Goal: Transaction & Acquisition: Book appointment/travel/reservation

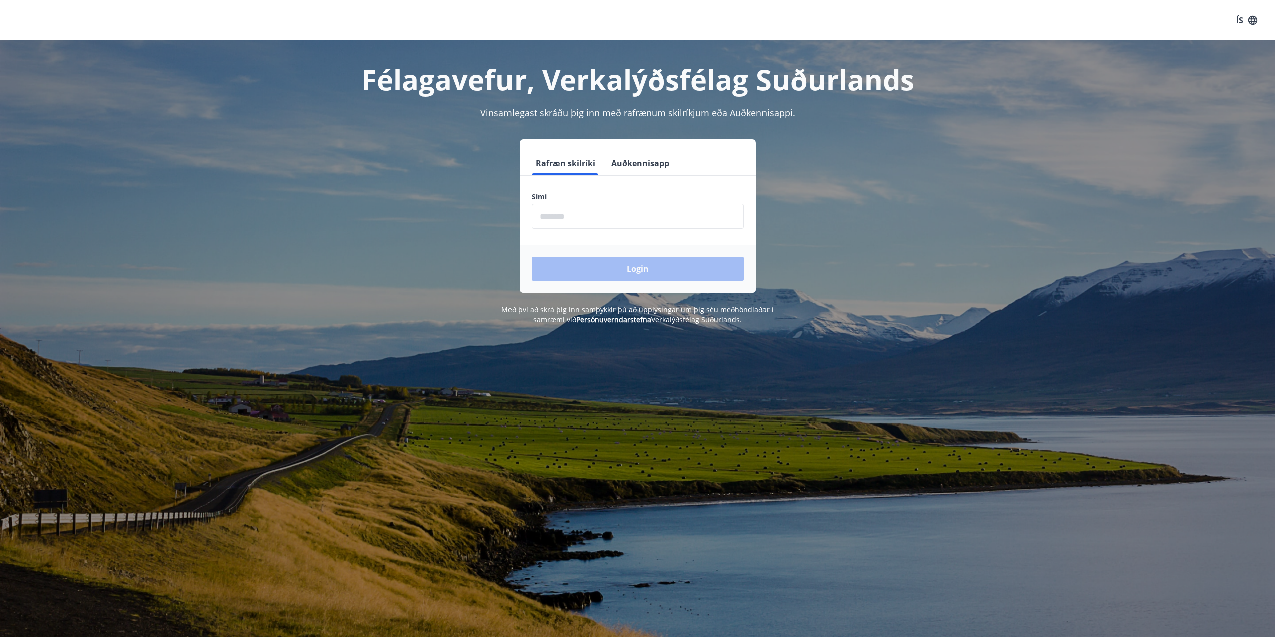
click at [611, 222] on input "phone" at bounding box center [638, 216] width 212 height 25
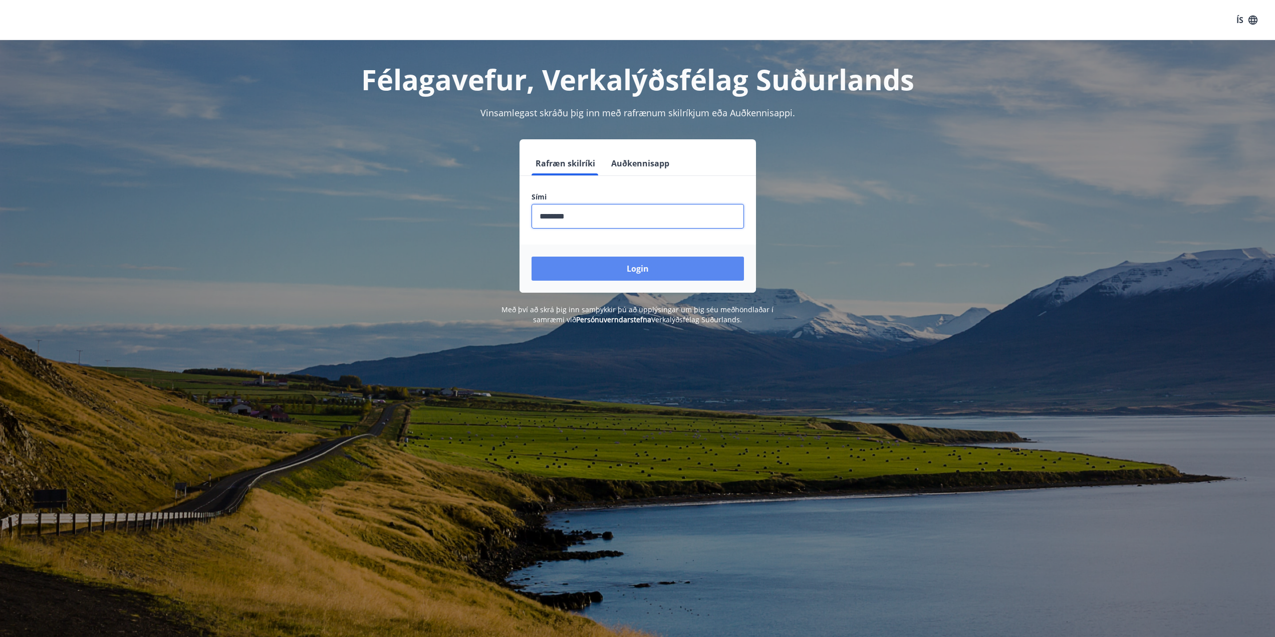
type input "********"
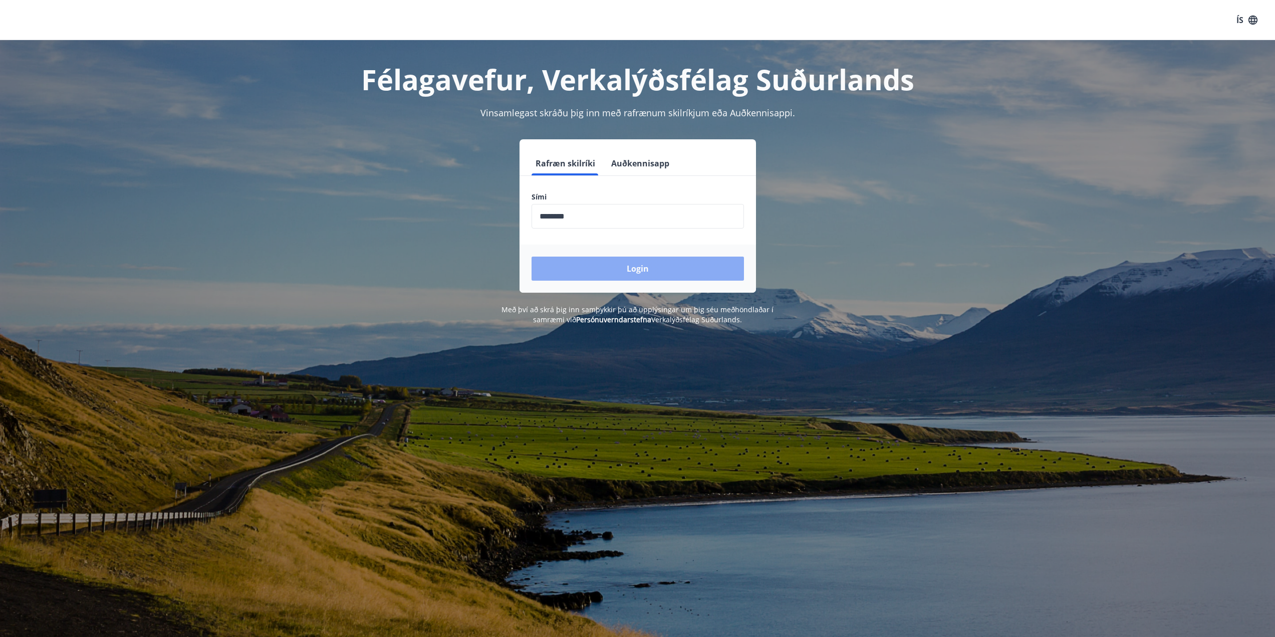
click at [630, 267] on button "Login" at bounding box center [638, 269] width 212 height 24
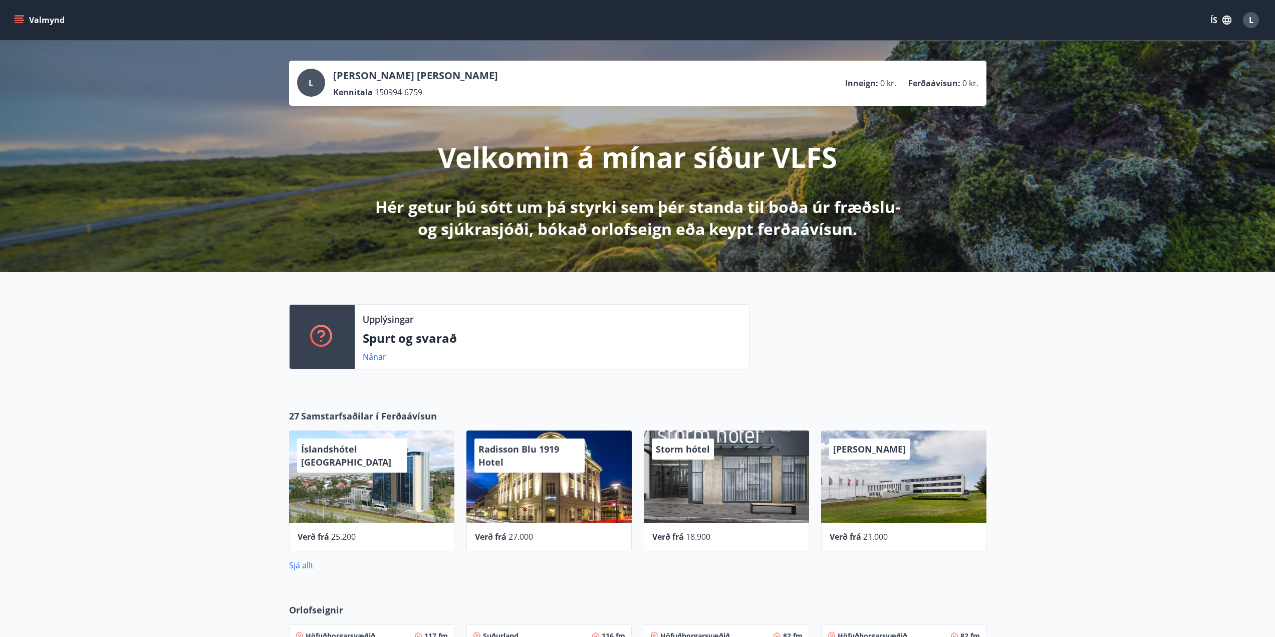
click at [1223, 21] on icon "button" at bounding box center [1227, 20] width 11 height 11
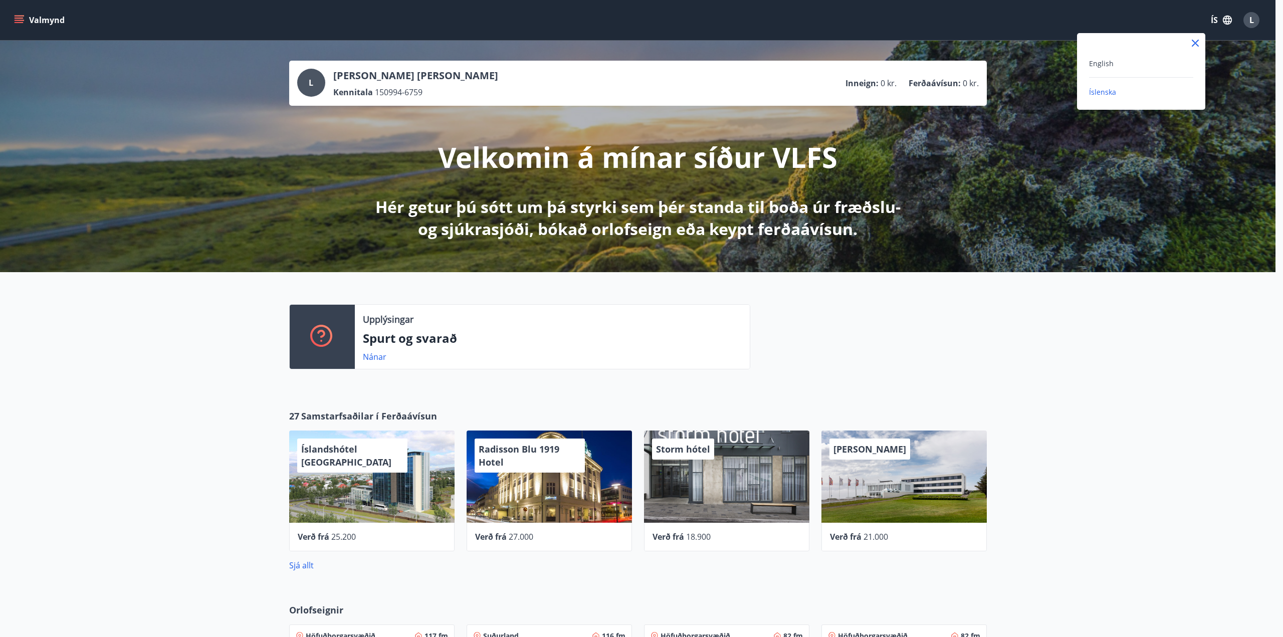
click at [1140, 58] on div "English" at bounding box center [1141, 63] width 104 height 12
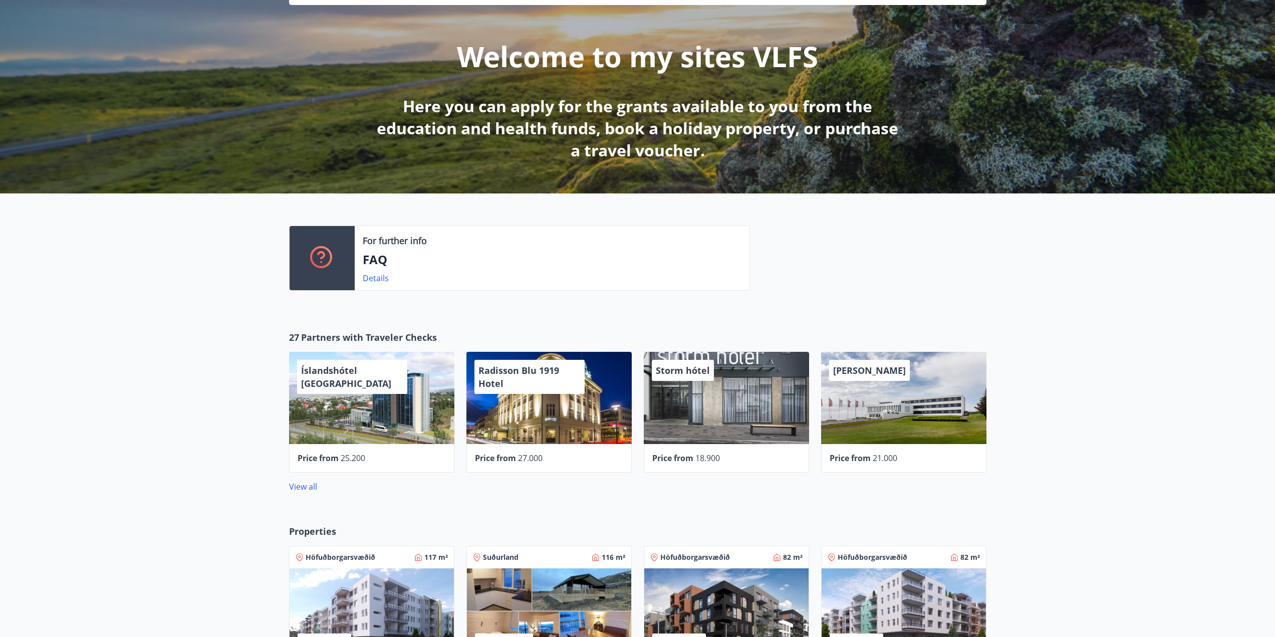
scroll to position [150, 0]
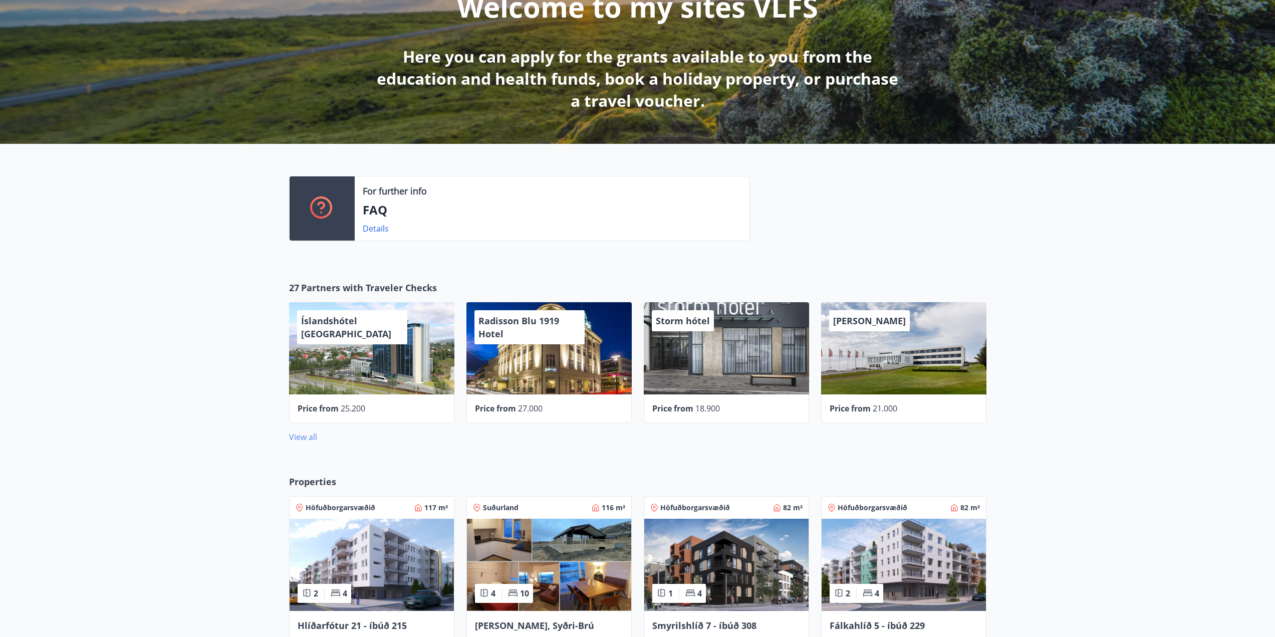
click at [308, 434] on link "View all" at bounding box center [303, 436] width 28 height 11
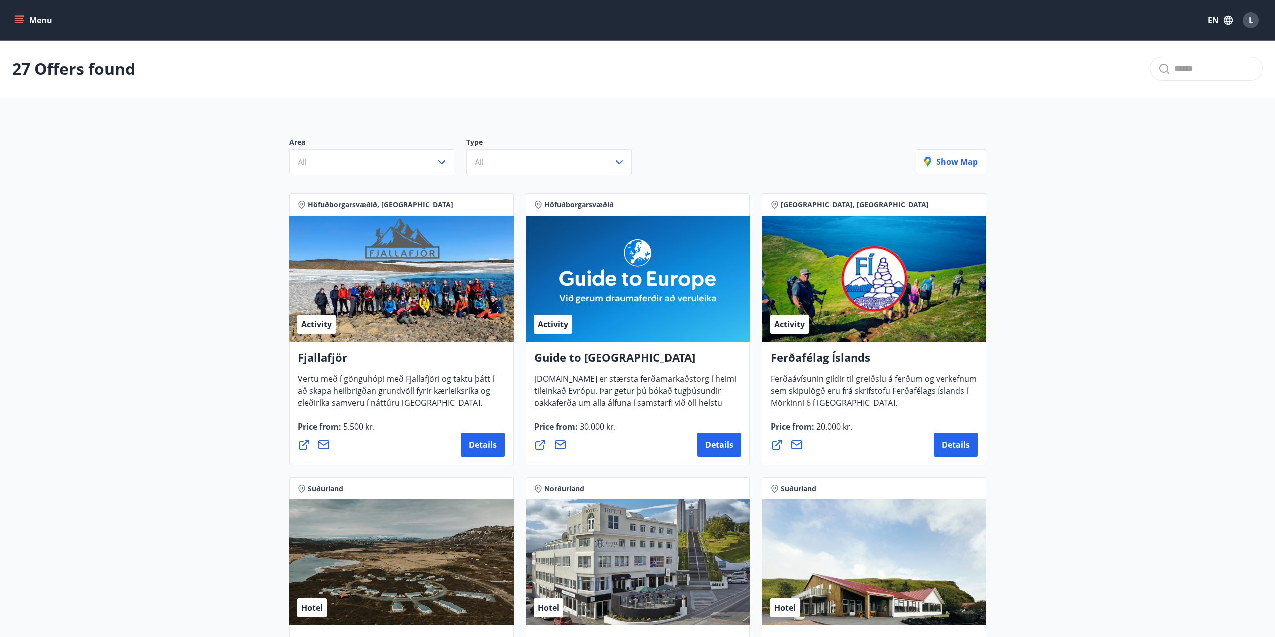
click at [1218, 17] on button "EN" at bounding box center [1220, 20] width 33 height 18
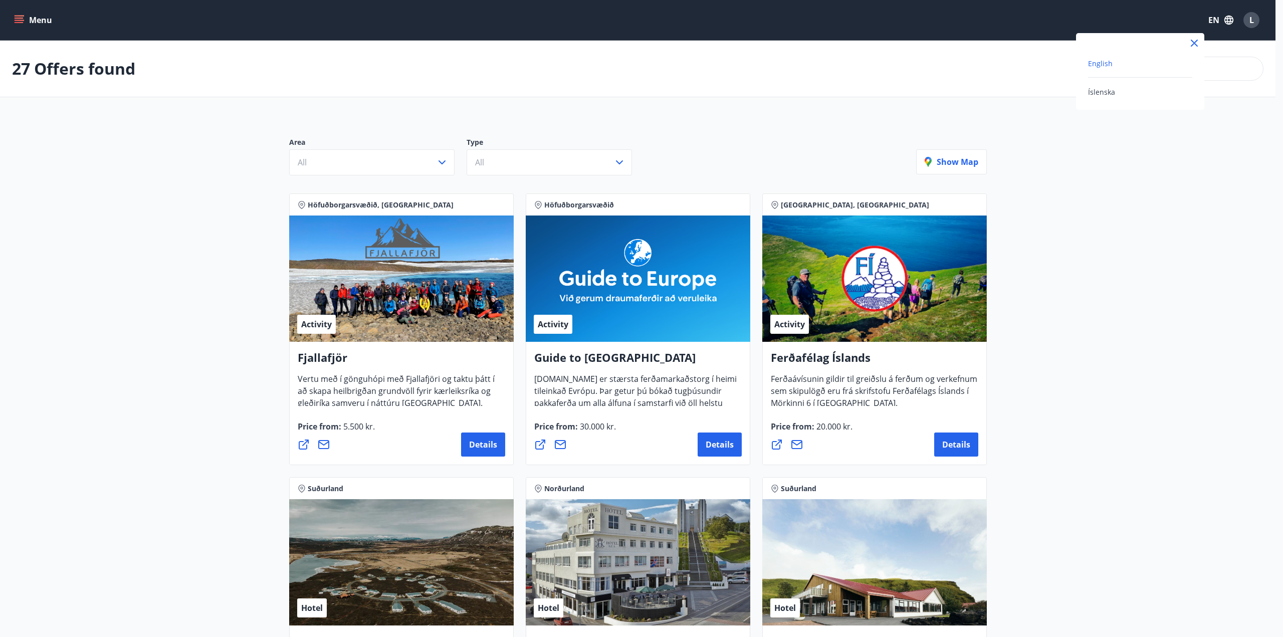
click at [1113, 60] on div "English" at bounding box center [1140, 63] width 104 height 12
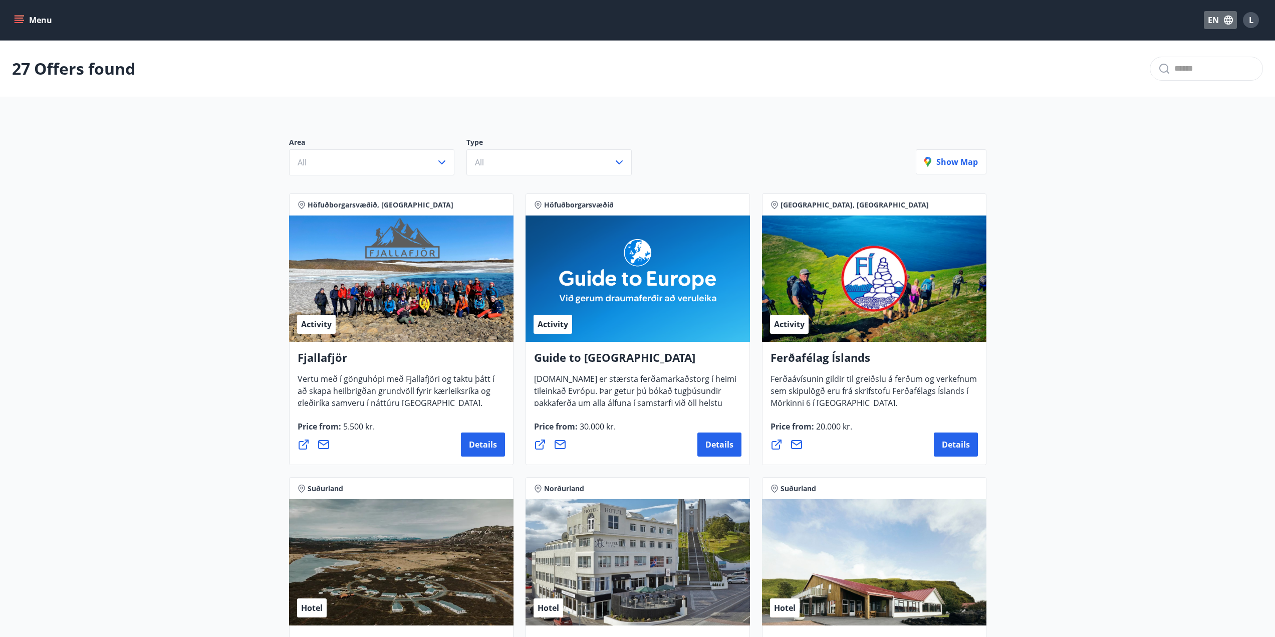
click at [1224, 21] on icon "button" at bounding box center [1228, 20] width 11 height 11
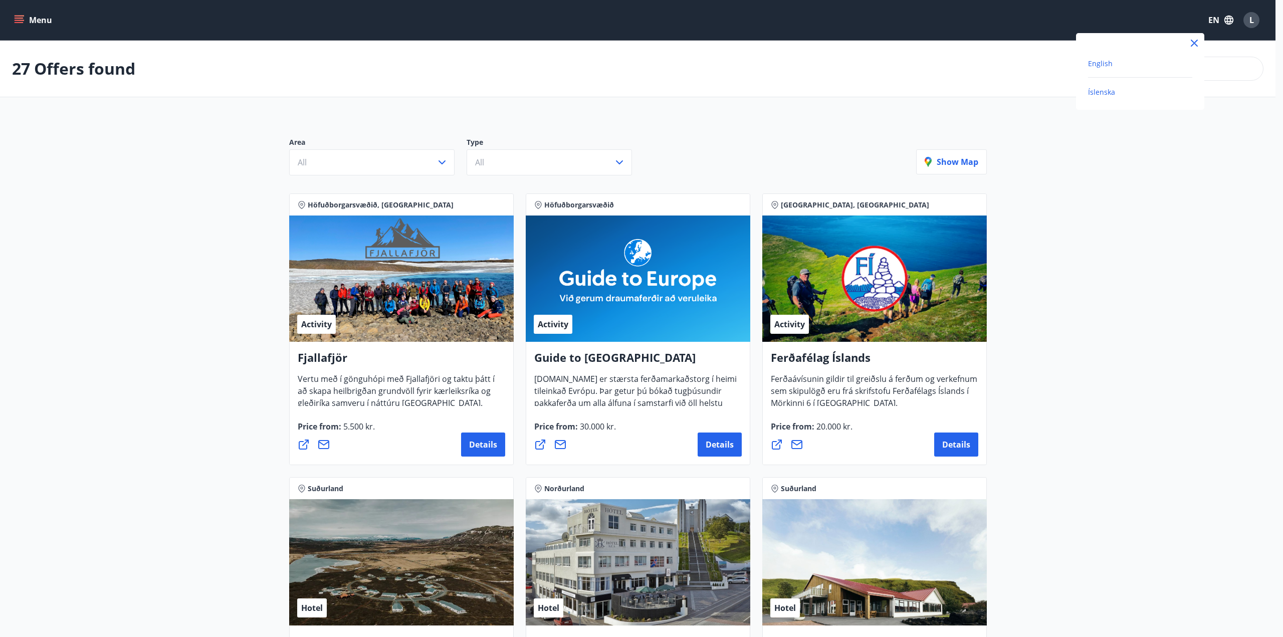
click at [1099, 96] on span "Íslenska" at bounding box center [1101, 92] width 27 height 10
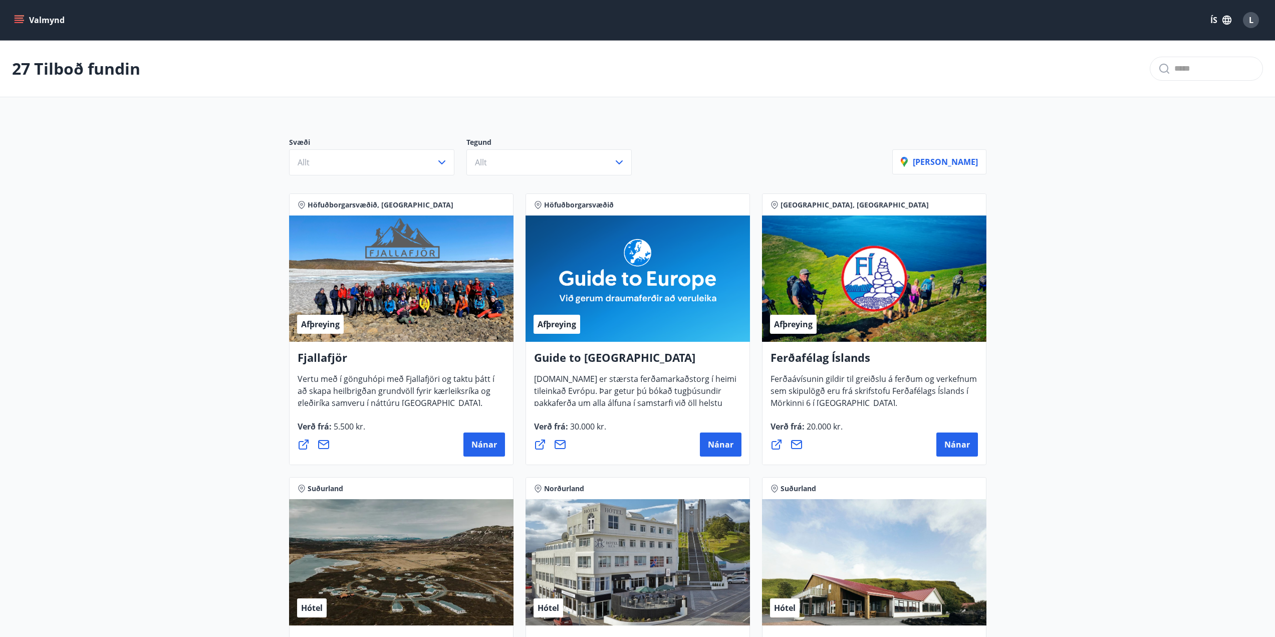
click at [1218, 14] on button "ÍS" at bounding box center [1221, 20] width 32 height 18
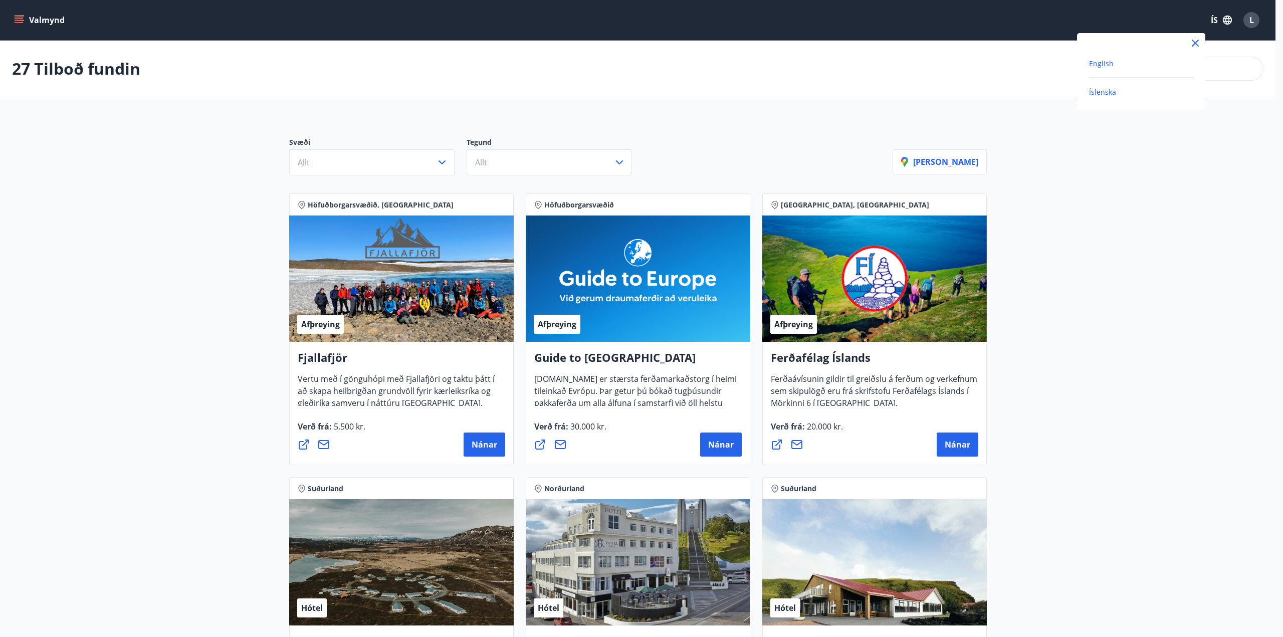
click at [1101, 67] on span "English" at bounding box center [1101, 64] width 25 height 10
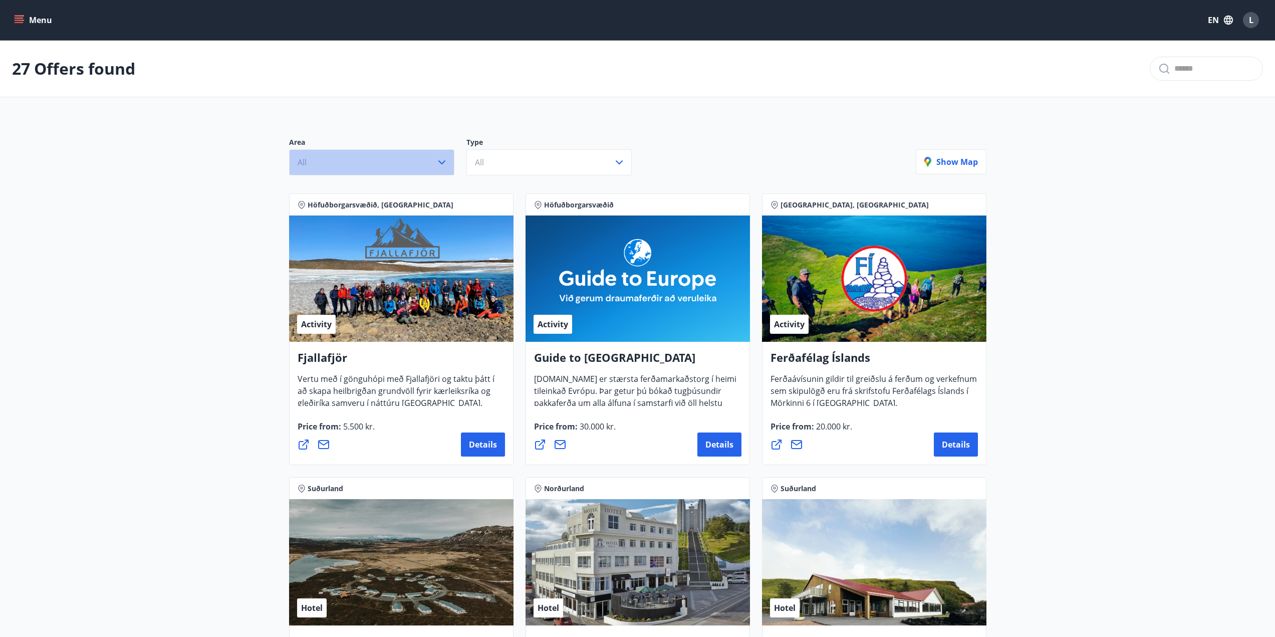
click at [444, 169] on button "All" at bounding box center [371, 162] width 165 height 26
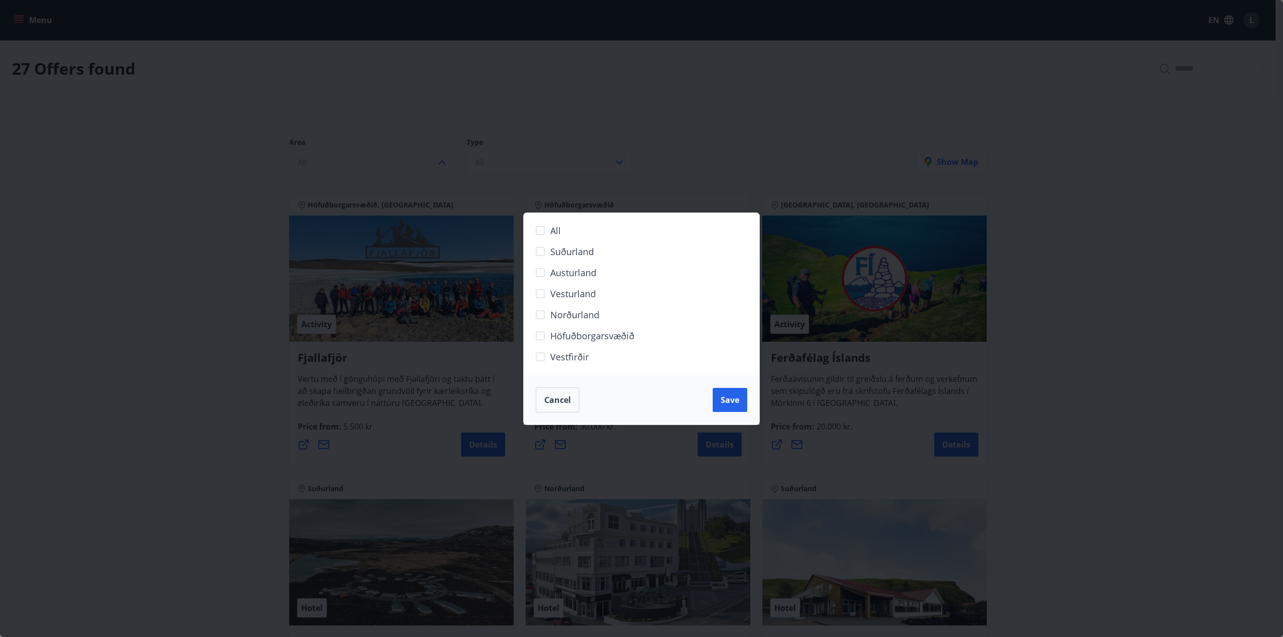
click at [444, 169] on div "All Suðurland [GEOGRAPHIC_DATA] [GEOGRAPHIC_DATA] Norðurland Höfuðborgarsvæðið …" at bounding box center [641, 318] width 1283 height 637
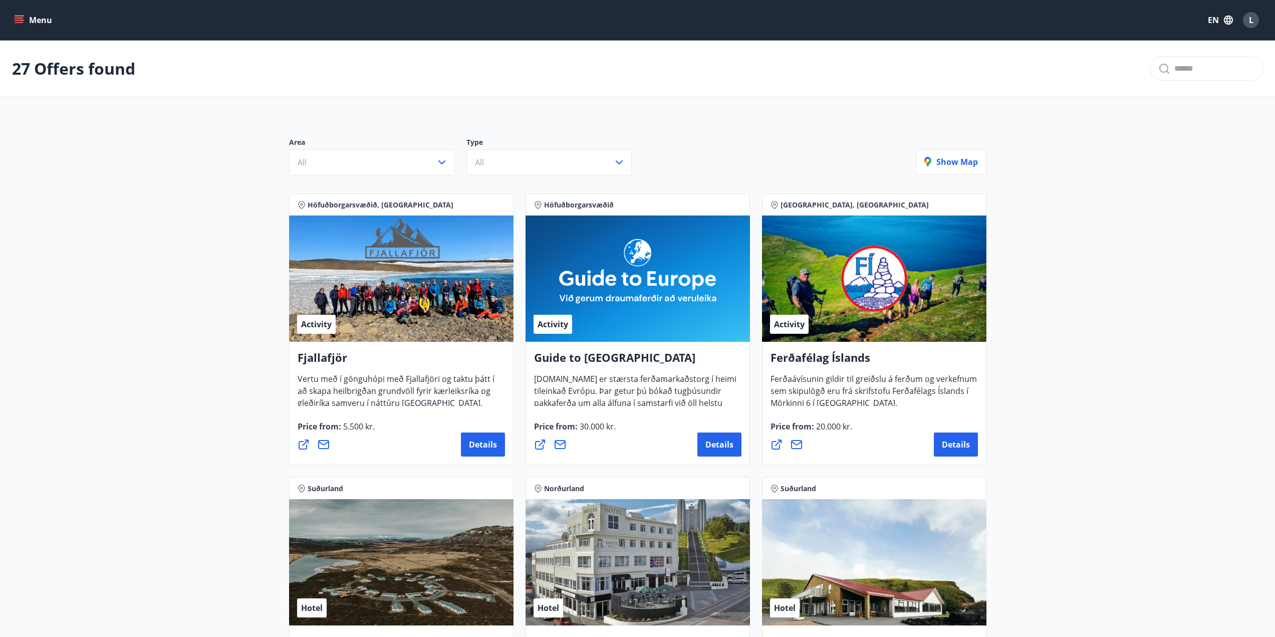
click at [19, 14] on button "Menu" at bounding box center [34, 20] width 44 height 18
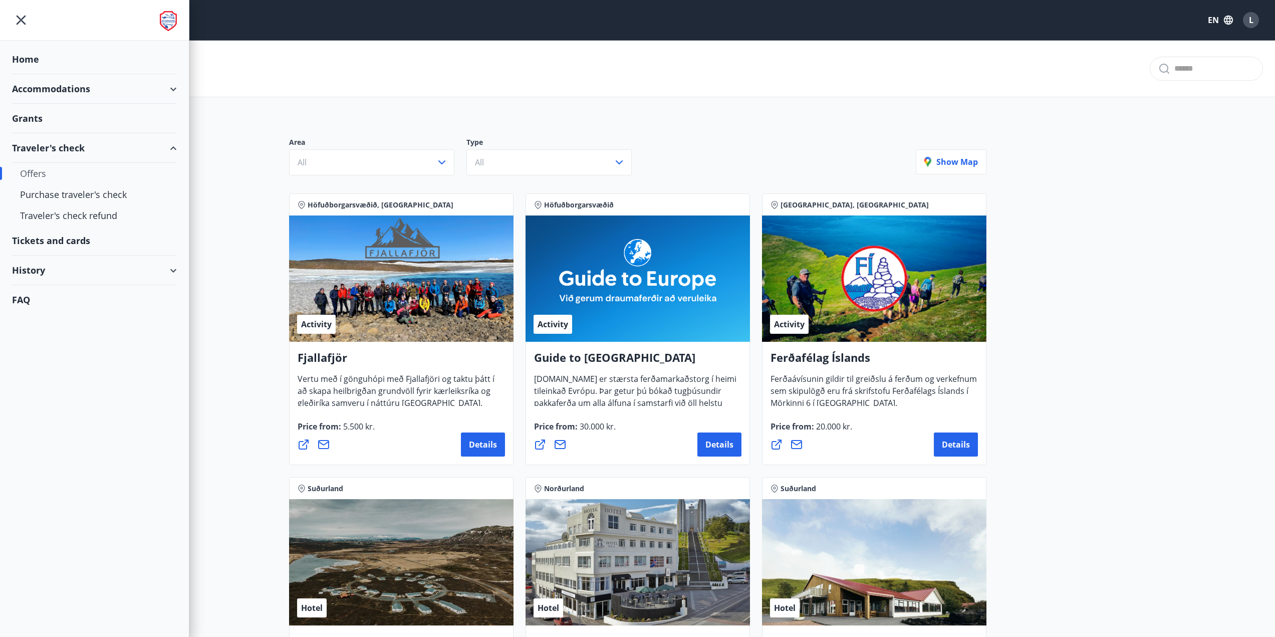
click at [145, 88] on div "Accommodations" at bounding box center [94, 89] width 165 height 30
click at [71, 133] on div "Overview calendar" at bounding box center [94, 135] width 149 height 21
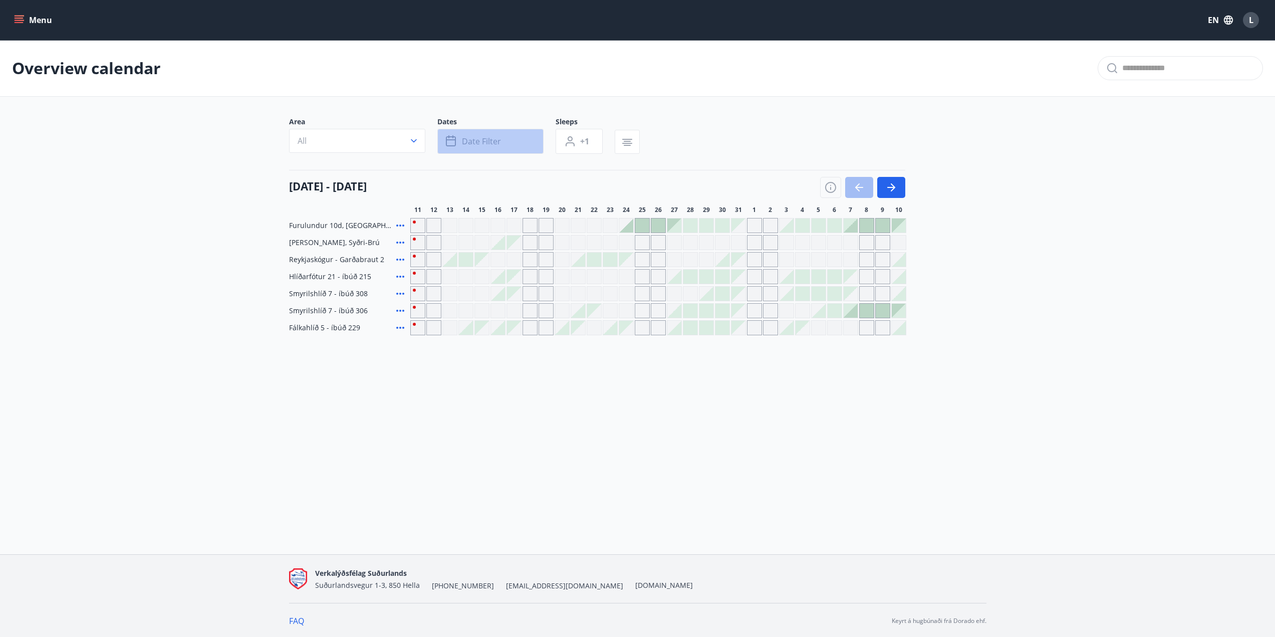
click at [492, 135] on button "Date filter" at bounding box center [490, 141] width 106 height 25
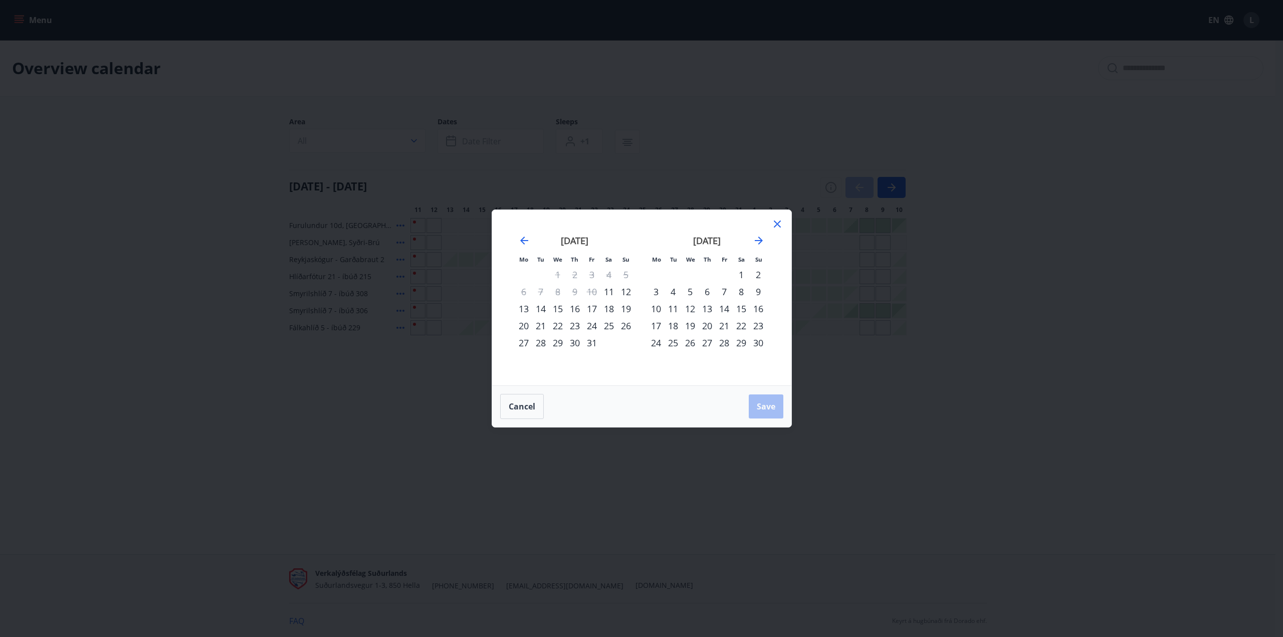
click at [595, 327] on div "24" at bounding box center [591, 325] width 17 height 17
click at [622, 321] on div "26" at bounding box center [625, 325] width 17 height 17
click at [755, 403] on button "Save" at bounding box center [766, 406] width 35 height 24
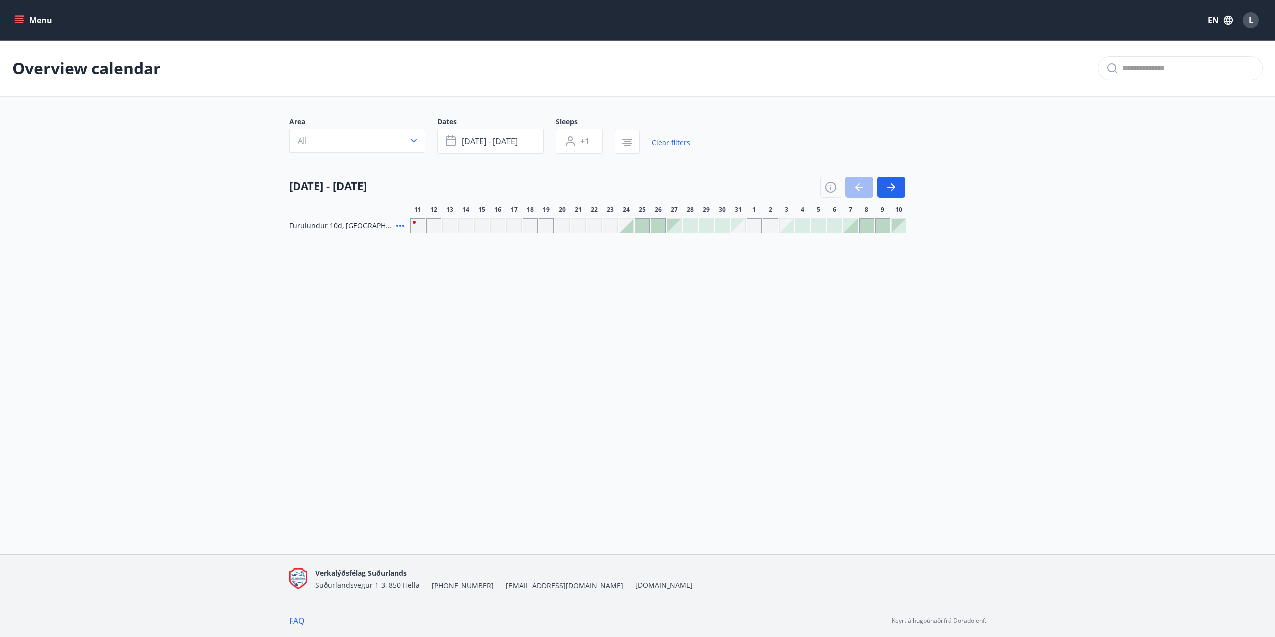
click at [631, 229] on div at bounding box center [626, 225] width 14 height 14
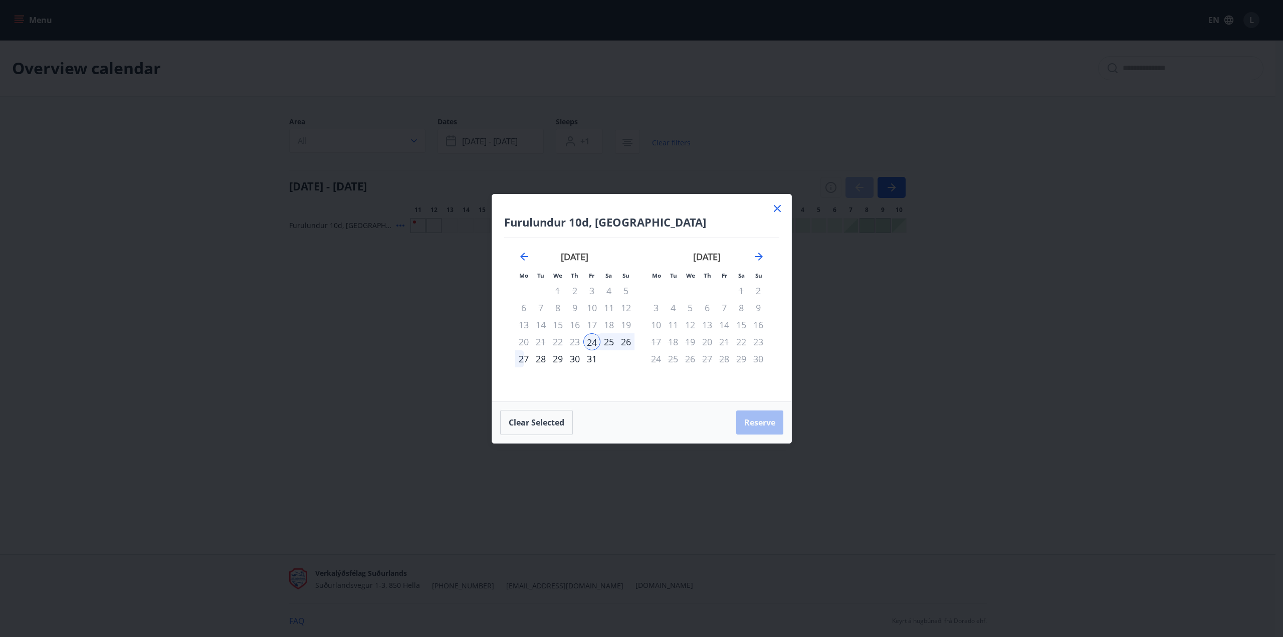
click at [782, 208] on icon at bounding box center [777, 208] width 12 height 12
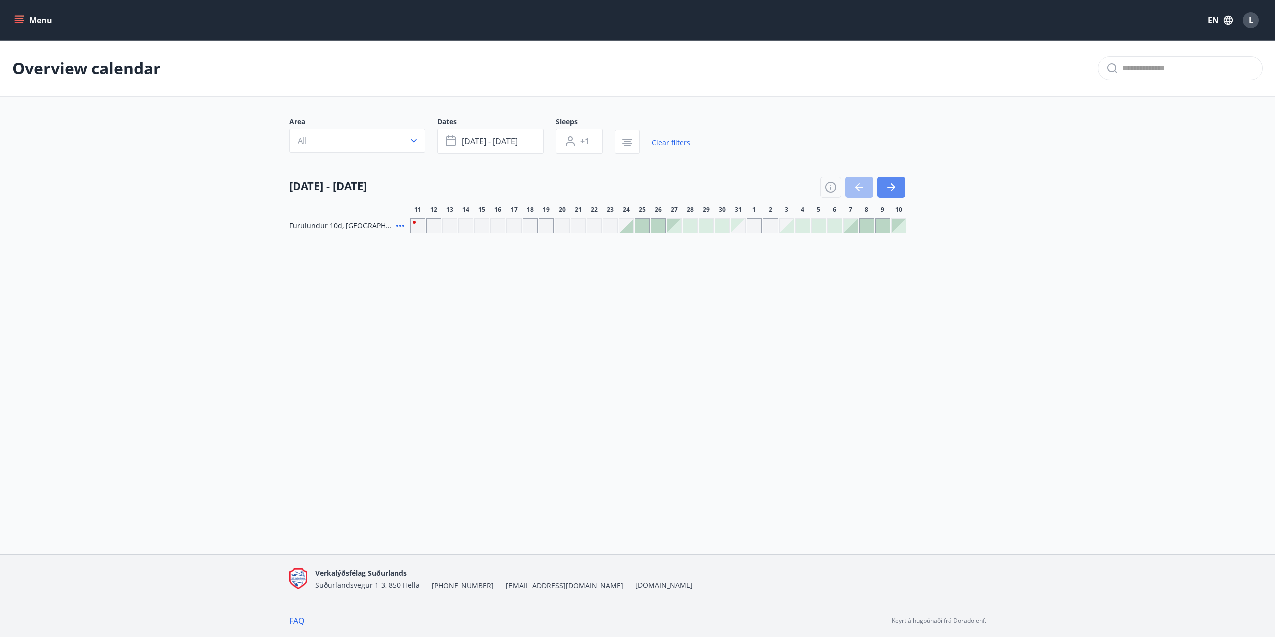
click at [899, 188] on button "button" at bounding box center [891, 187] width 28 height 21
click at [515, 229] on div at bounding box center [514, 225] width 14 height 14
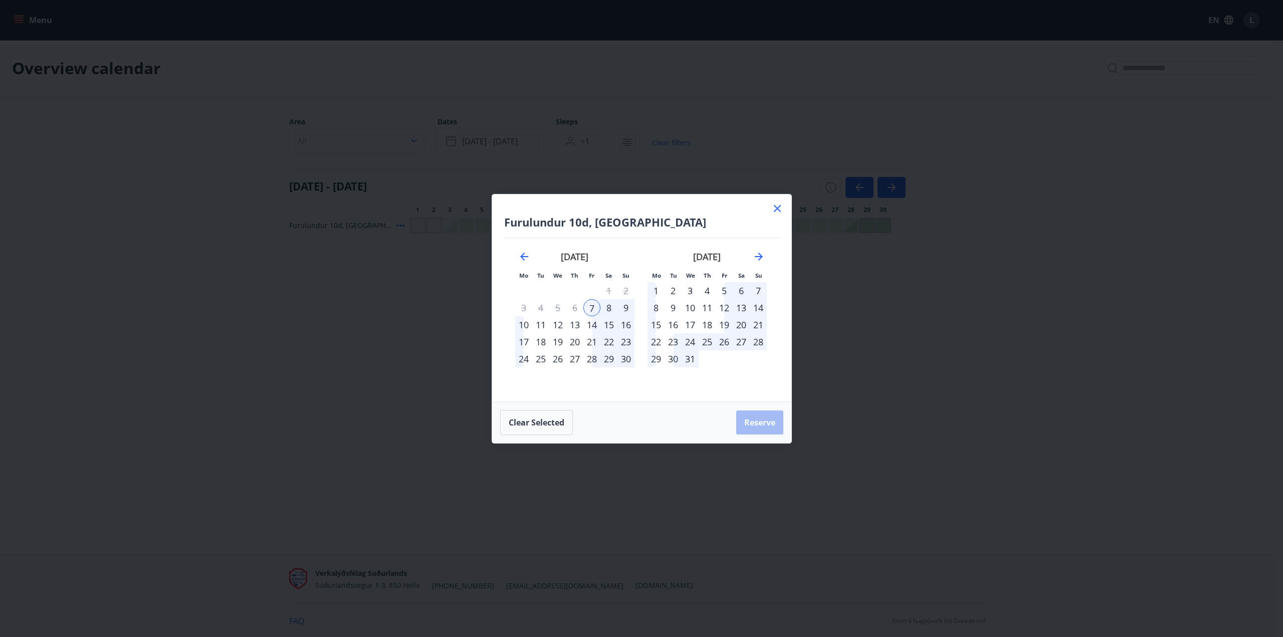
click at [776, 208] on icon at bounding box center [777, 208] width 7 height 7
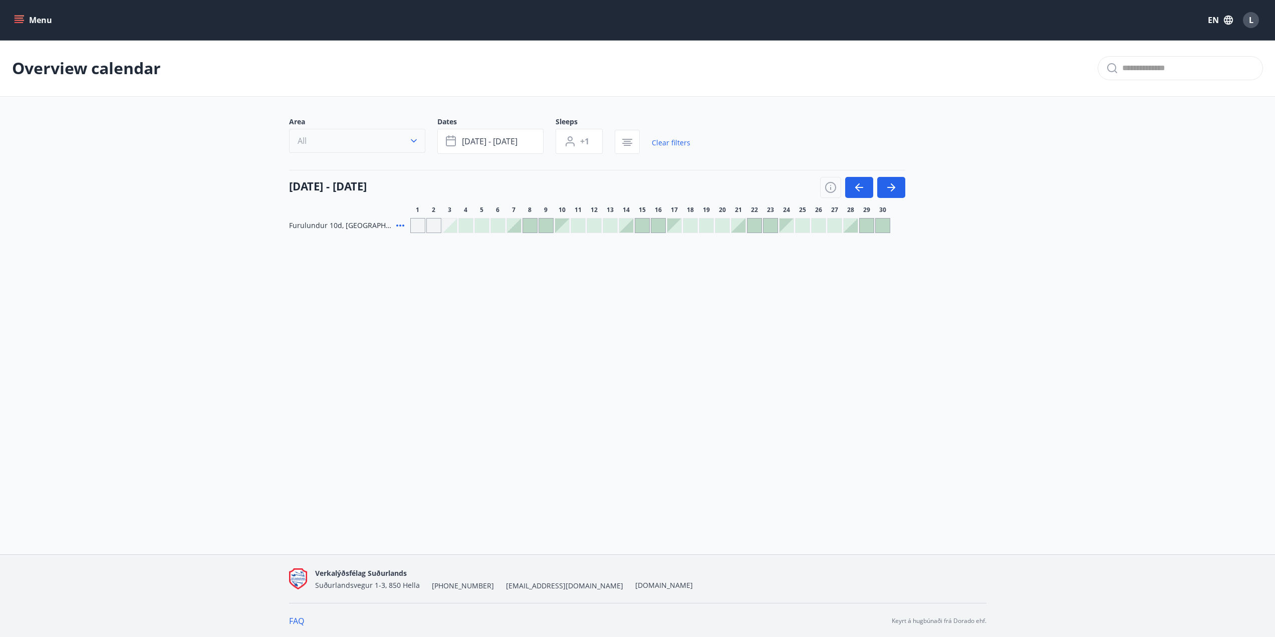
click at [398, 140] on button "All" at bounding box center [357, 141] width 136 height 24
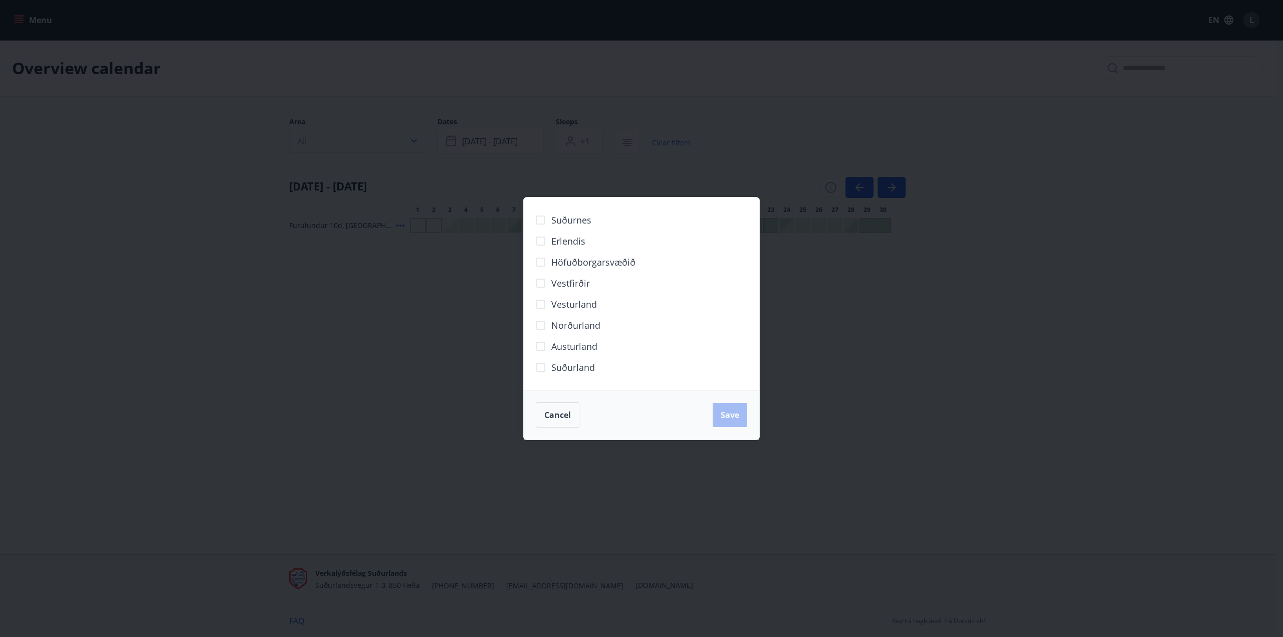
click at [398, 140] on div "Suðurnes Erlendis Höfuðborgarsvæðið [GEOGRAPHIC_DATA] [GEOGRAPHIC_DATA] [GEOGRA…" at bounding box center [641, 318] width 1283 height 637
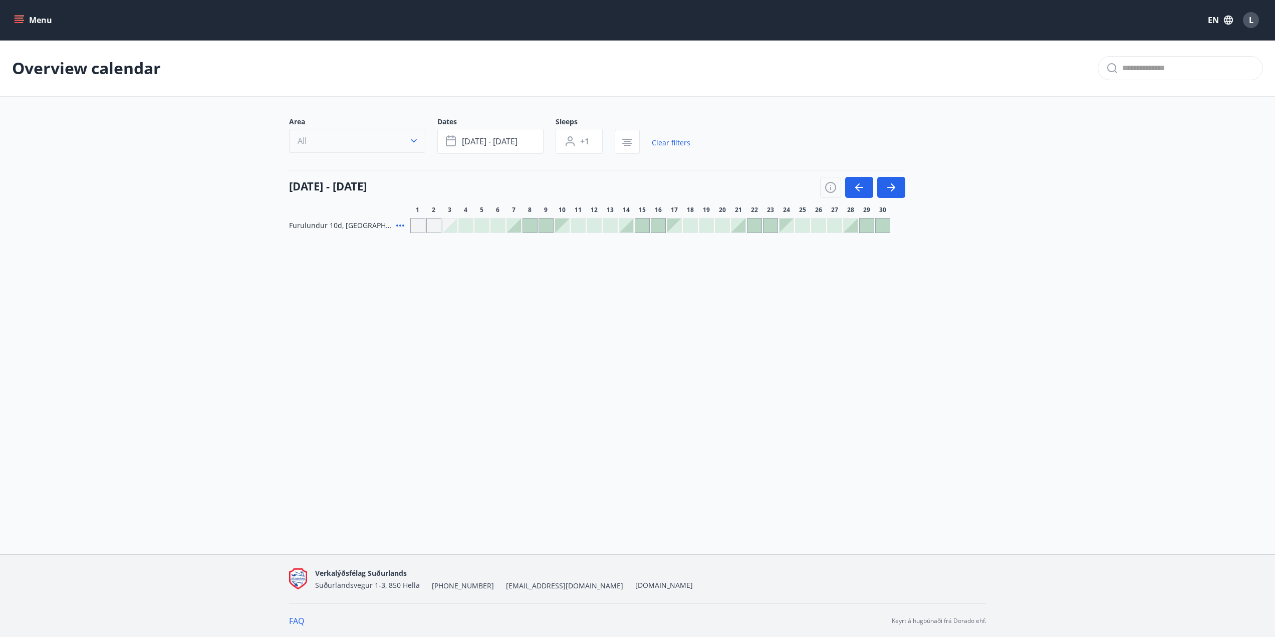
click at [398, 140] on button "All" at bounding box center [357, 141] width 136 height 24
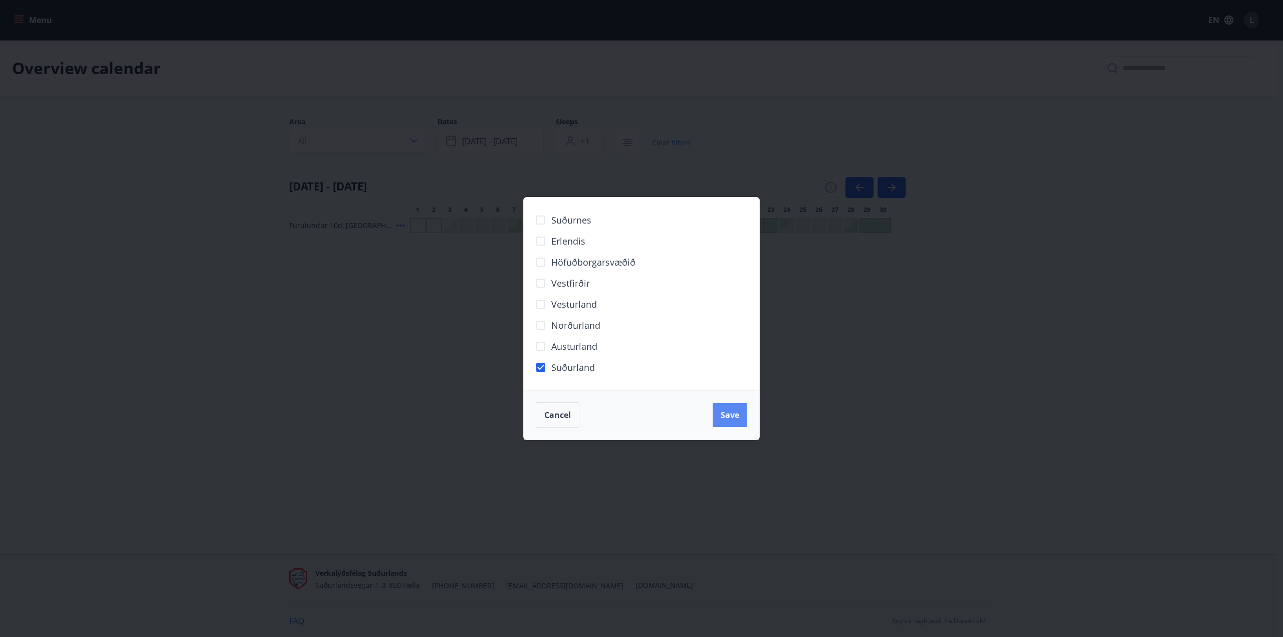
click at [735, 415] on span "Save" at bounding box center [730, 414] width 19 height 11
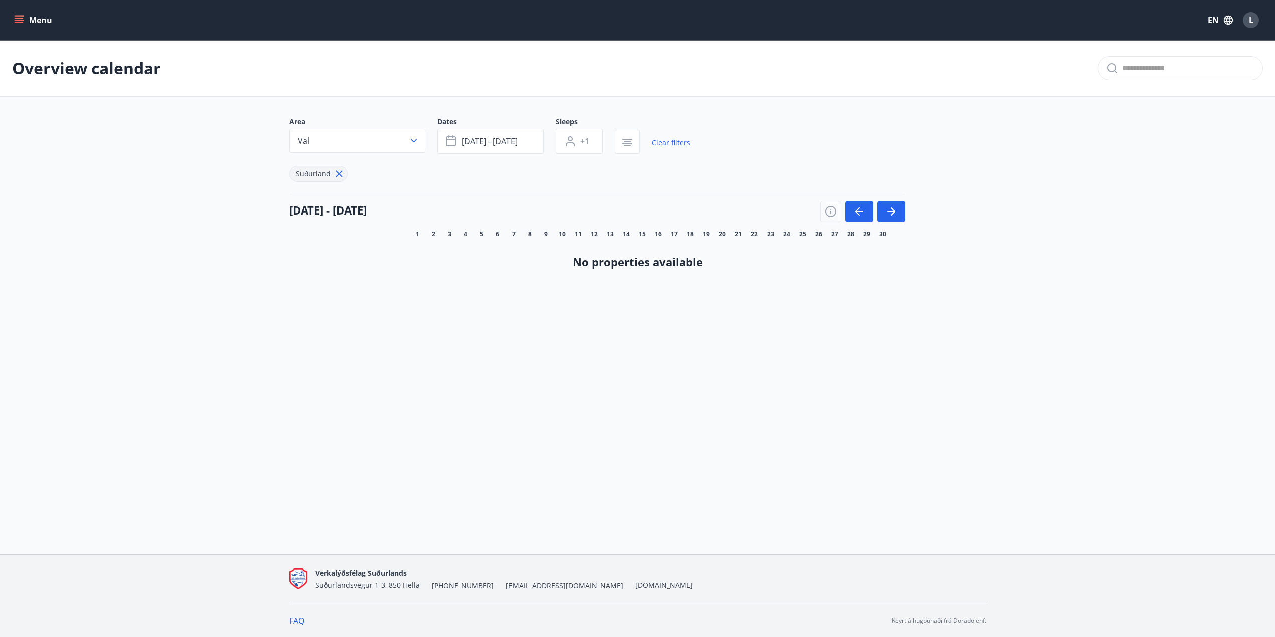
click at [11, 9] on div "Menu EN L" at bounding box center [637, 20] width 1275 height 40
click at [18, 22] on icon "menu" at bounding box center [19, 22] width 9 height 1
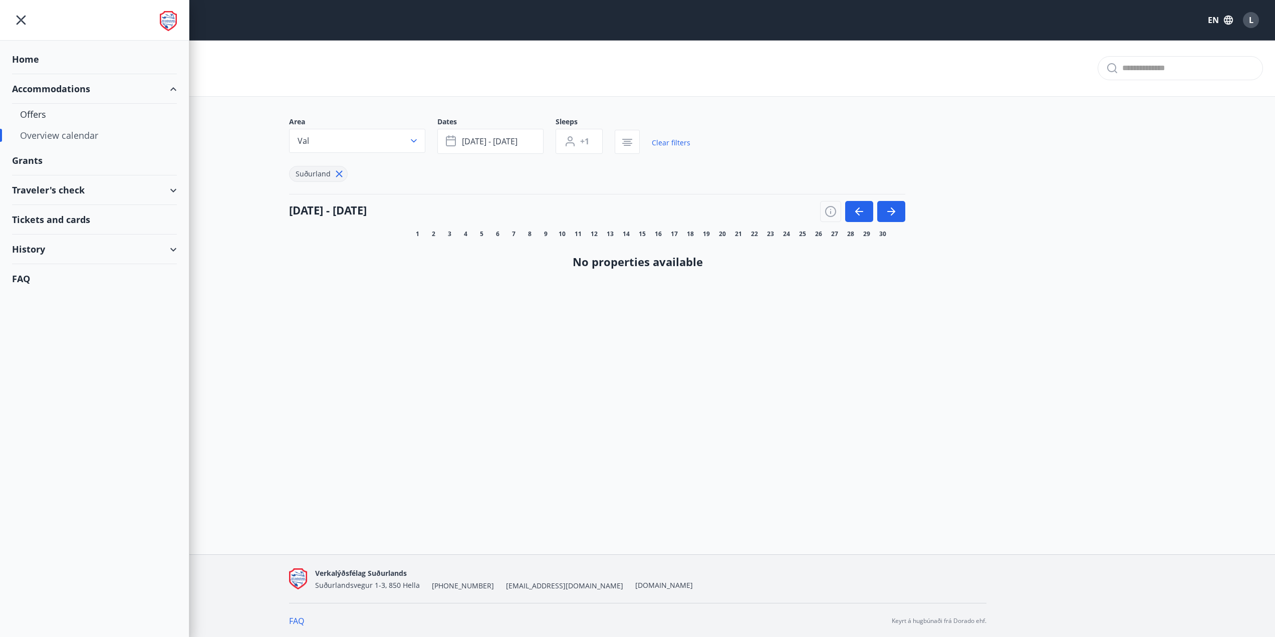
click at [98, 90] on div "Accommodations" at bounding box center [94, 89] width 165 height 30
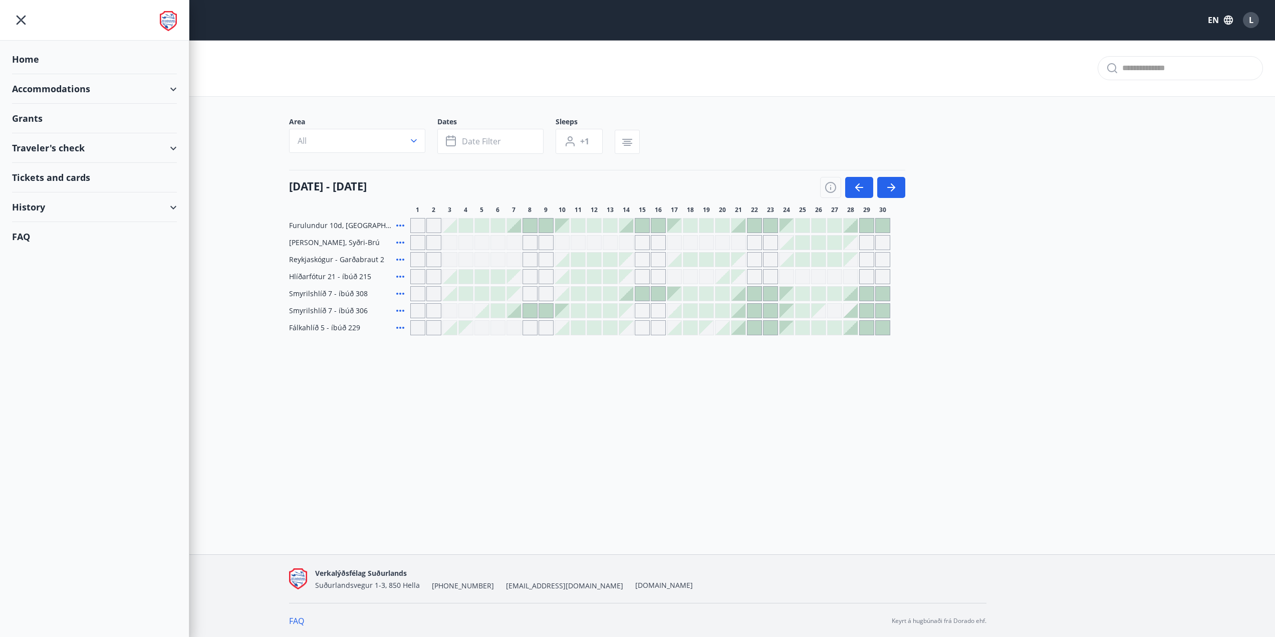
click at [569, 437] on div "Menu EN L Overview calendar Area All Dates Date filter Sleeps +1 [DATE] - [DATE…" at bounding box center [637, 277] width 1275 height 554
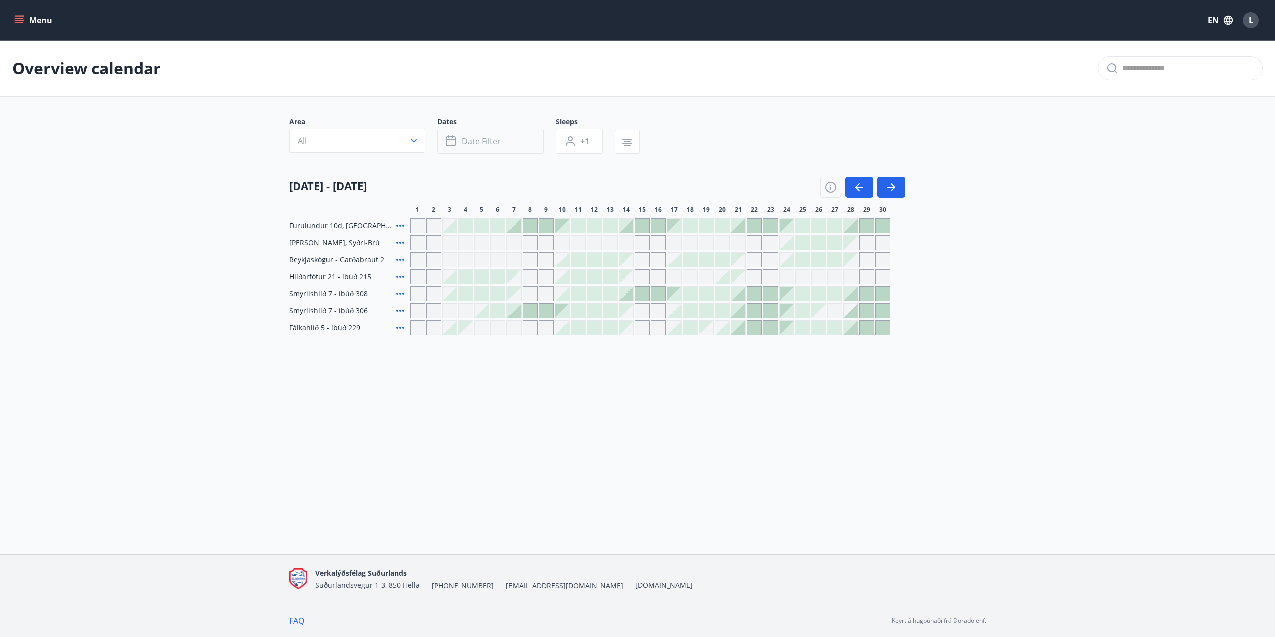
click at [477, 146] on span "Date filter" at bounding box center [481, 141] width 39 height 11
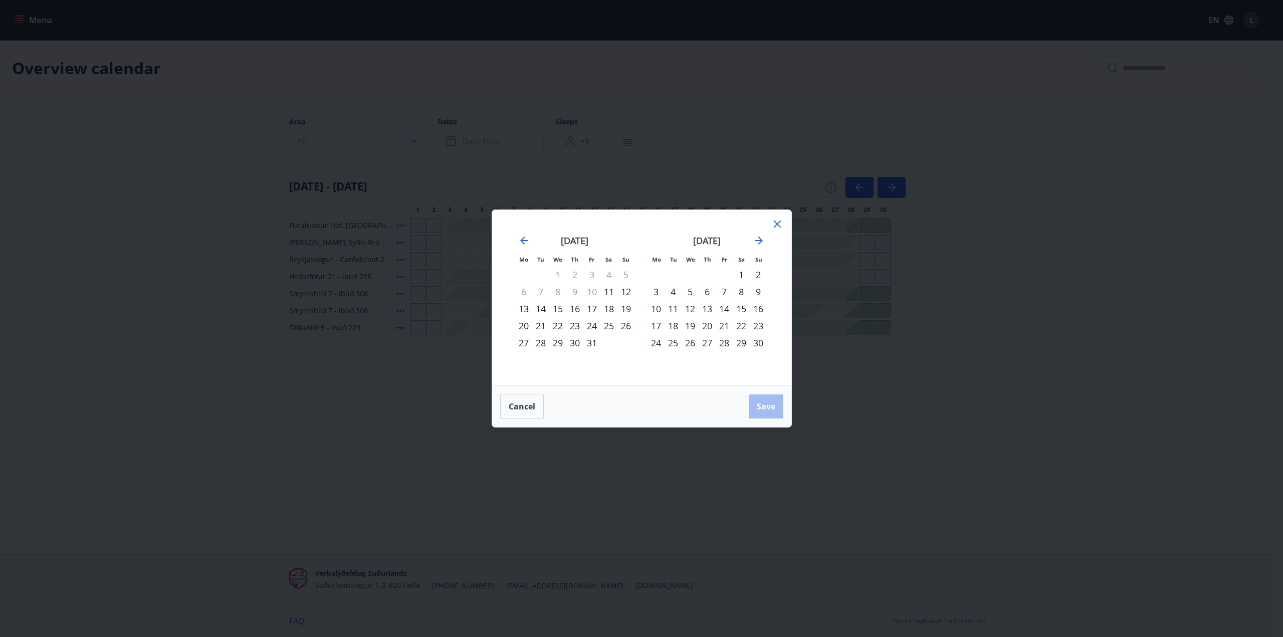
click at [723, 294] on div "7" at bounding box center [724, 291] width 17 height 17
click at [761, 293] on div "9" at bounding box center [758, 291] width 17 height 17
click at [757, 402] on span "Save" at bounding box center [766, 406] width 19 height 11
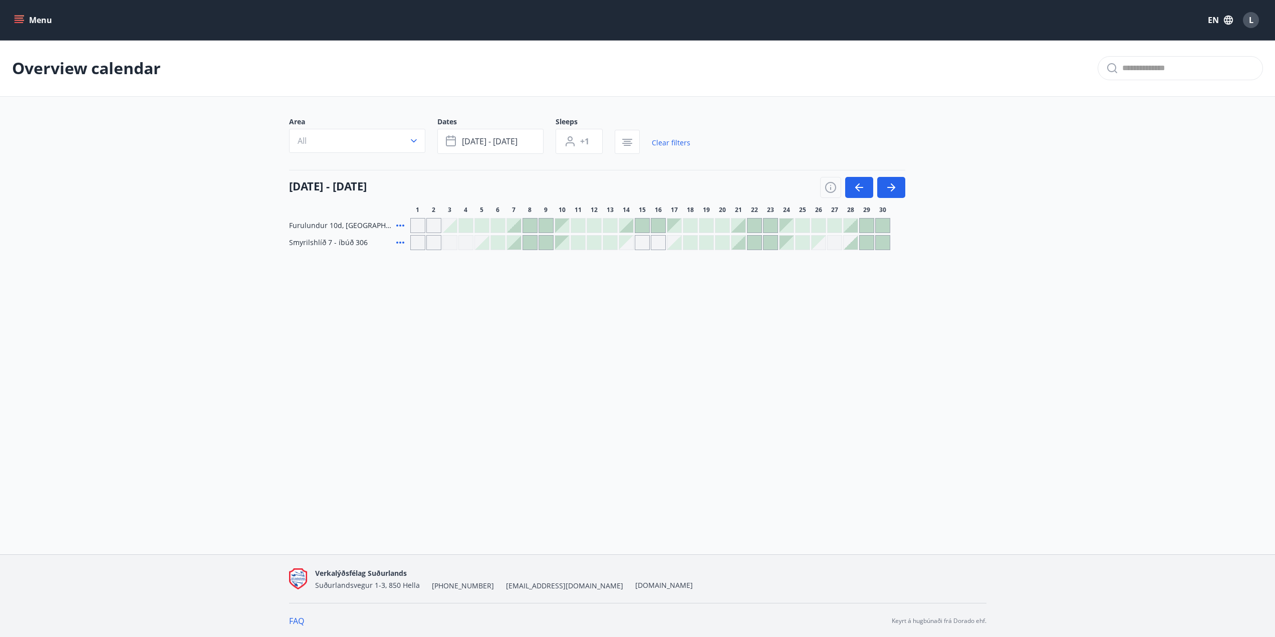
click at [399, 240] on icon at bounding box center [400, 243] width 12 height 12
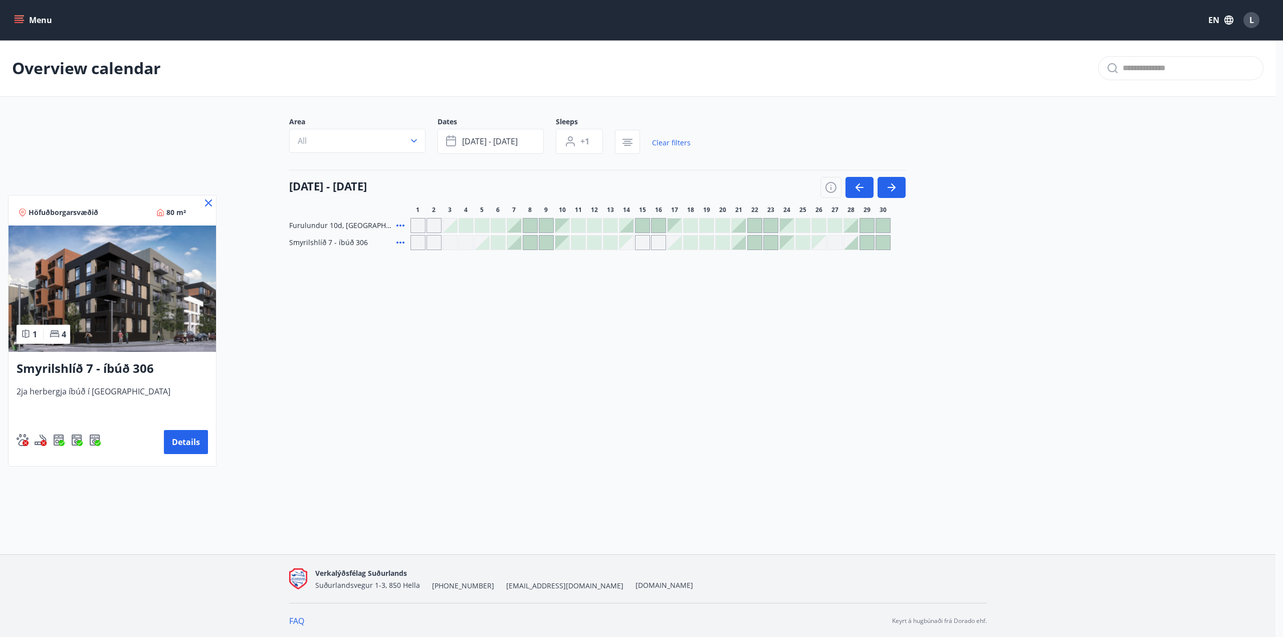
click at [205, 203] on icon at bounding box center [208, 203] width 12 height 12
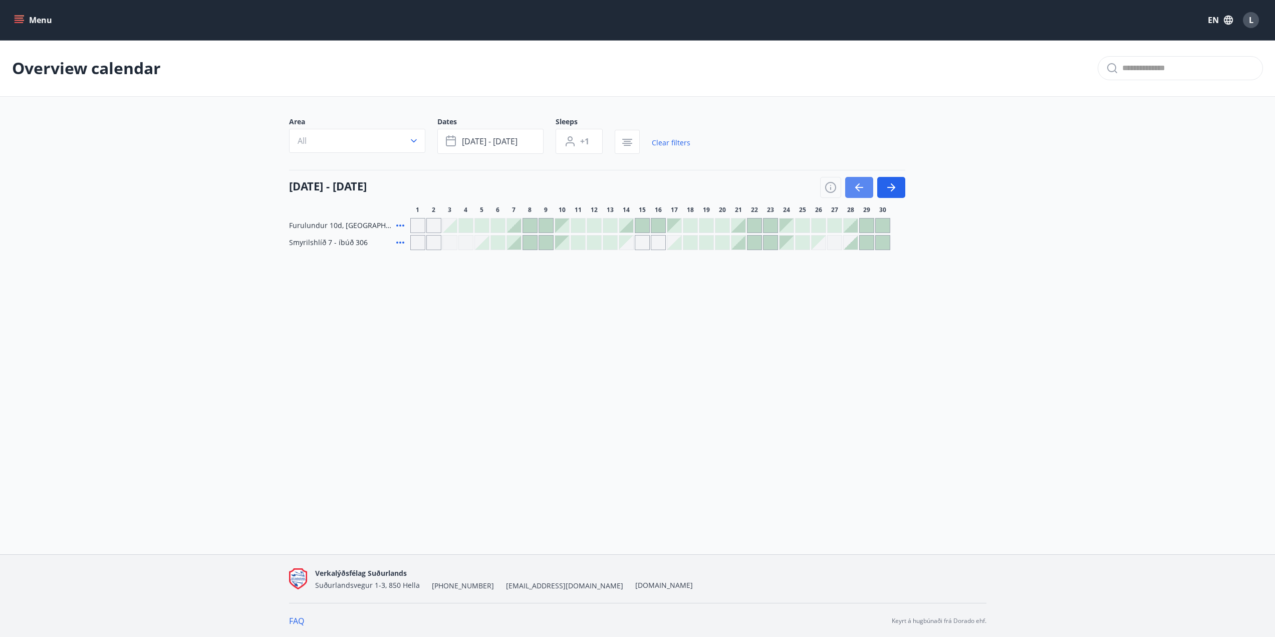
click at [861, 187] on icon "button" at bounding box center [859, 187] width 8 height 1
click at [418, 146] on button "All" at bounding box center [357, 141] width 136 height 24
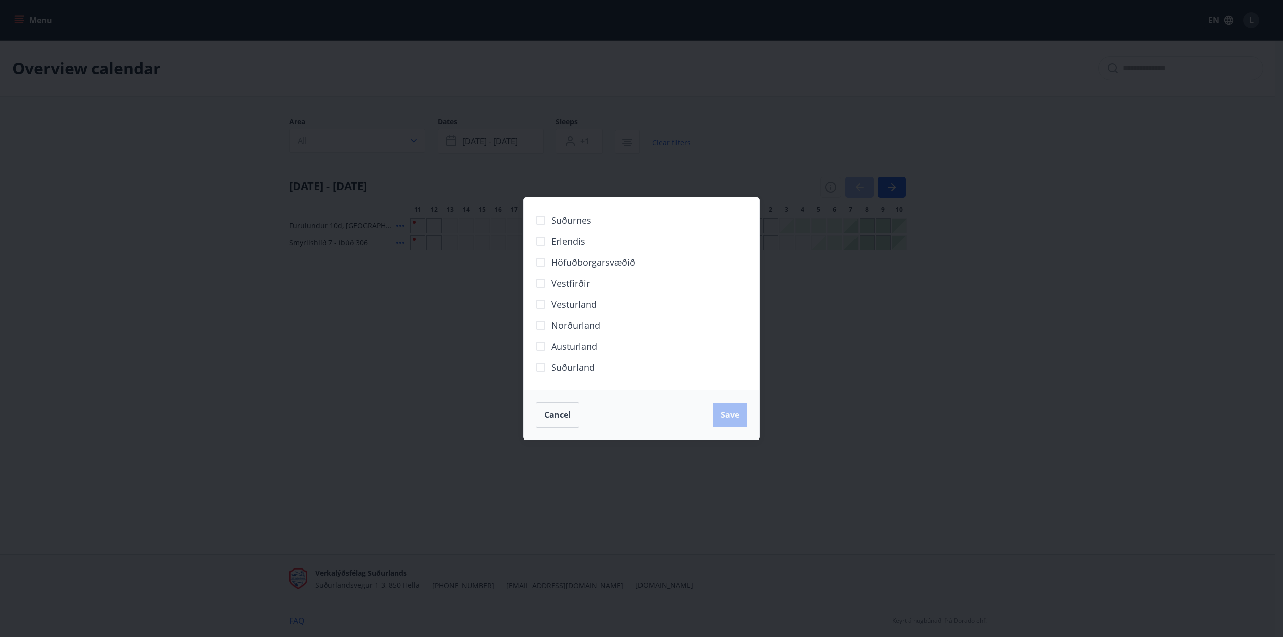
click at [568, 362] on span "Suðurland" at bounding box center [573, 367] width 44 height 13
click at [715, 407] on button "Save" at bounding box center [730, 415] width 35 height 24
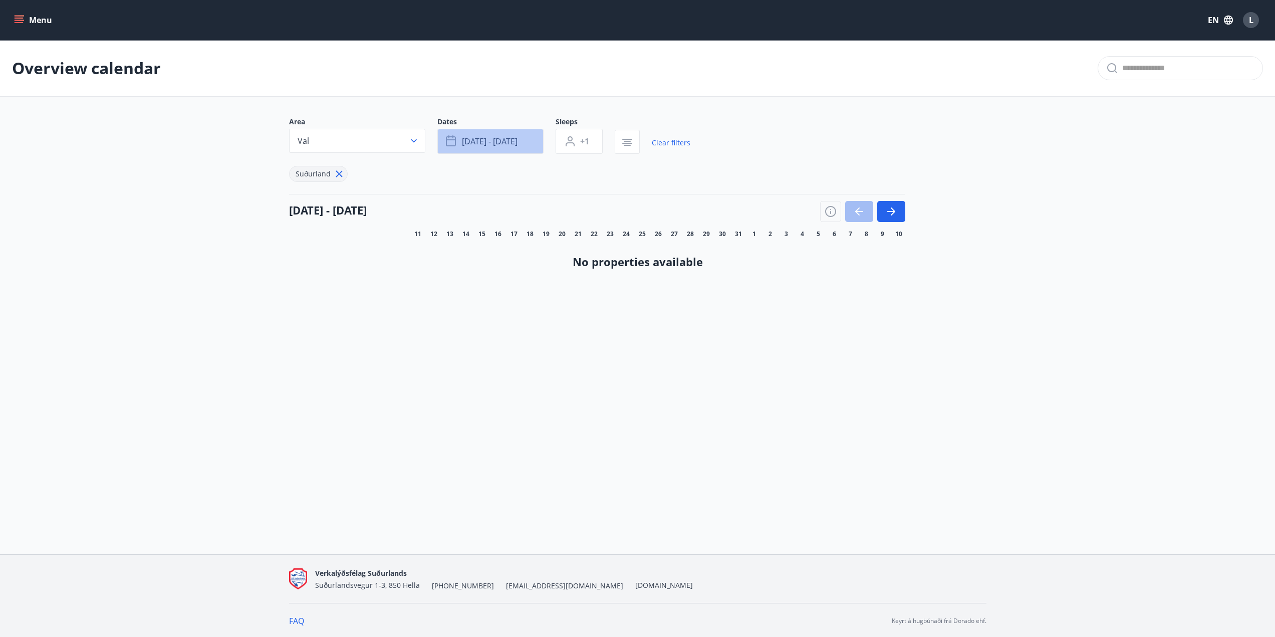
click at [518, 144] on span "[DATE] - [DATE]" at bounding box center [490, 141] width 56 height 11
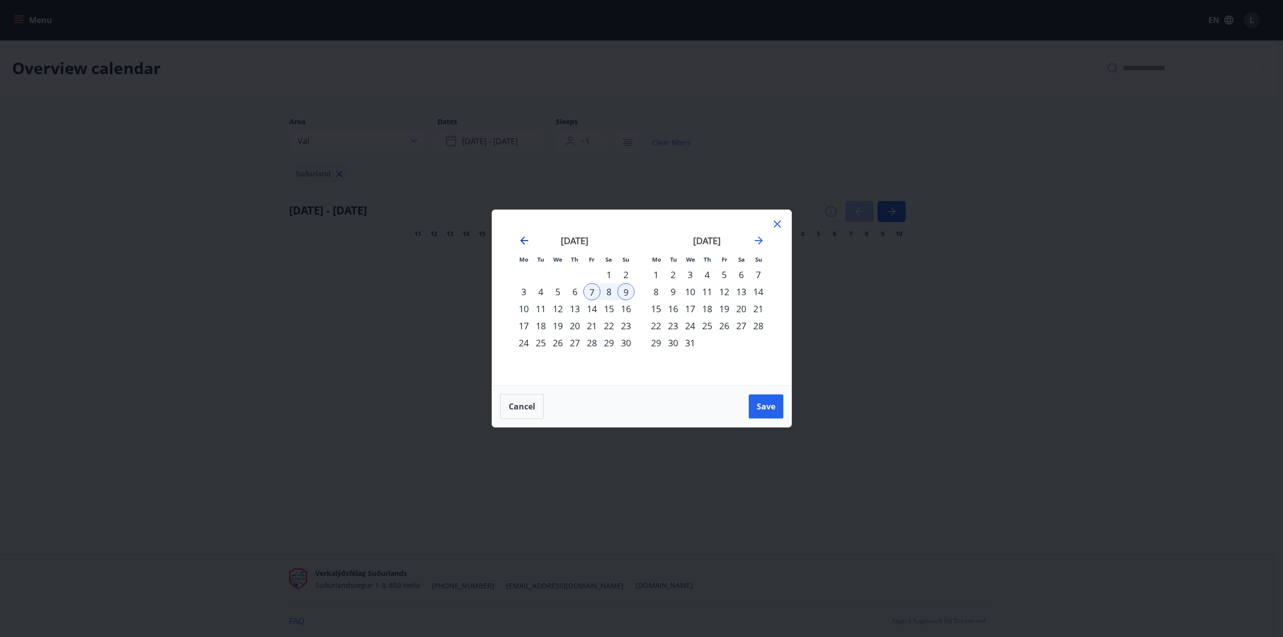
click at [520, 237] on icon "Move backward to switch to the previous month." at bounding box center [524, 240] width 12 height 12
click at [594, 325] on div "24" at bounding box center [591, 325] width 17 height 17
click at [632, 335] on td "Calendar" at bounding box center [625, 342] width 17 height 17
click at [630, 332] on div "26" at bounding box center [625, 325] width 17 height 17
click at [764, 403] on span "Save" at bounding box center [766, 406] width 19 height 11
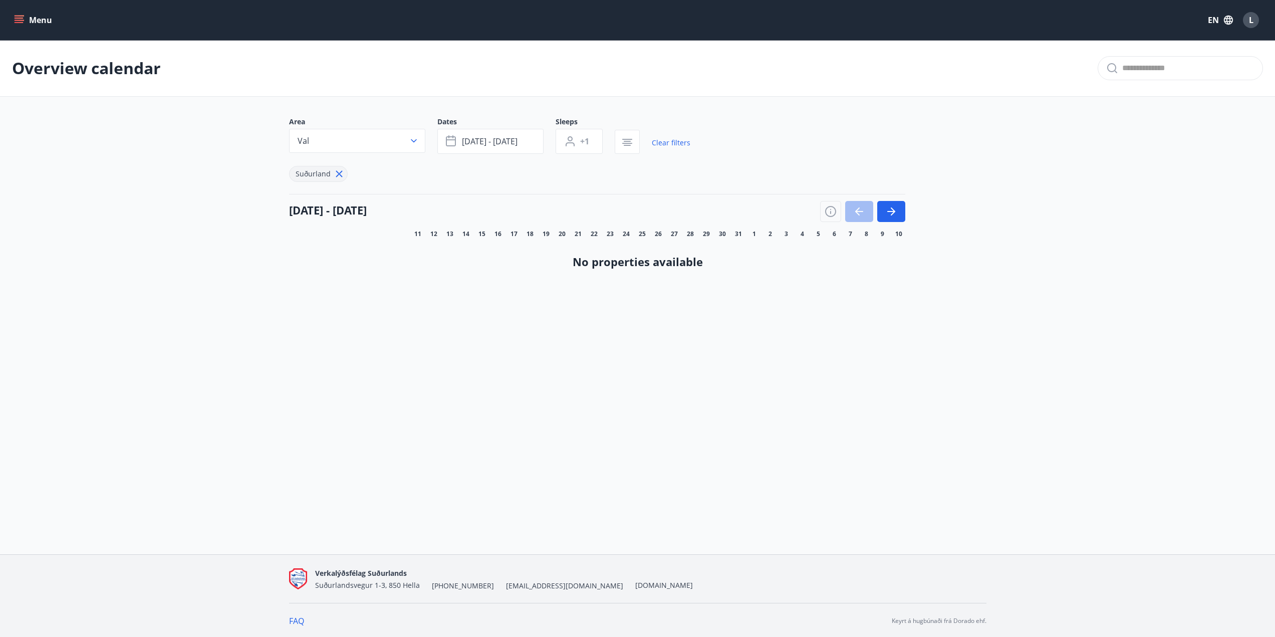
click at [21, 19] on icon "menu" at bounding box center [19, 20] width 10 height 10
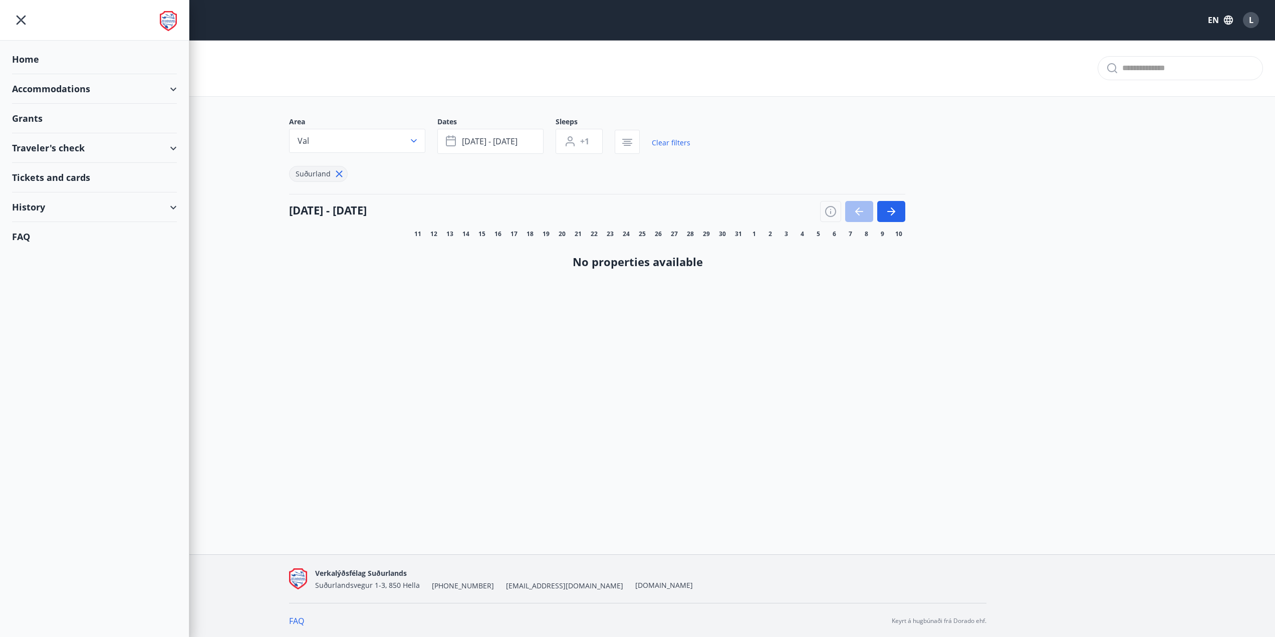
click at [65, 86] on div "Accommodations" at bounding box center [94, 89] width 165 height 30
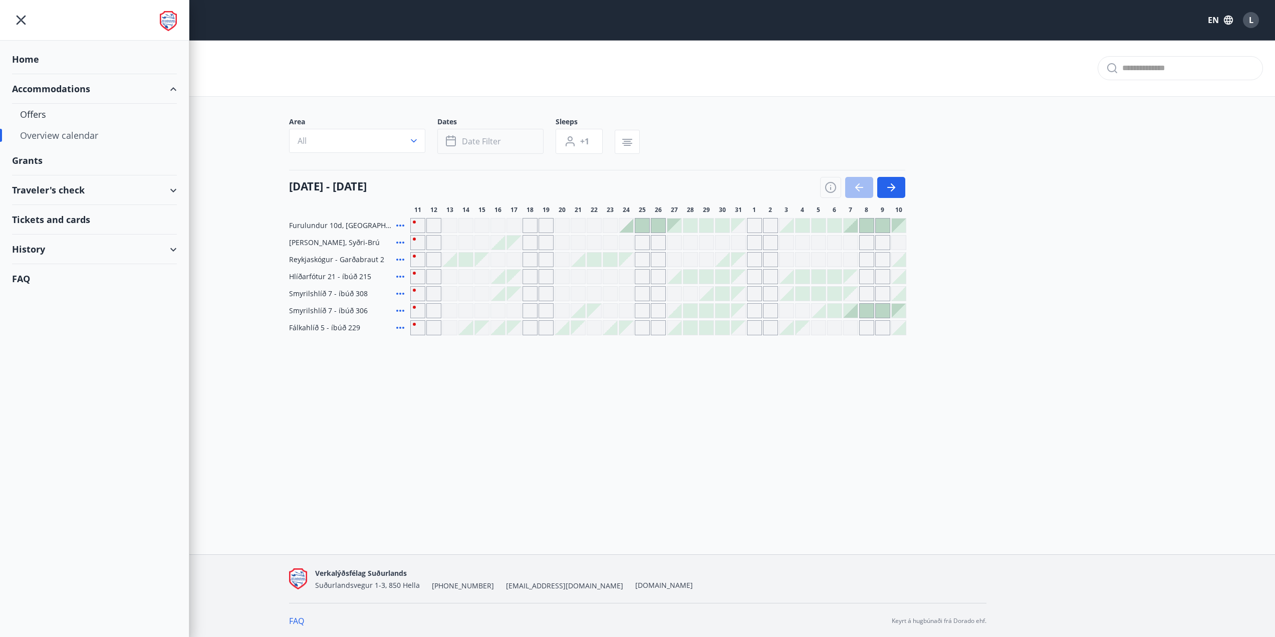
click at [487, 148] on button "Date filter" at bounding box center [490, 141] width 106 height 25
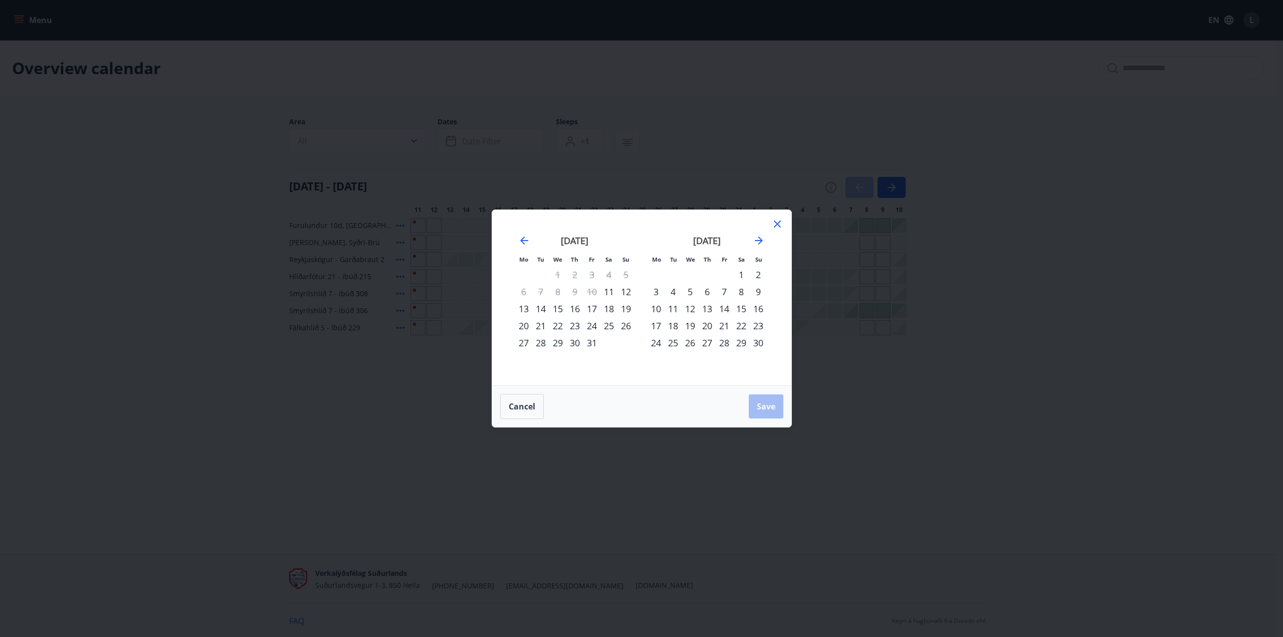
click at [588, 324] on div "24" at bounding box center [591, 325] width 17 height 17
click at [626, 328] on div "26" at bounding box center [625, 325] width 17 height 17
click at [756, 402] on button "Save" at bounding box center [766, 406] width 35 height 24
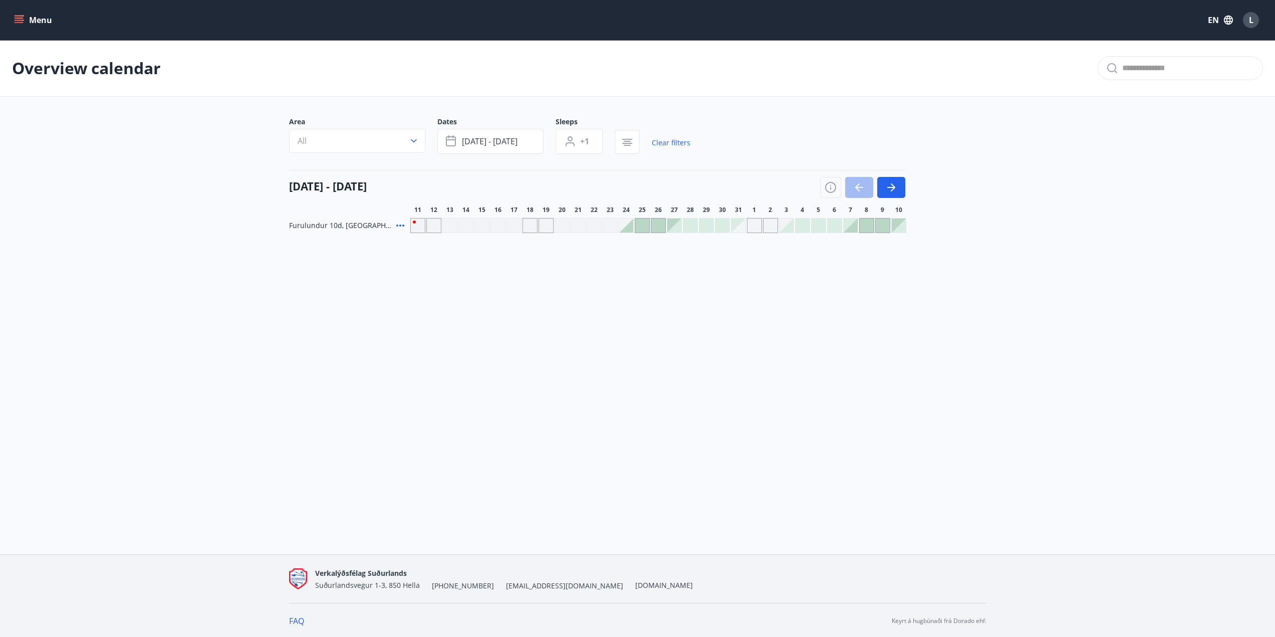
click at [634, 225] on div at bounding box center [658, 225] width 496 height 15
click at [892, 179] on button "button" at bounding box center [891, 187] width 28 height 21
click at [517, 147] on button "[DATE] - [DATE]" at bounding box center [490, 141] width 106 height 25
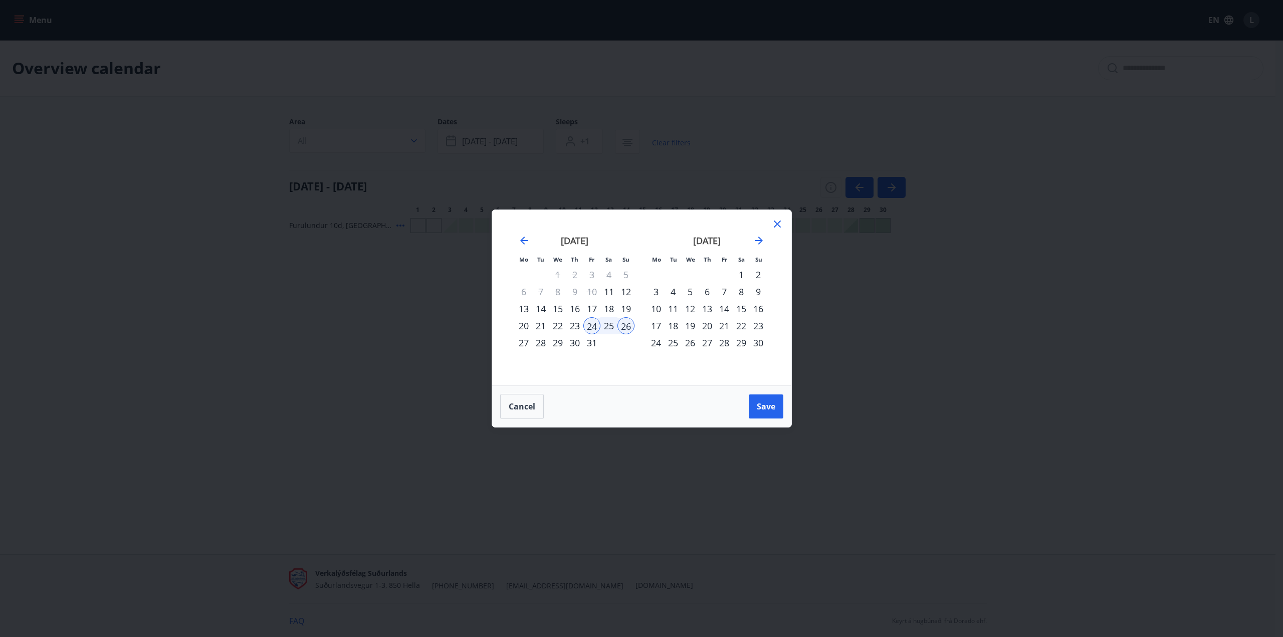
click at [456, 308] on div "Mo Tu We Th Fr Sa Su Mo Tu We Th Fr Sa Su [DATE] 1 2 3 4 5 6 7 8 9 10 11 12 13 …" at bounding box center [641, 318] width 1283 height 637
click at [407, 143] on div "Mo Tu We Th Fr Sa Su Mo Tu We Th Fr Sa Su [DATE] 1 2 3 4 5 6 7 8 9 10 11 12 13 …" at bounding box center [641, 318] width 1283 height 637
click at [530, 408] on span "Cancel" at bounding box center [522, 406] width 27 height 11
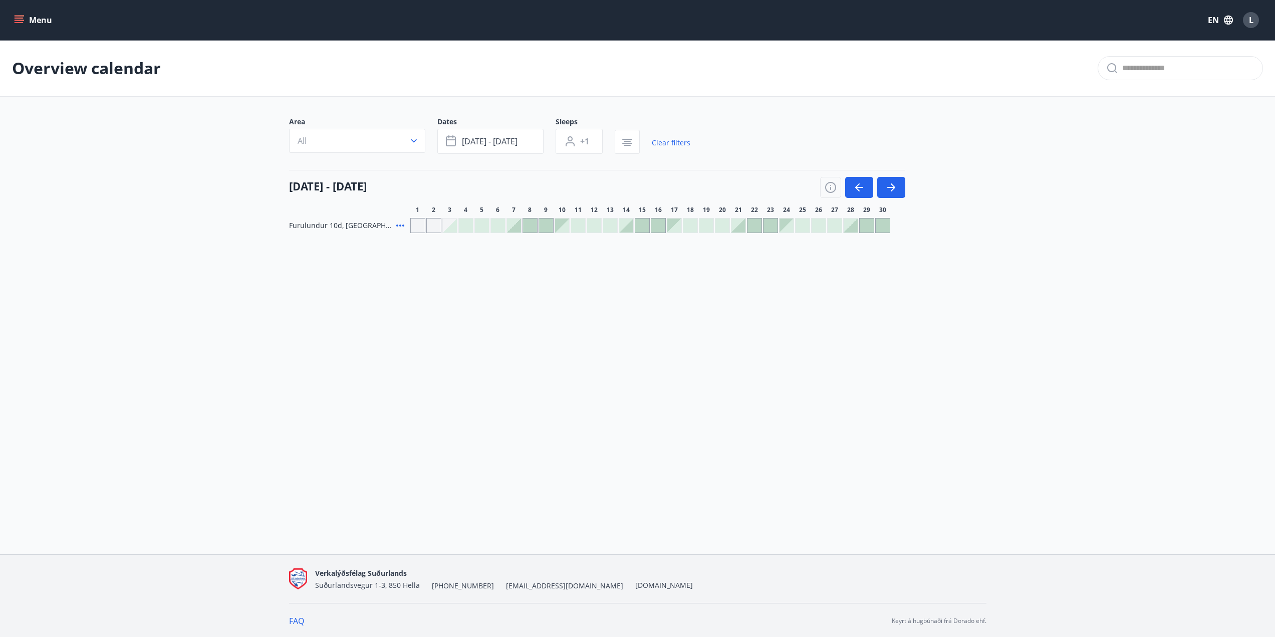
click at [520, 228] on div at bounding box center [514, 225] width 14 height 14
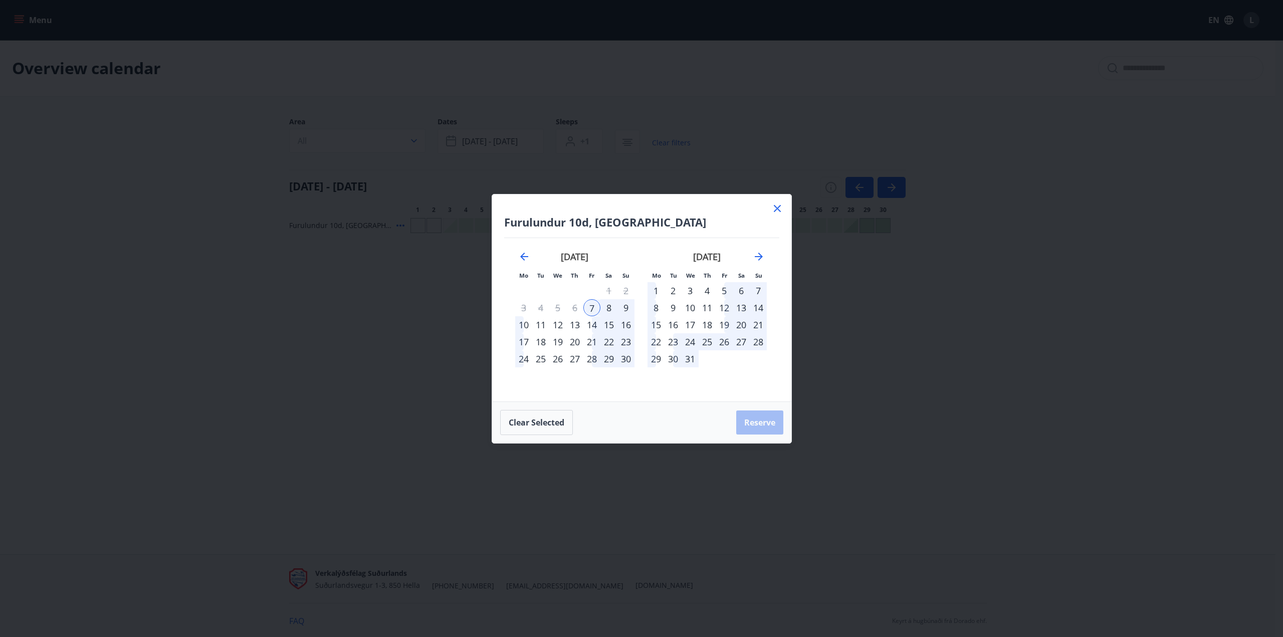
click at [773, 209] on icon at bounding box center [777, 208] width 12 height 12
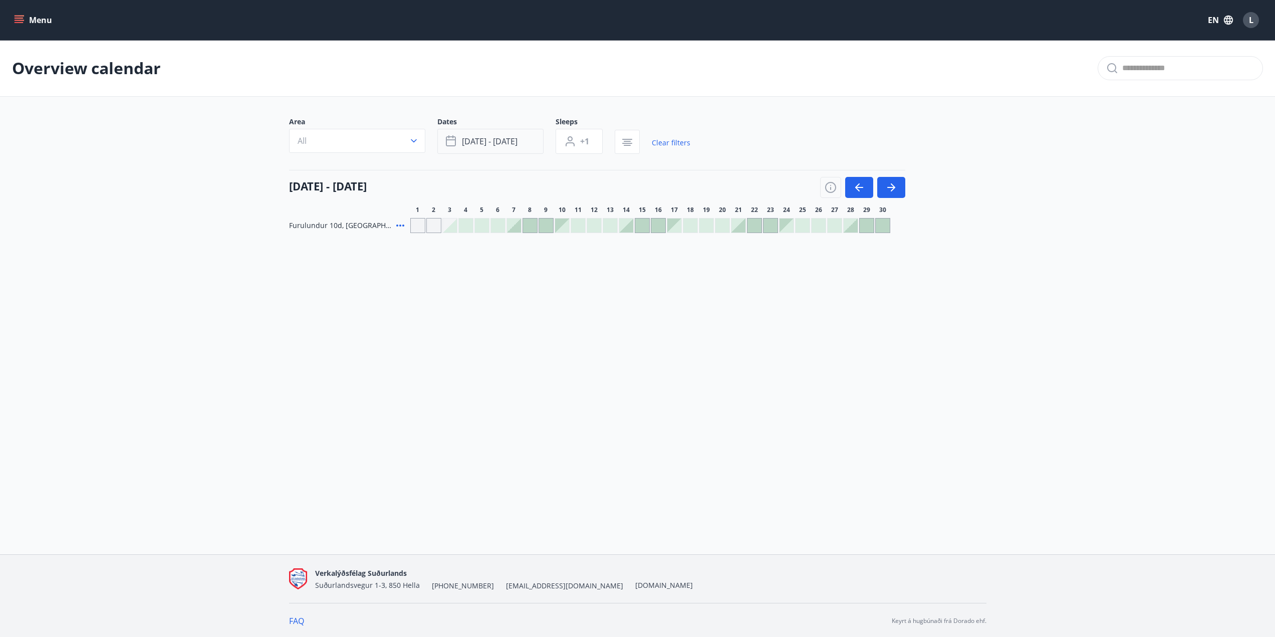
click at [505, 149] on button "[DATE] - [DATE]" at bounding box center [490, 141] width 106 height 25
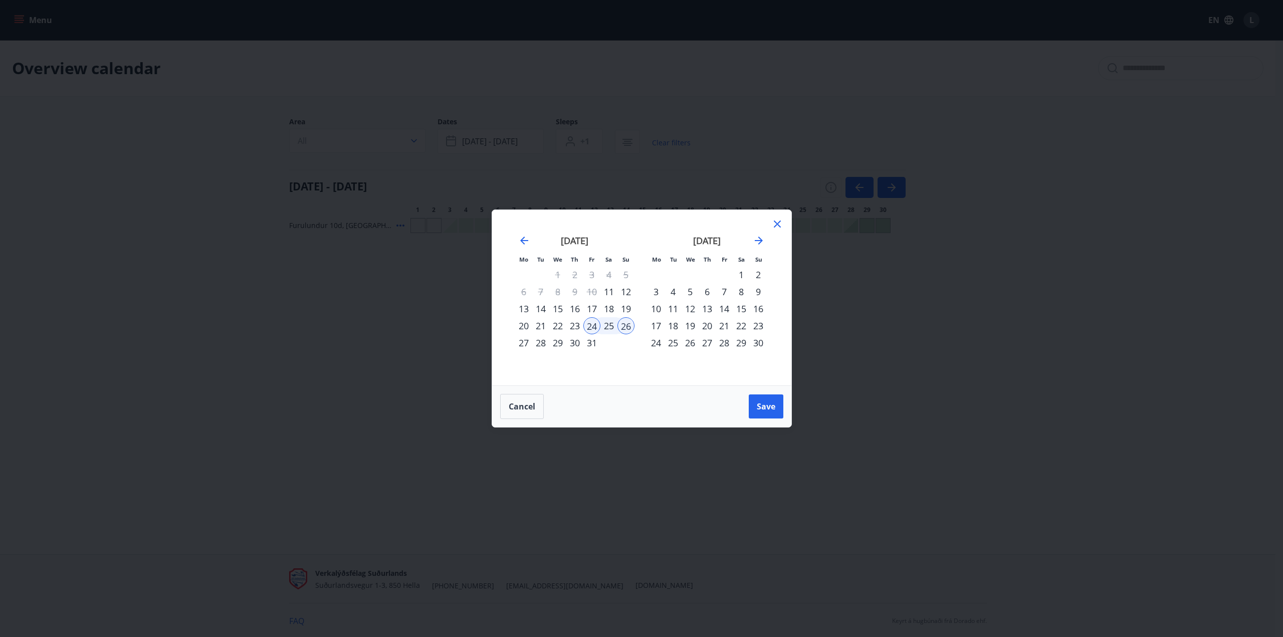
click at [722, 290] on div "7" at bounding box center [724, 291] width 17 height 17
click at [748, 292] on div "8" at bounding box center [741, 291] width 17 height 17
click at [726, 293] on div "7" at bounding box center [724, 291] width 17 height 17
click at [755, 291] on div "9" at bounding box center [758, 291] width 17 height 17
click at [752, 408] on button "Save" at bounding box center [766, 406] width 35 height 24
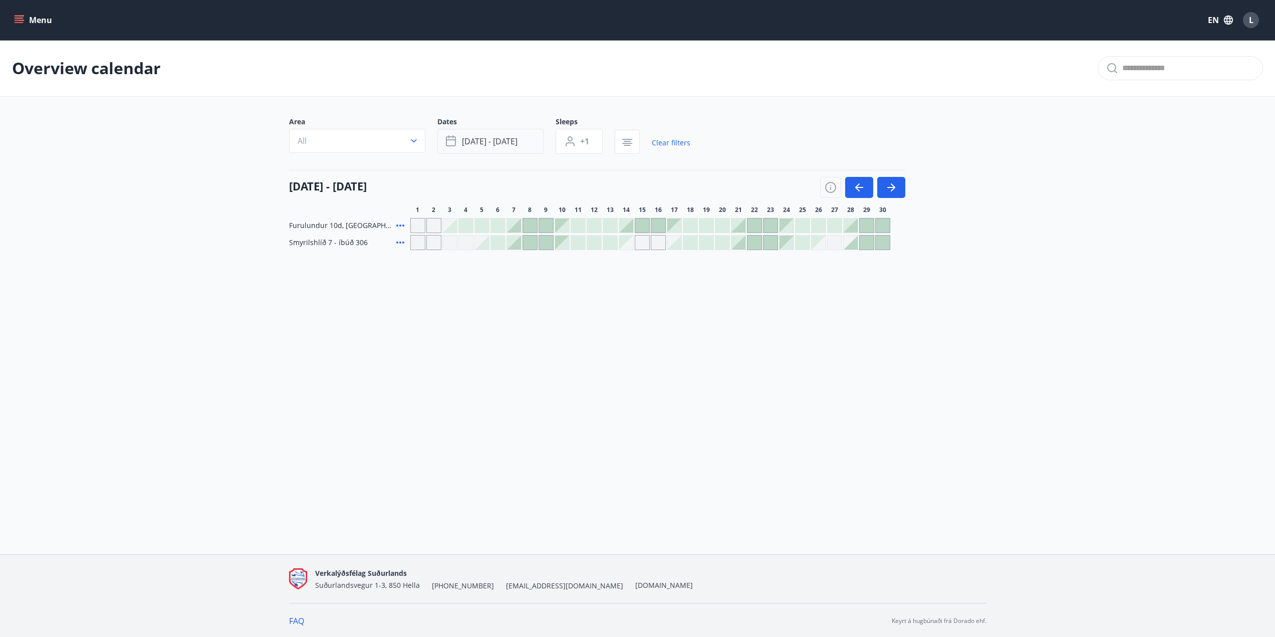
click at [494, 150] on button "[DATE] - [DATE]" at bounding box center [490, 141] width 106 height 25
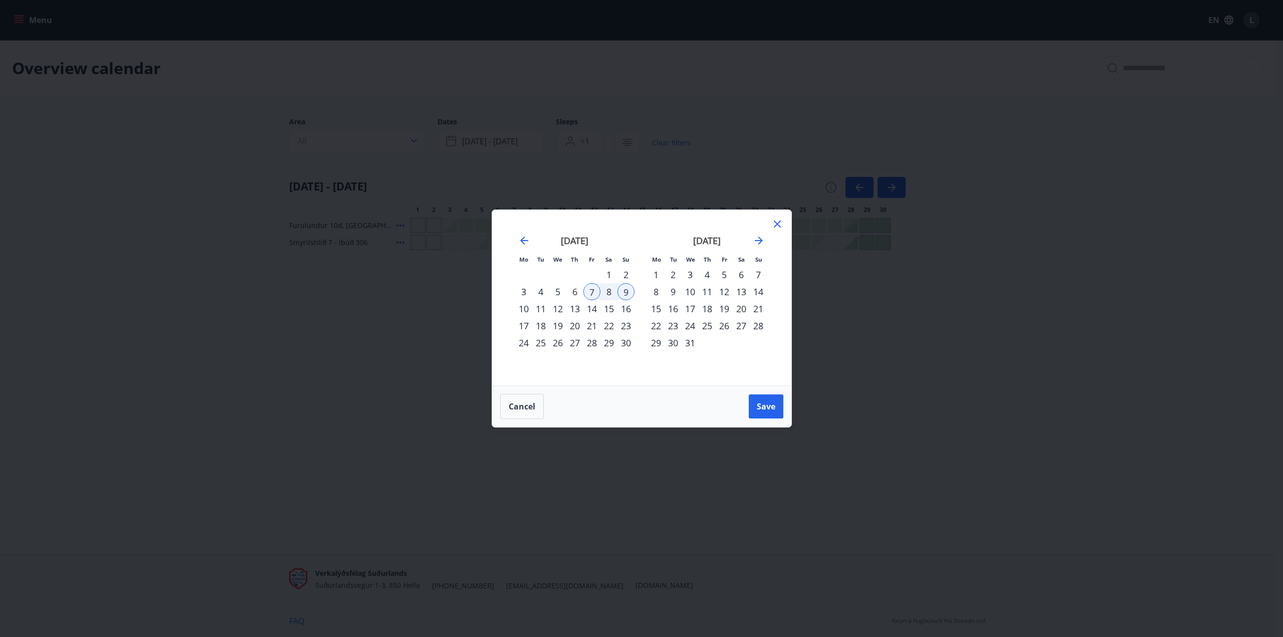
click at [593, 324] on div "21" at bounding box center [591, 325] width 17 height 17
click at [621, 323] on div "23" at bounding box center [625, 325] width 17 height 17
click at [757, 405] on span "Save" at bounding box center [766, 406] width 19 height 11
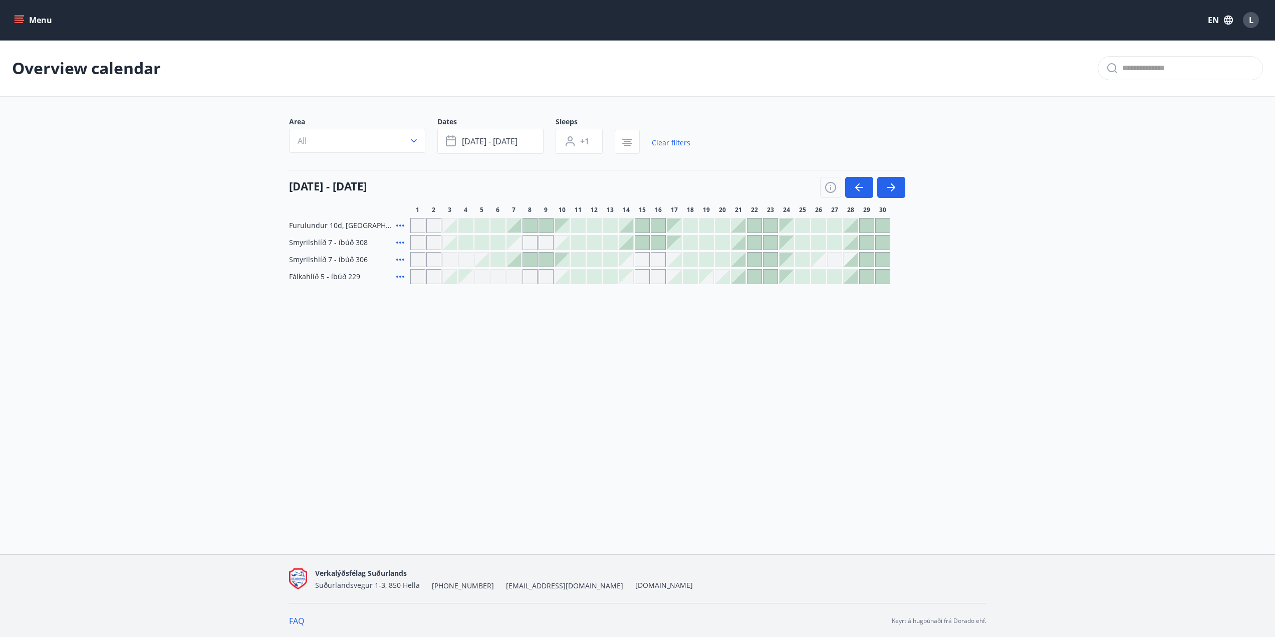
click at [401, 276] on icon at bounding box center [400, 277] width 8 height 2
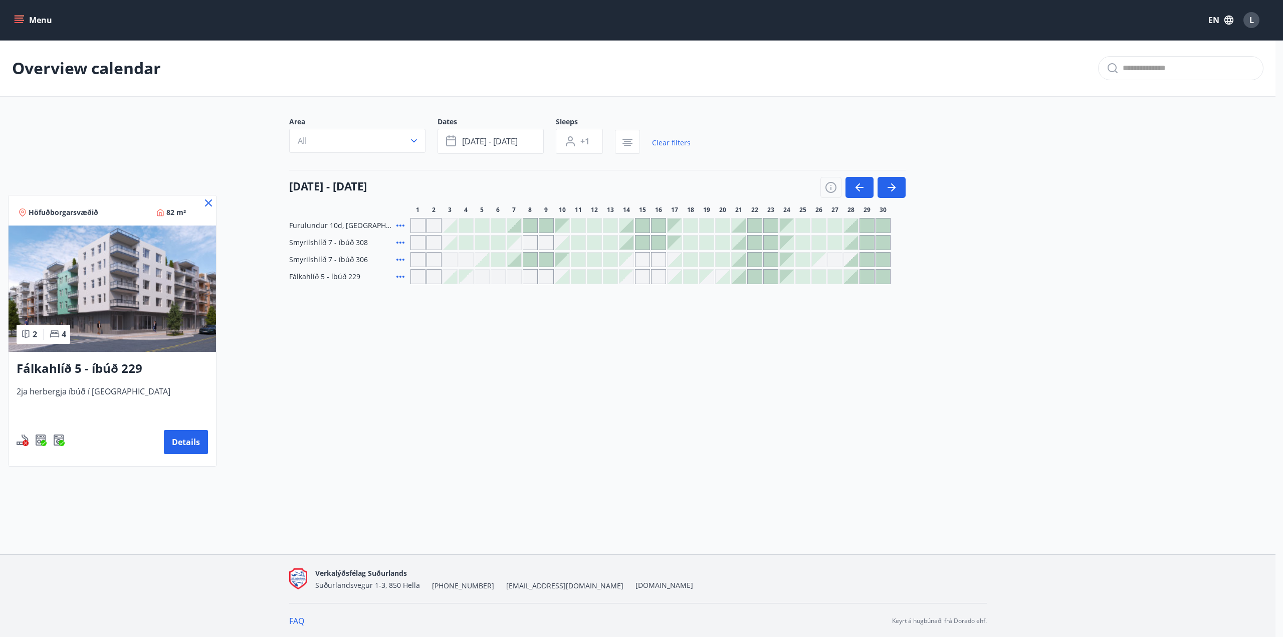
click at [207, 200] on icon at bounding box center [208, 203] width 12 height 12
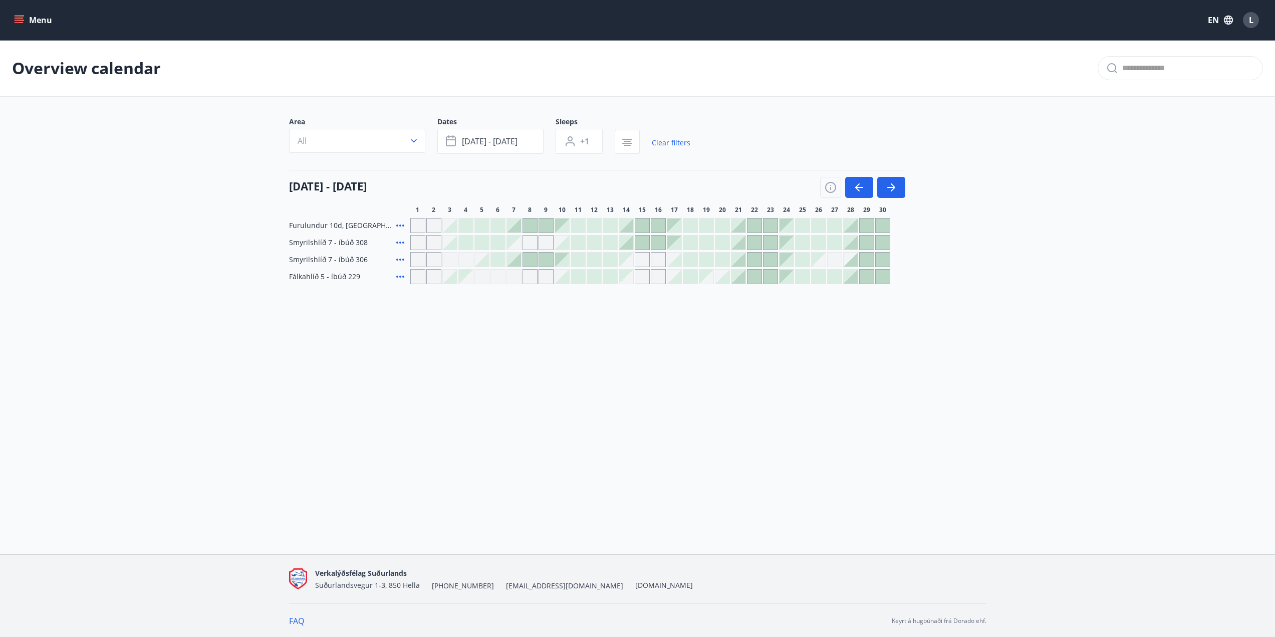
click at [398, 260] on icon at bounding box center [400, 260] width 12 height 12
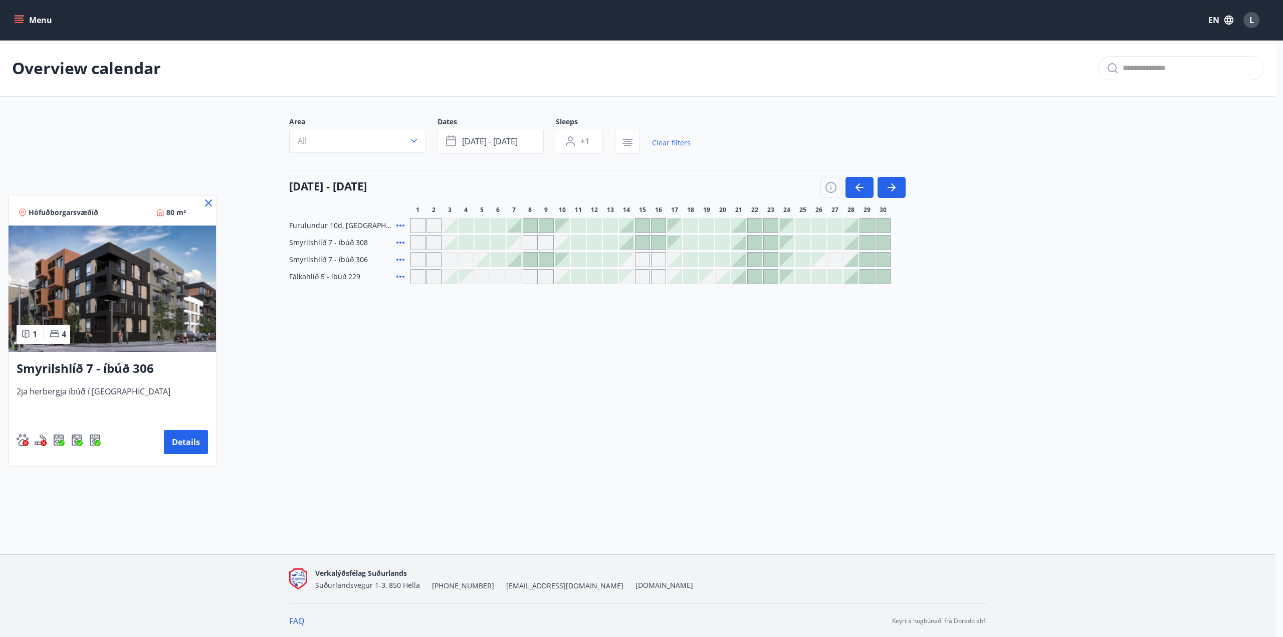
click at [208, 203] on icon at bounding box center [208, 202] width 7 height 7
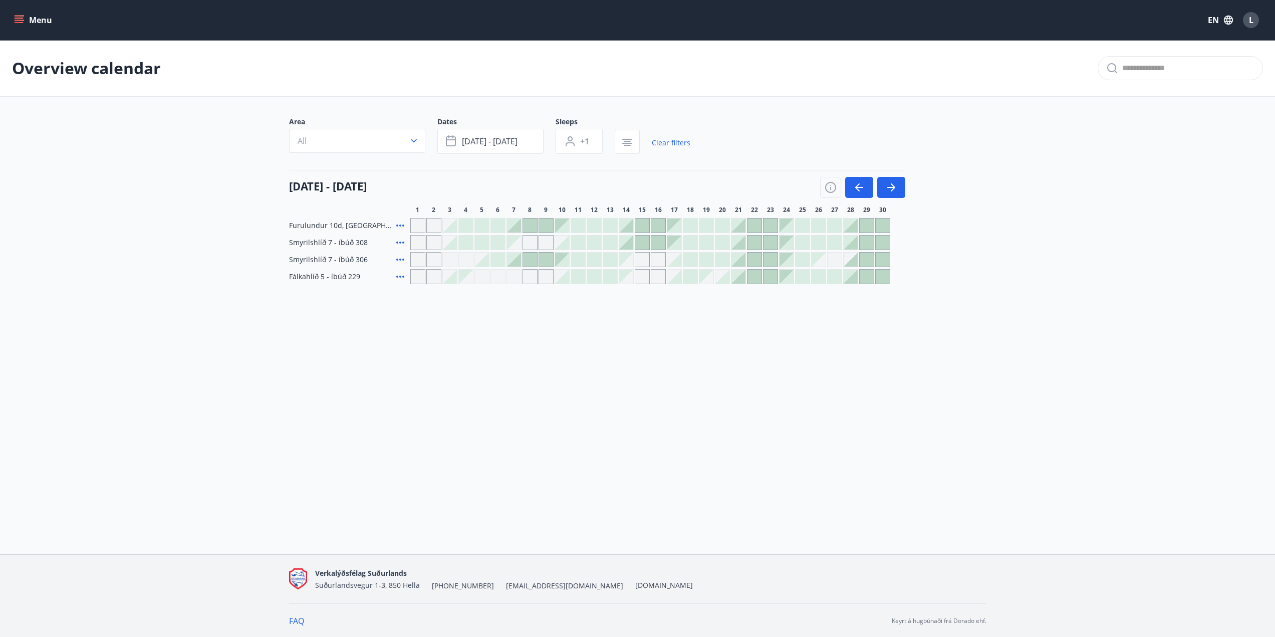
click at [402, 276] on icon at bounding box center [400, 277] width 12 height 12
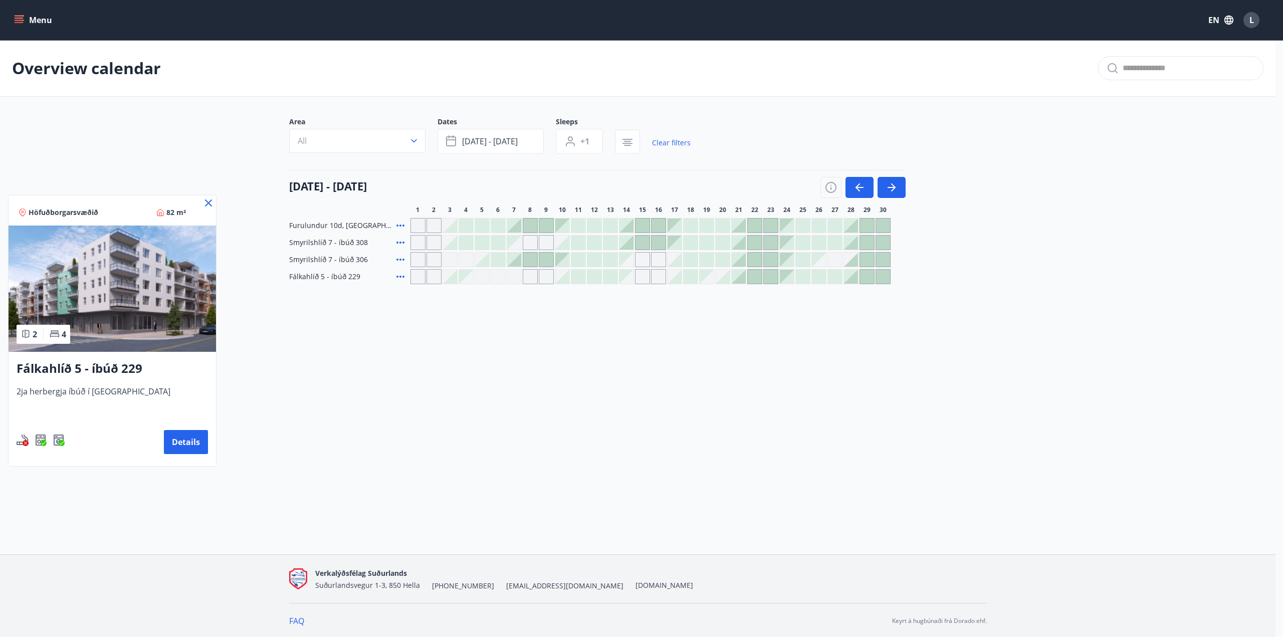
click at [207, 202] on icon at bounding box center [208, 202] width 7 height 7
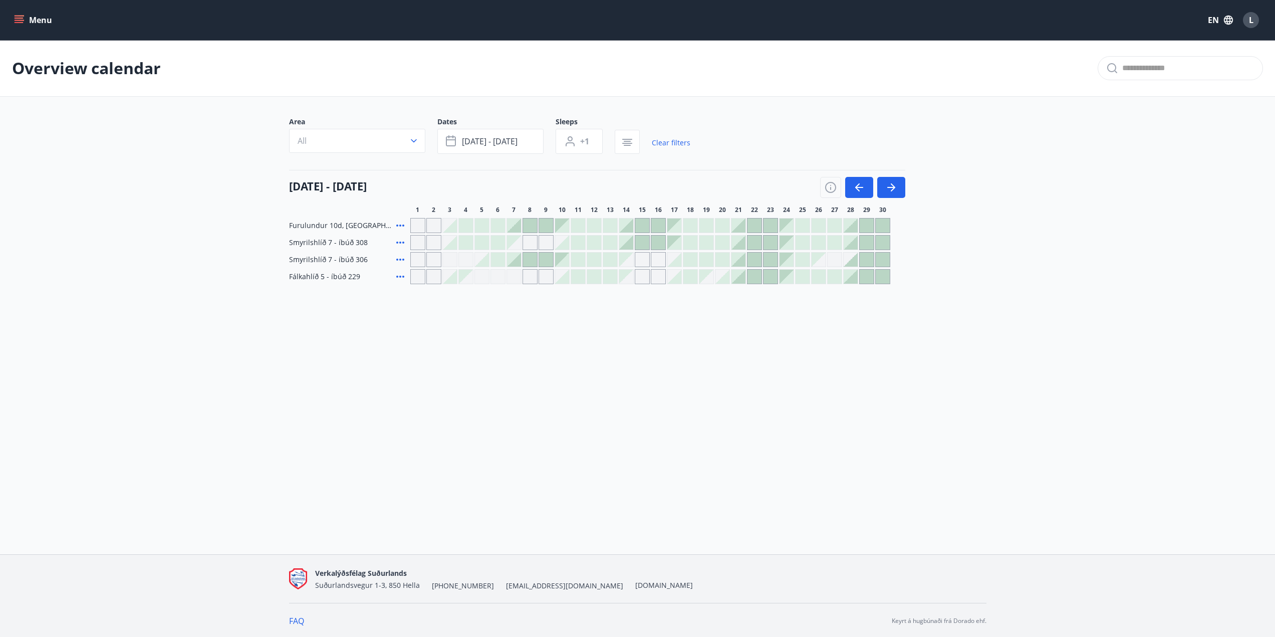
click at [19, 12] on button "Menu" at bounding box center [34, 20] width 44 height 18
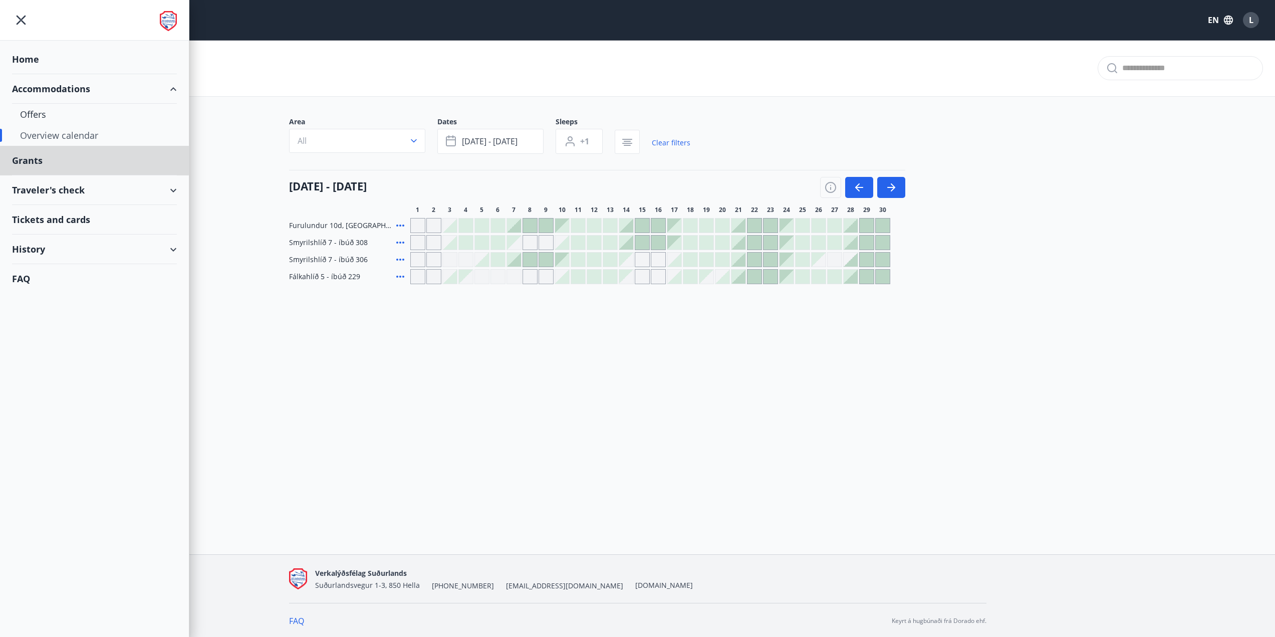
click at [33, 61] on div "Home" at bounding box center [94, 60] width 165 height 30
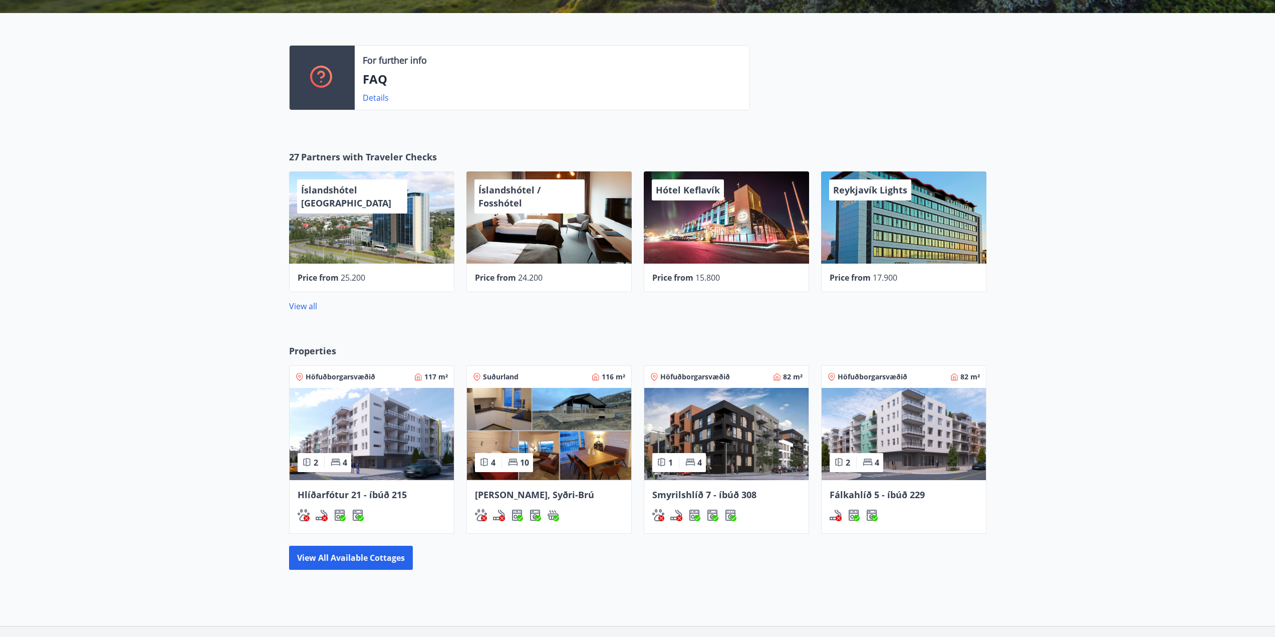
scroll to position [301, 0]
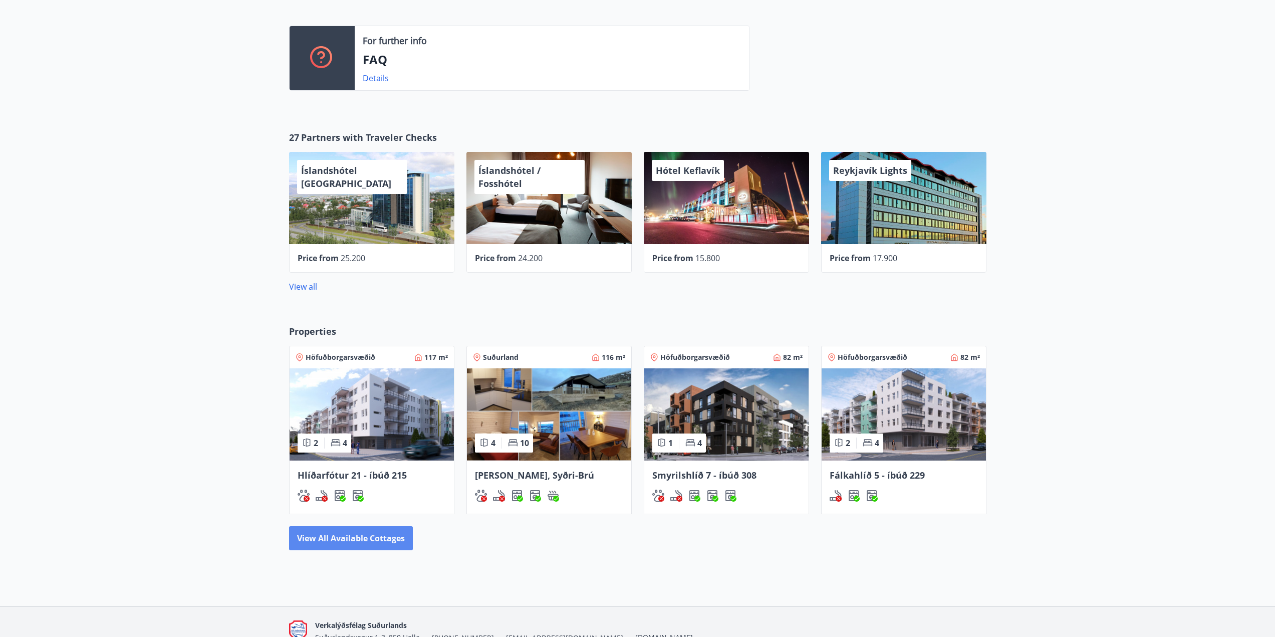
click at [352, 534] on button "View all available cottages" at bounding box center [351, 538] width 124 height 24
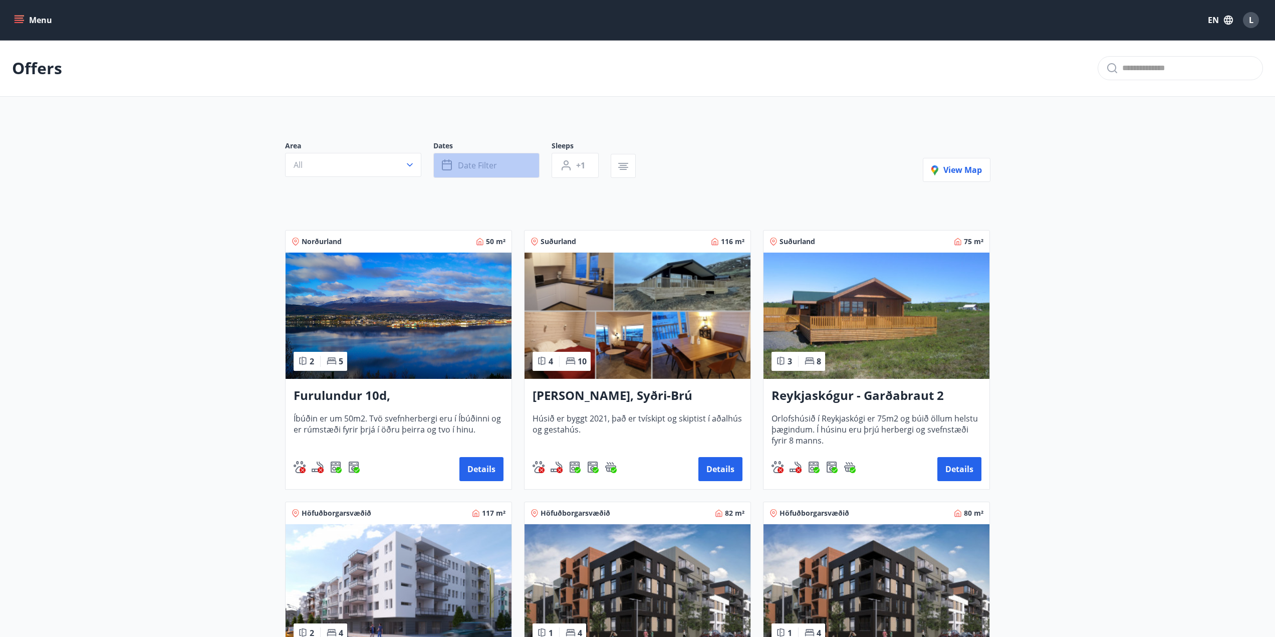
click at [480, 159] on button "Date filter" at bounding box center [486, 165] width 106 height 25
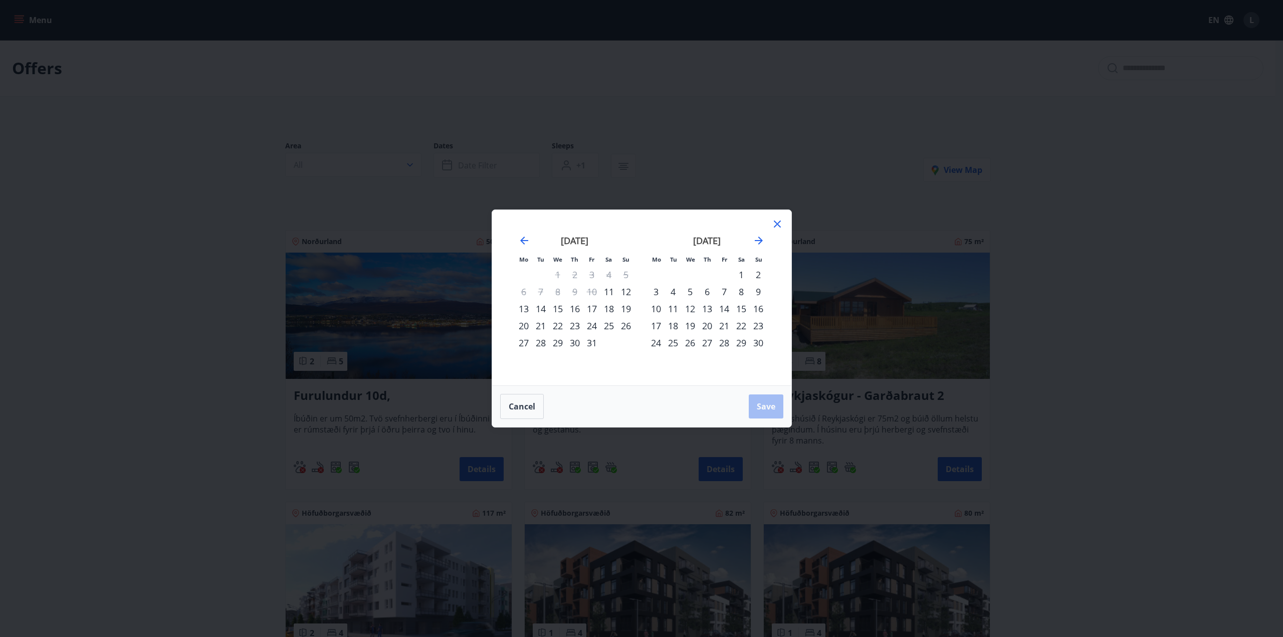
click at [589, 324] on div "24" at bounding box center [591, 325] width 17 height 17
click at [626, 328] on div "26" at bounding box center [625, 325] width 17 height 17
click at [765, 398] on button "Save" at bounding box center [766, 406] width 35 height 24
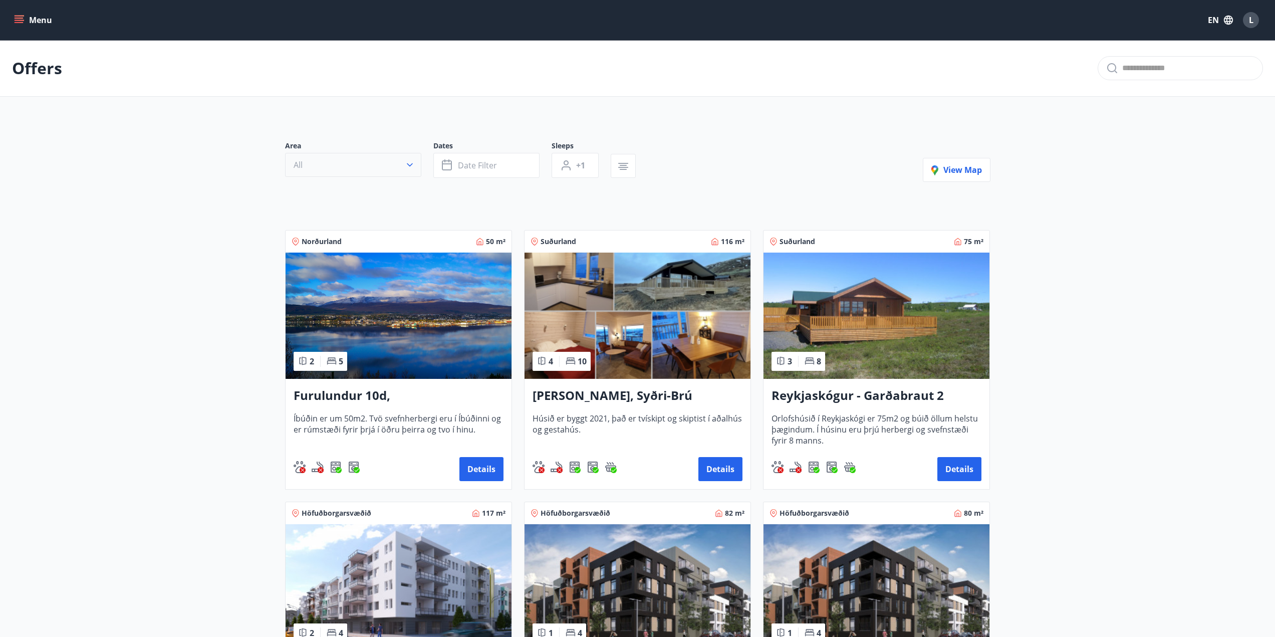
click at [341, 165] on button "All" at bounding box center [353, 165] width 136 height 24
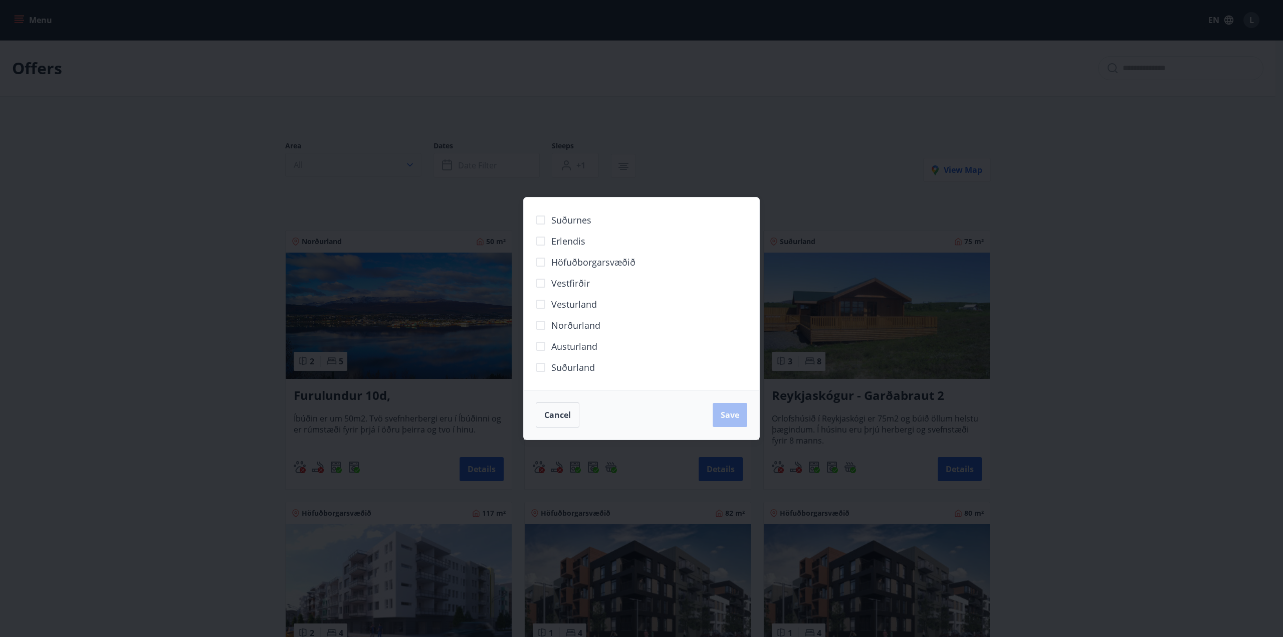
click at [341, 165] on div "Suðurnes Erlendis Höfuðborgarsvæðið [GEOGRAPHIC_DATA] [GEOGRAPHIC_DATA] [GEOGRA…" at bounding box center [641, 318] width 1283 height 637
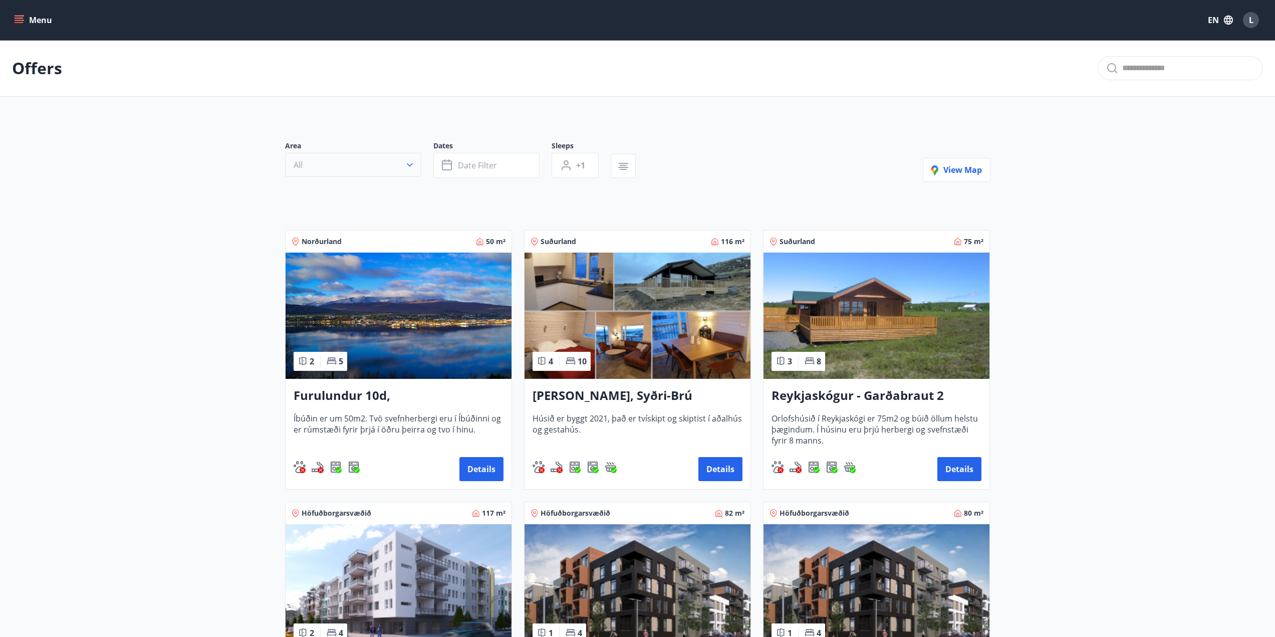
click at [321, 163] on button "All" at bounding box center [353, 165] width 136 height 24
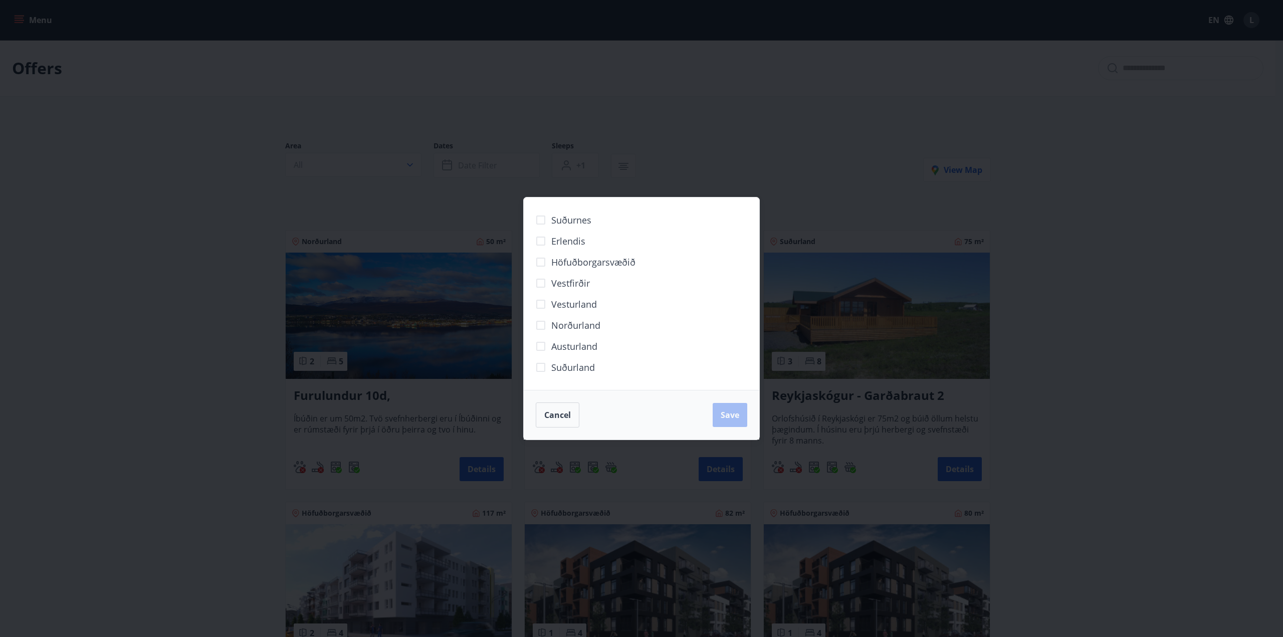
click at [553, 363] on span "Suðurland" at bounding box center [573, 367] width 44 height 13
click at [727, 415] on span "Save" at bounding box center [730, 414] width 19 height 11
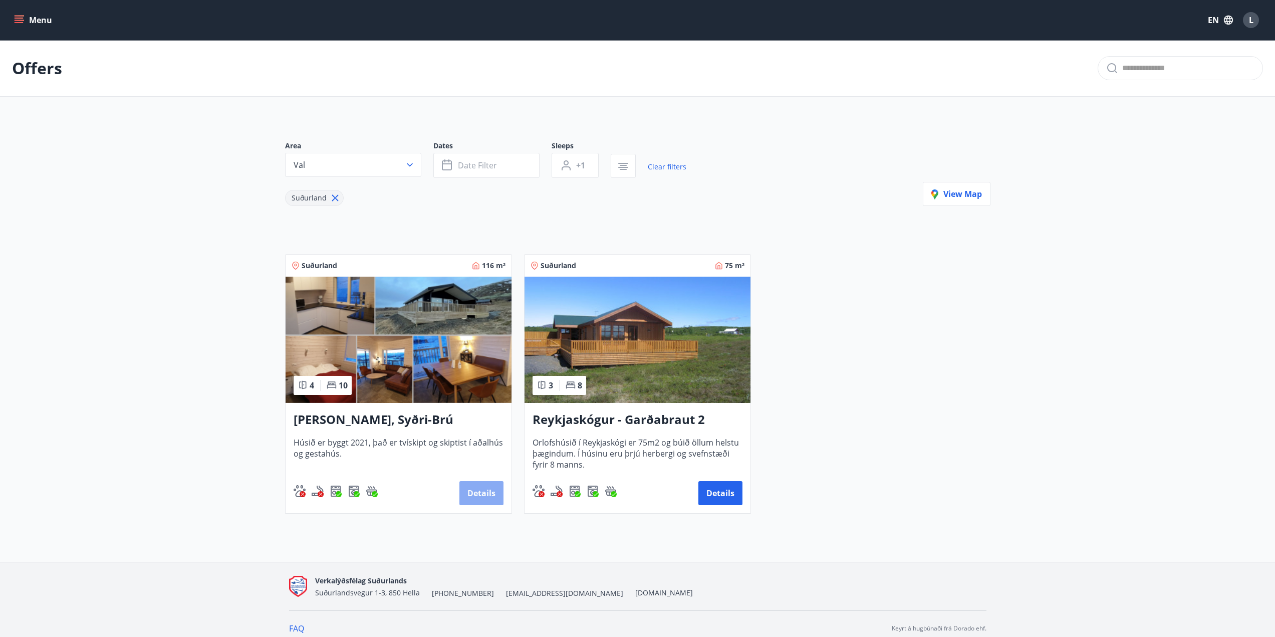
click at [488, 489] on button "Details" at bounding box center [481, 493] width 44 height 24
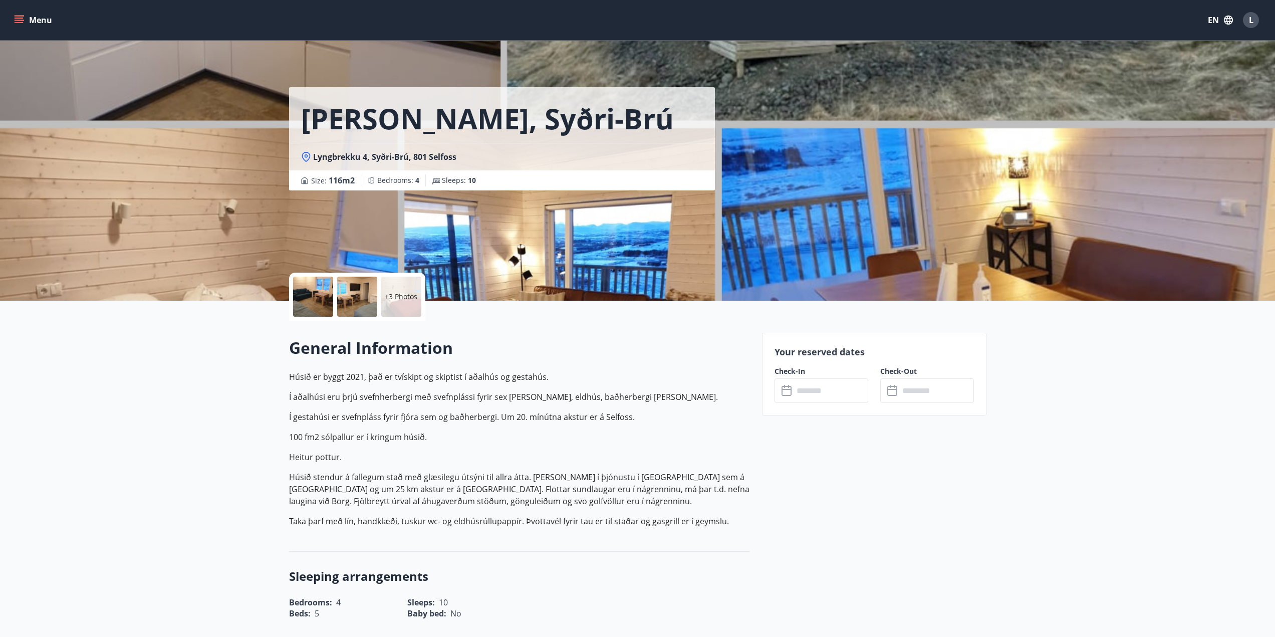
click at [808, 400] on input "text" at bounding box center [831, 390] width 75 height 25
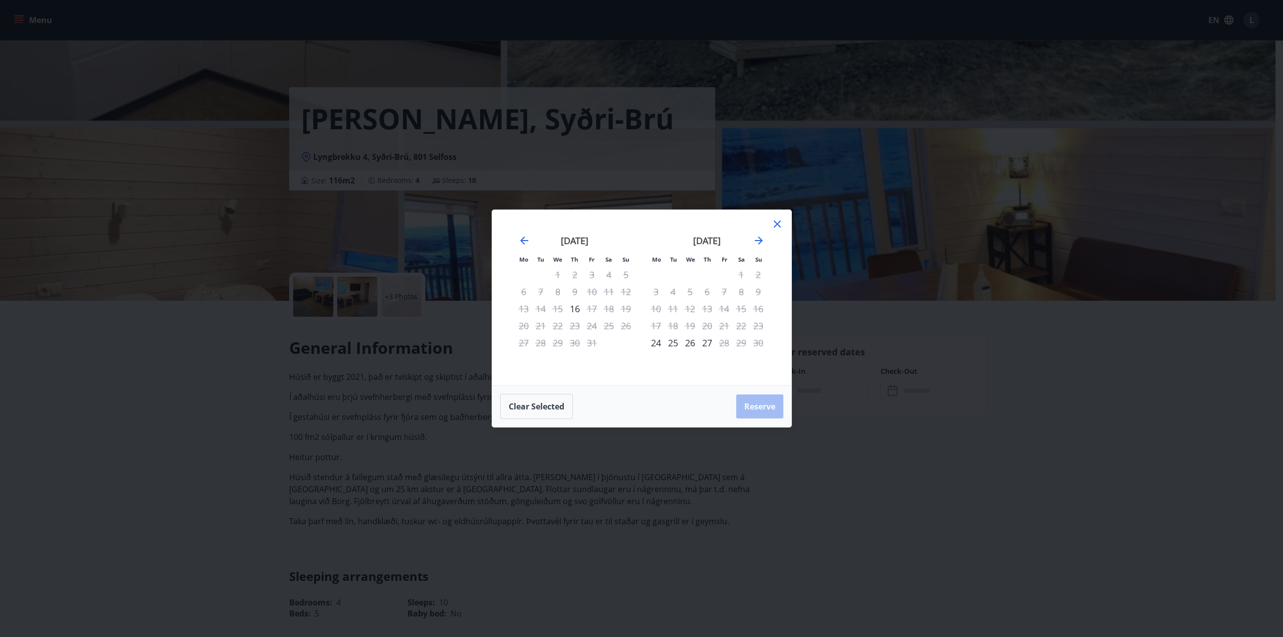
click at [775, 223] on icon at bounding box center [777, 224] width 12 height 12
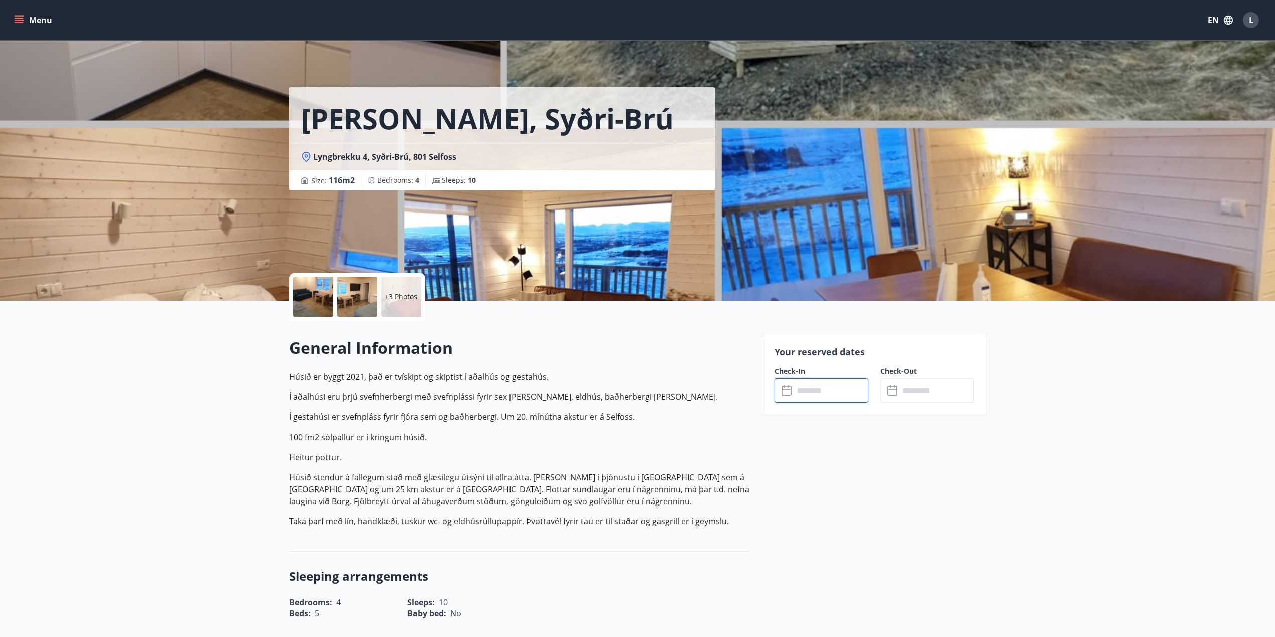
click at [829, 392] on input "text" at bounding box center [831, 390] width 75 height 25
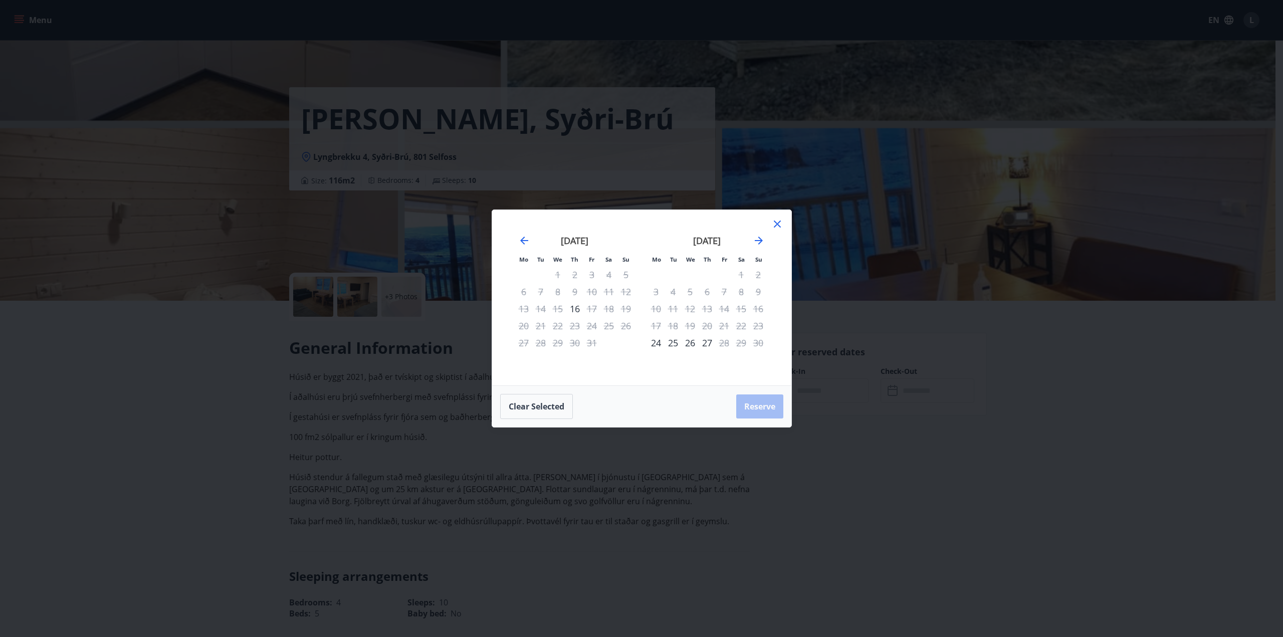
click at [775, 225] on icon at bounding box center [777, 224] width 12 height 12
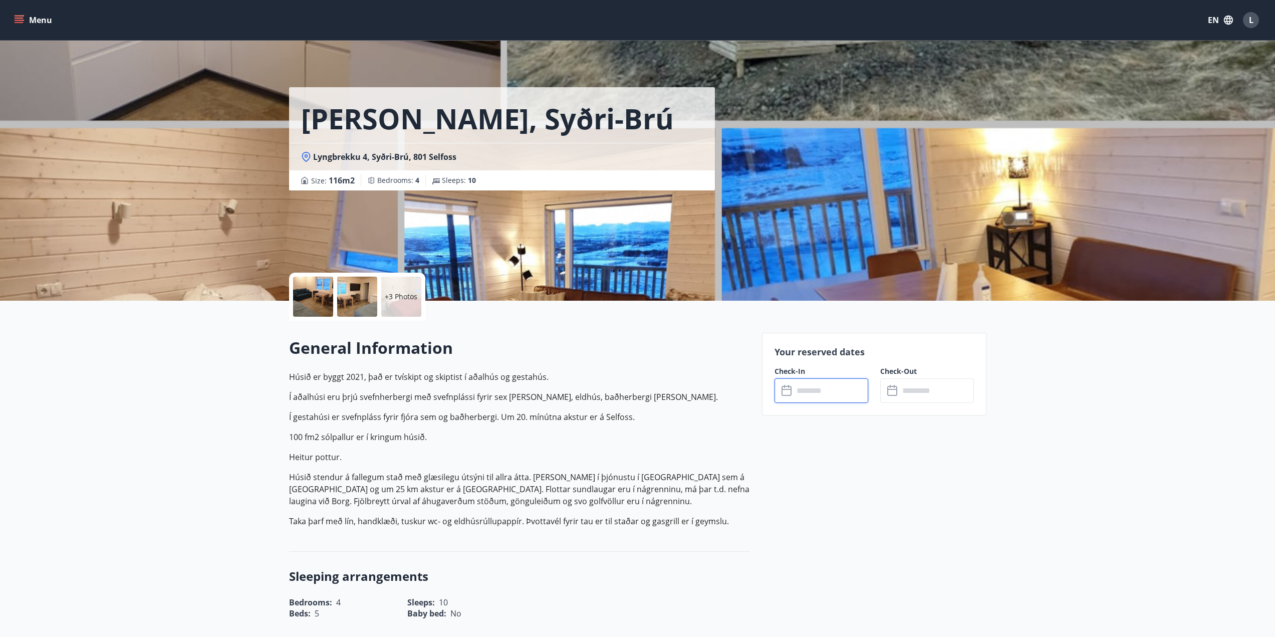
click at [805, 388] on input "text" at bounding box center [831, 390] width 75 height 25
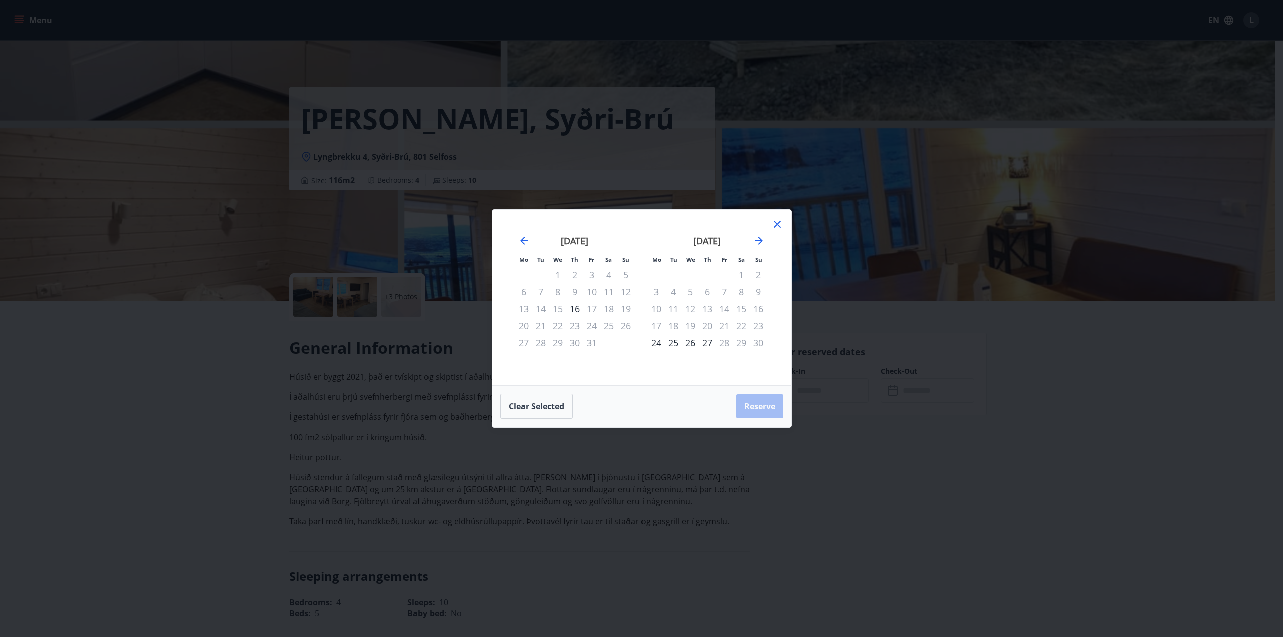
click at [668, 341] on div "25" at bounding box center [672, 342] width 17 height 17
click at [703, 342] on div "27" at bounding box center [706, 342] width 17 height 17
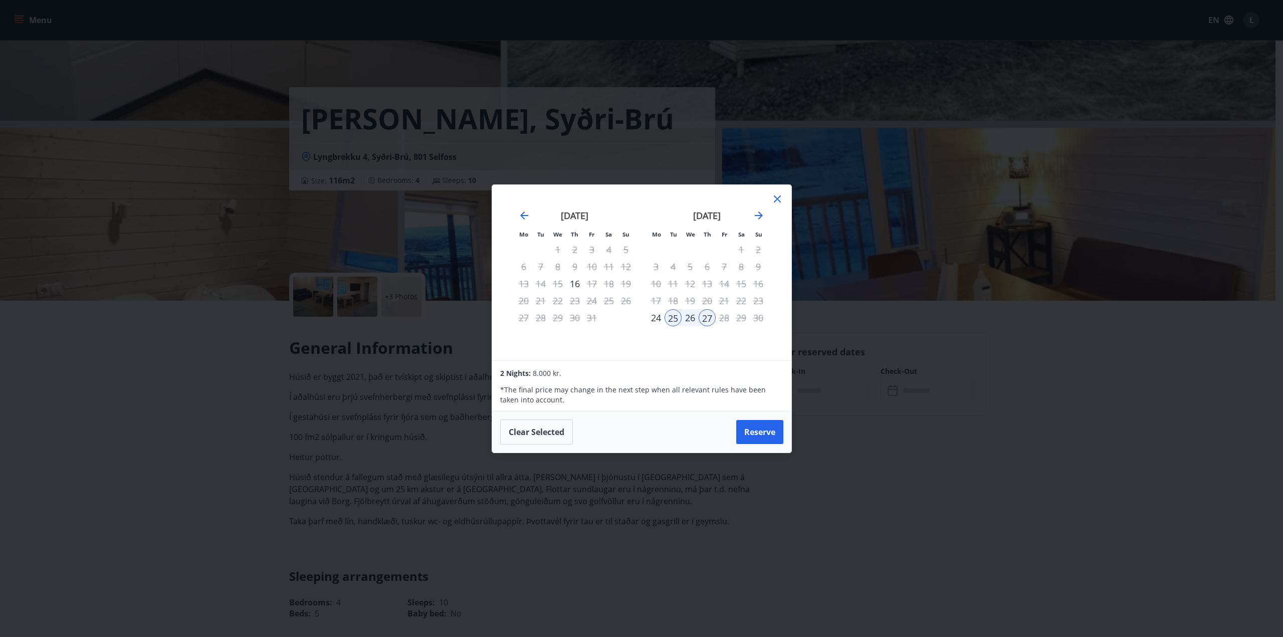
click at [772, 201] on icon at bounding box center [777, 199] width 12 height 12
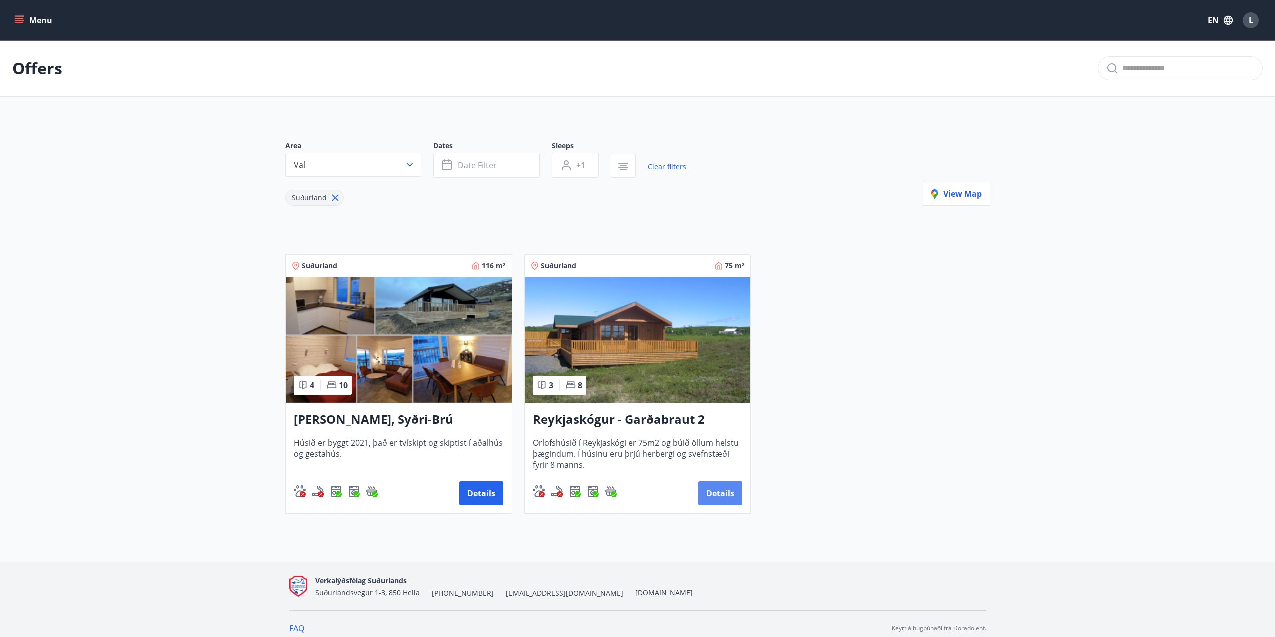
click at [733, 495] on button "Details" at bounding box center [720, 493] width 44 height 24
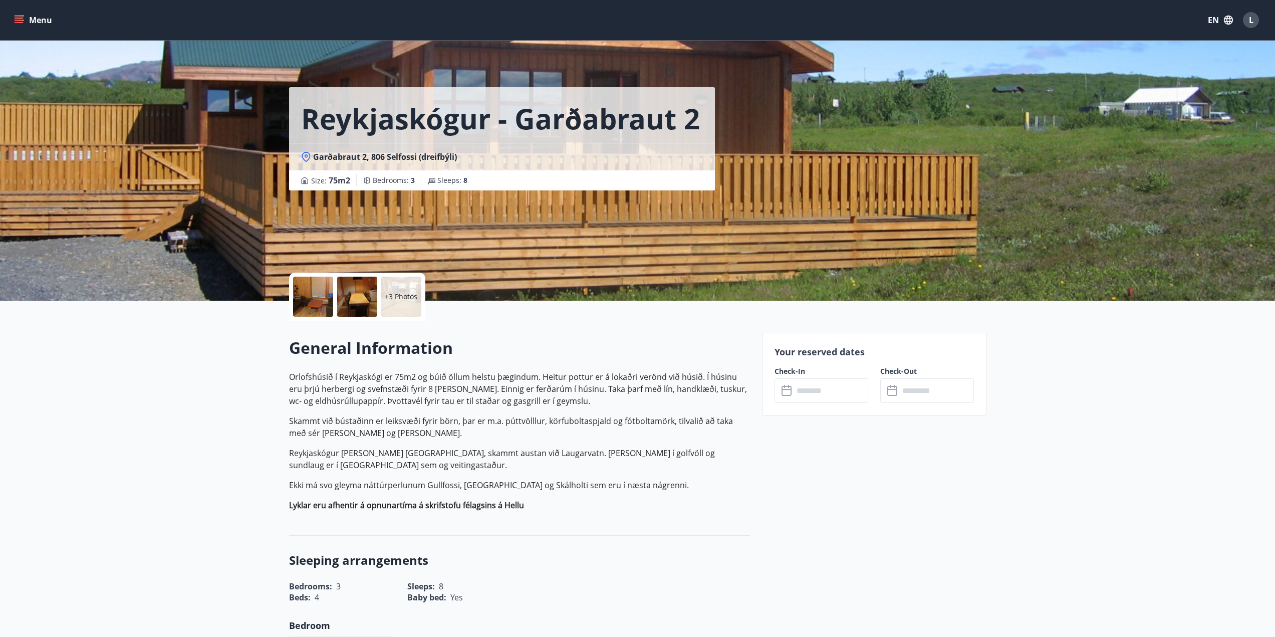
click at [848, 392] on input "text" at bounding box center [831, 390] width 75 height 25
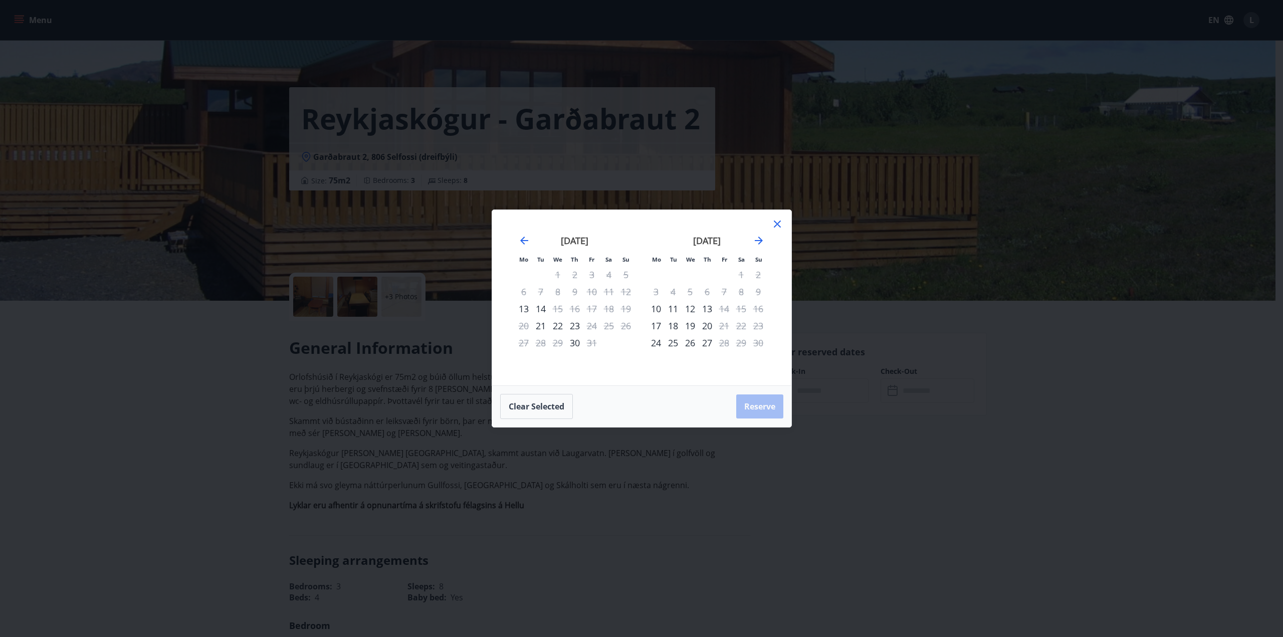
click at [778, 220] on icon at bounding box center [777, 224] width 12 height 12
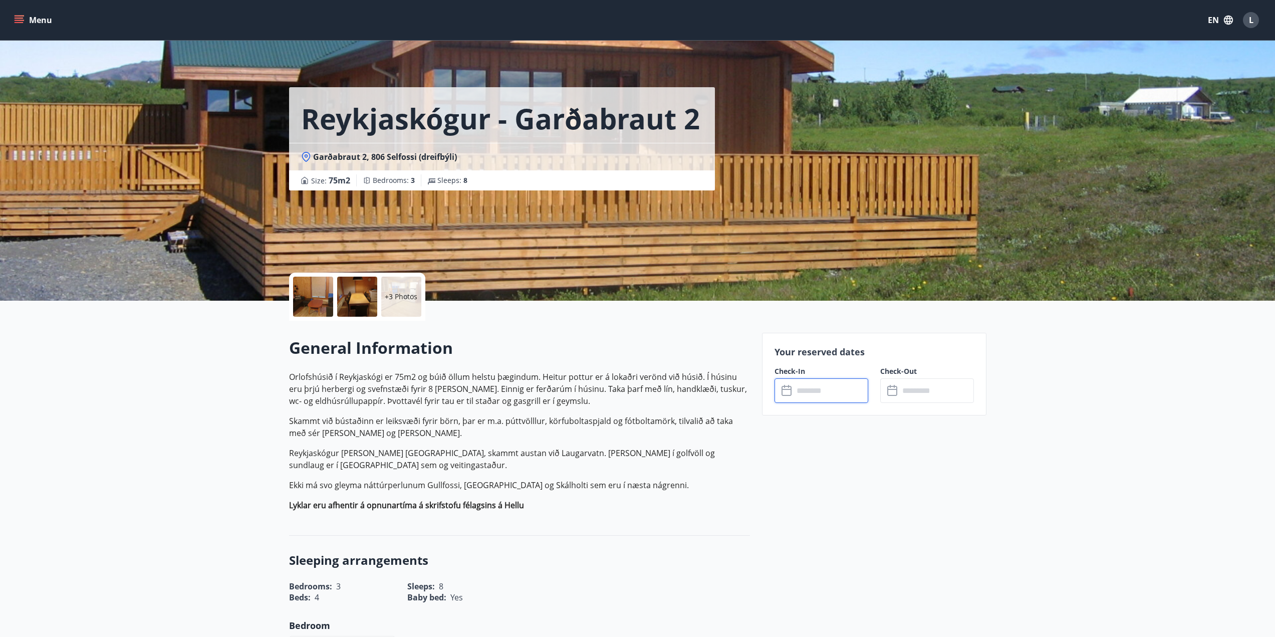
click at [808, 392] on input "text" at bounding box center [831, 390] width 75 height 25
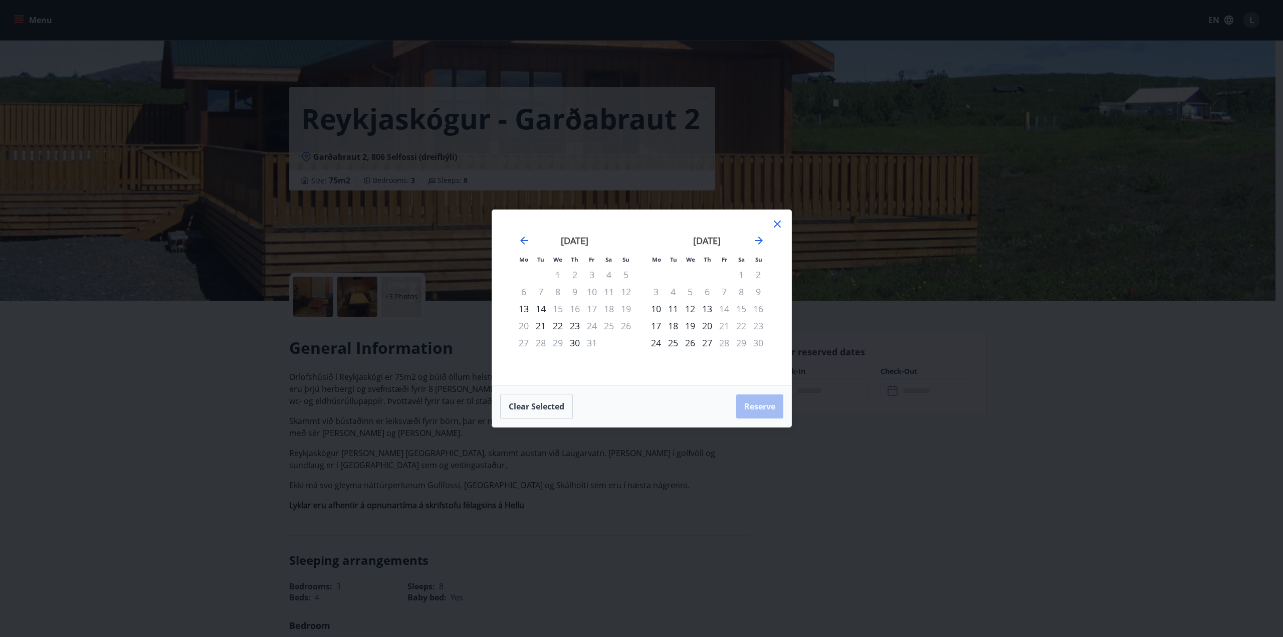
click at [672, 307] on div "11" at bounding box center [672, 308] width 17 height 17
click at [709, 309] on div "13" at bounding box center [706, 308] width 17 height 17
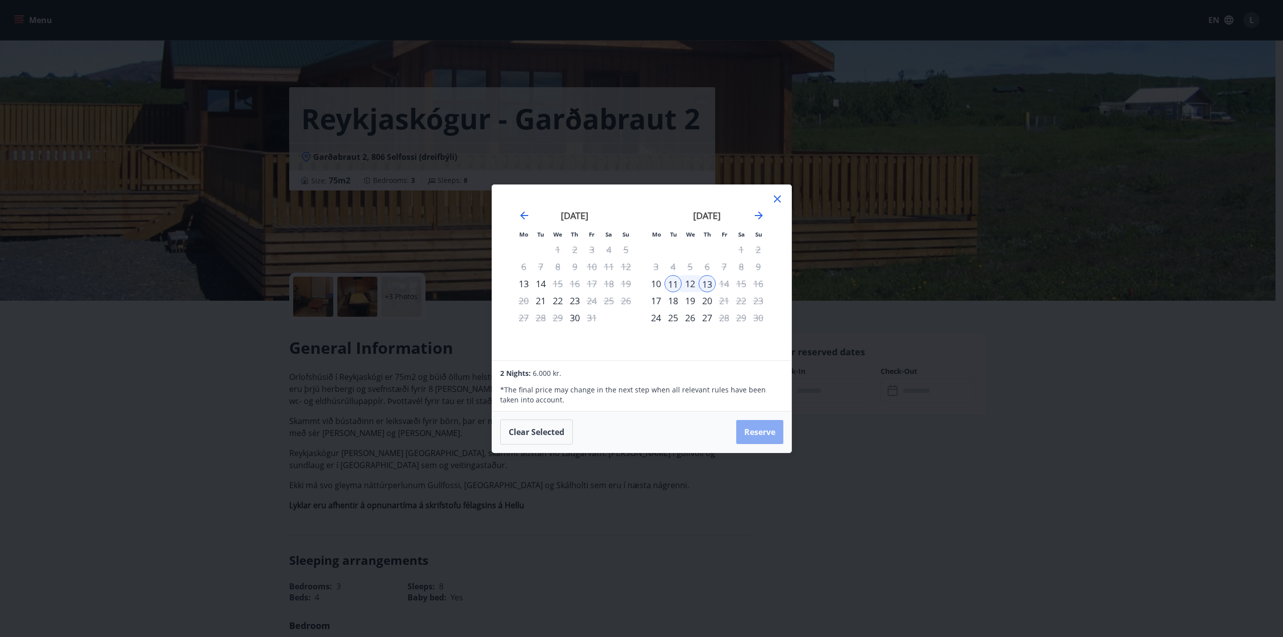
click at [759, 427] on button "Reserve" at bounding box center [759, 432] width 47 height 24
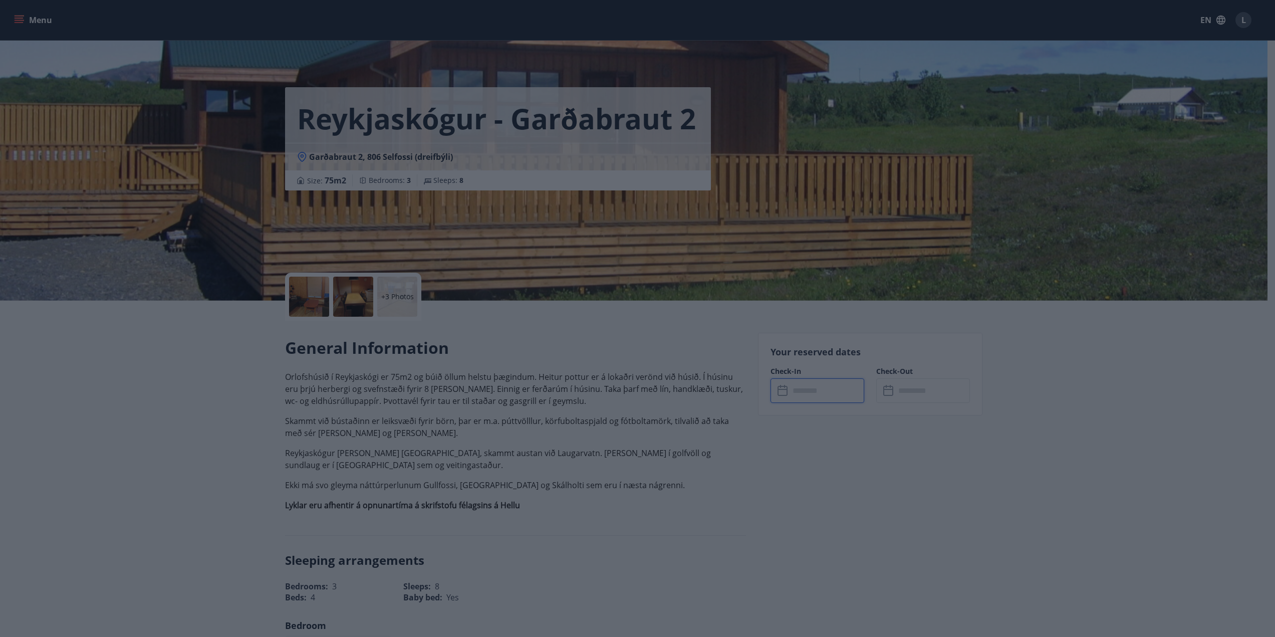
type input "******"
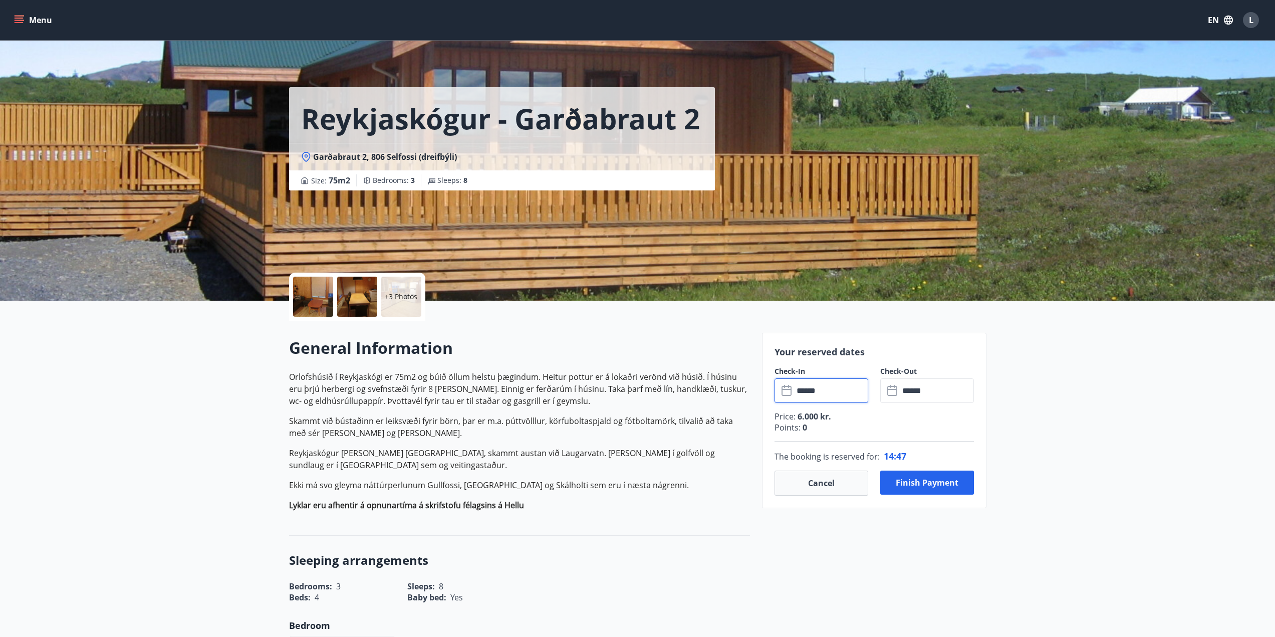
click at [23, 16] on icon "menu" at bounding box center [20, 16] width 11 height 1
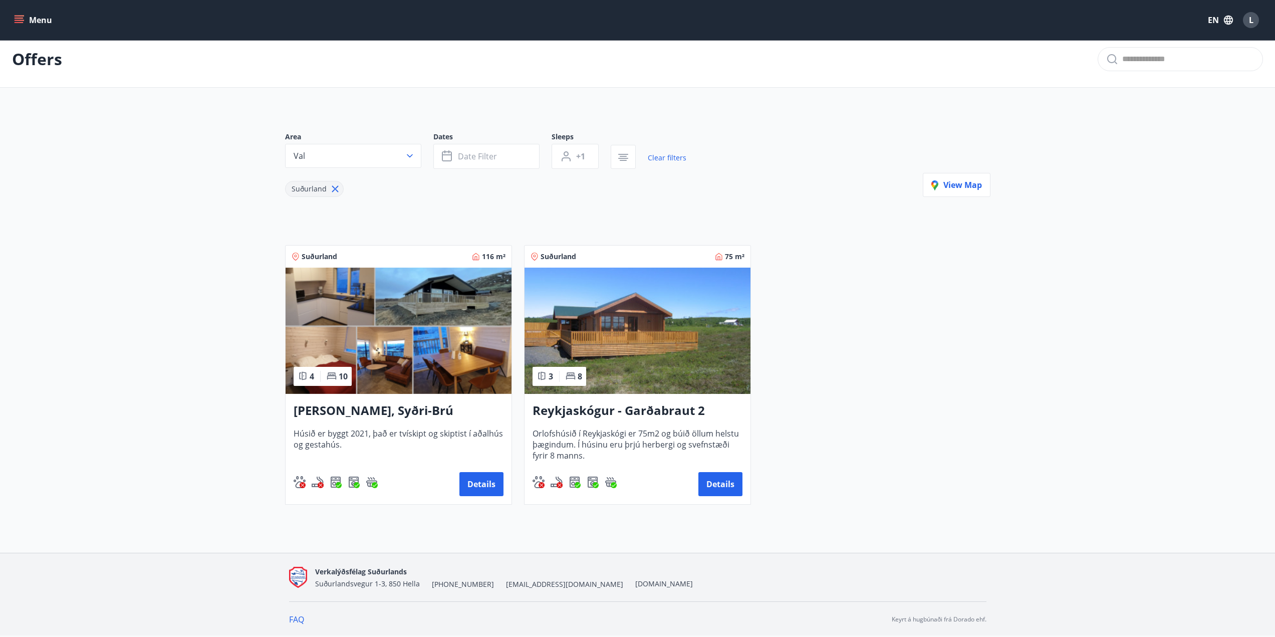
click at [393, 402] on h3 "[PERSON_NAME], Syðri-Brú" at bounding box center [399, 411] width 210 height 18
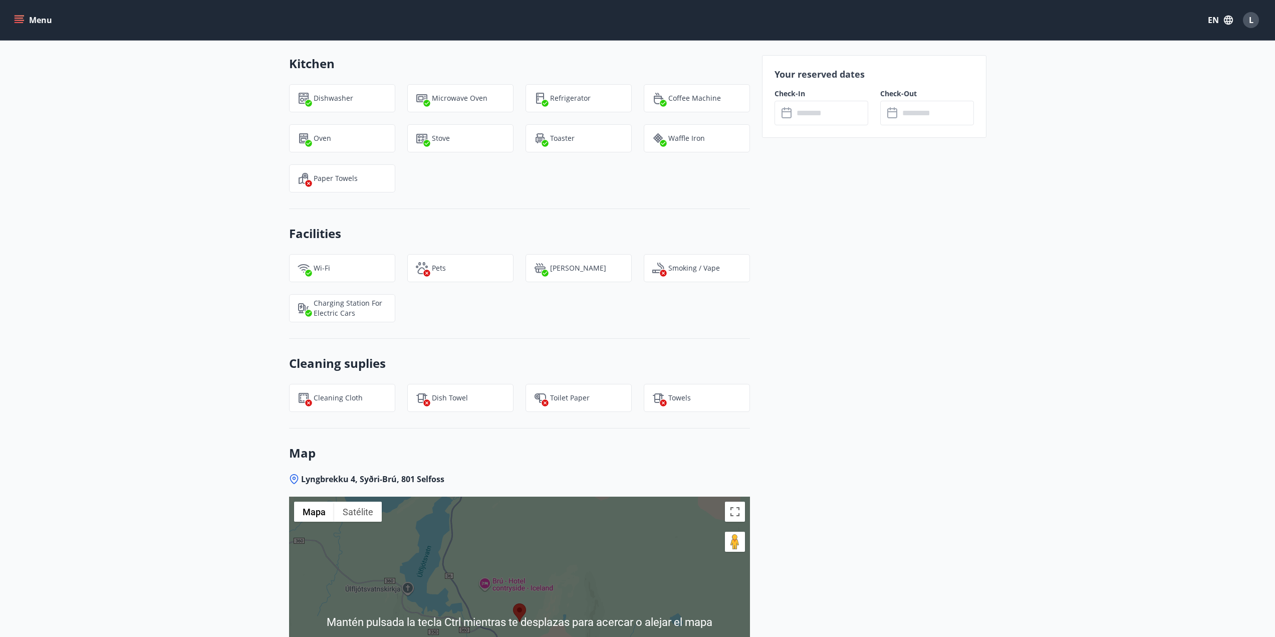
scroll to position [1002, 0]
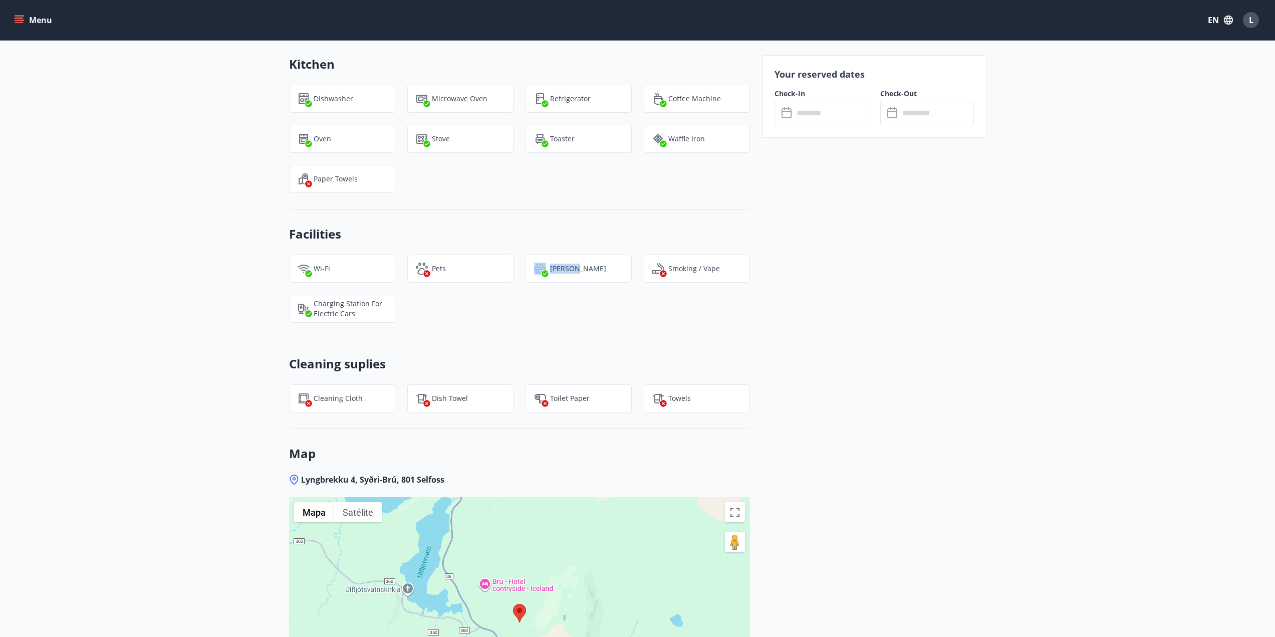
drag, startPoint x: 533, startPoint y: 279, endPoint x: 594, endPoint y: 277, distance: 61.2
click at [593, 277] on div "[PERSON_NAME]" at bounding box center [579, 269] width 106 height 28
click at [601, 303] on div "Wi-Fi Pets Jacuzzi Smoking / Vape Charging station for electric cars" at bounding box center [513, 283] width 473 height 80
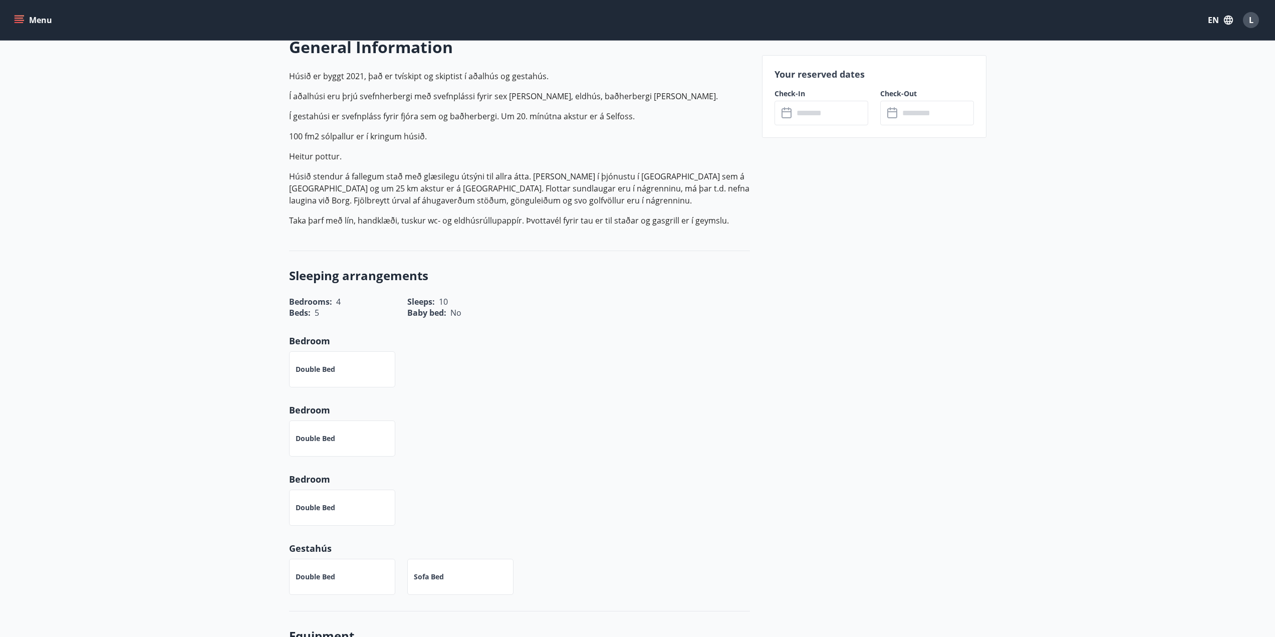
scroll to position [0, 0]
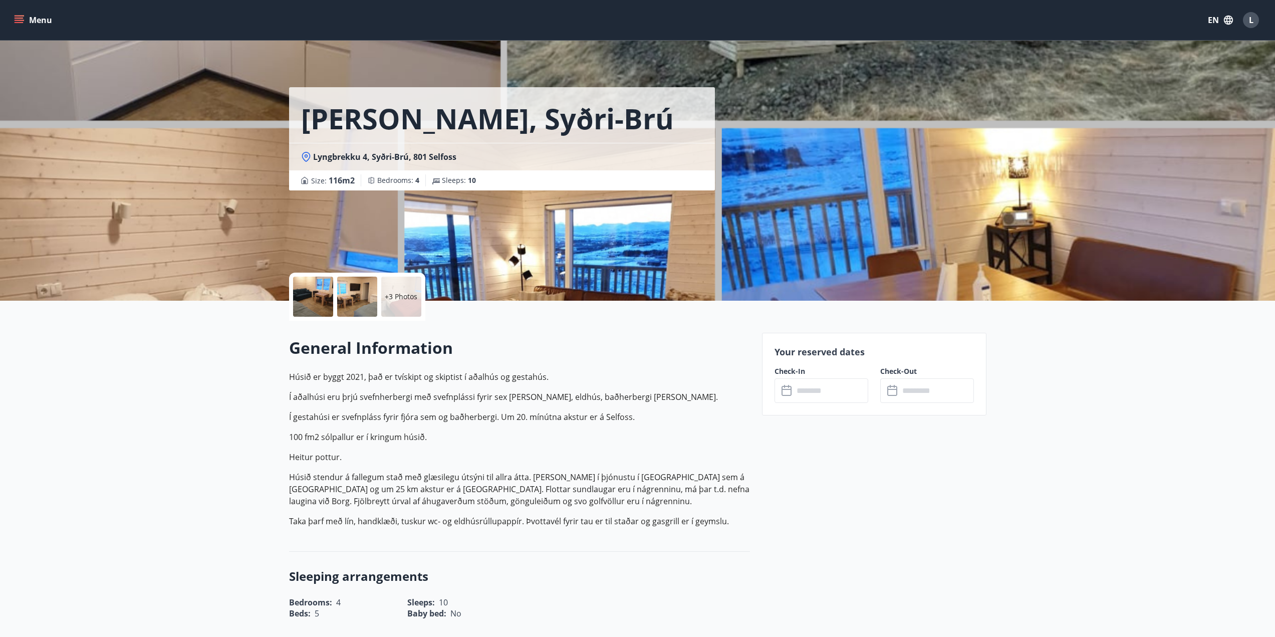
click at [844, 395] on input "text" at bounding box center [831, 390] width 75 height 25
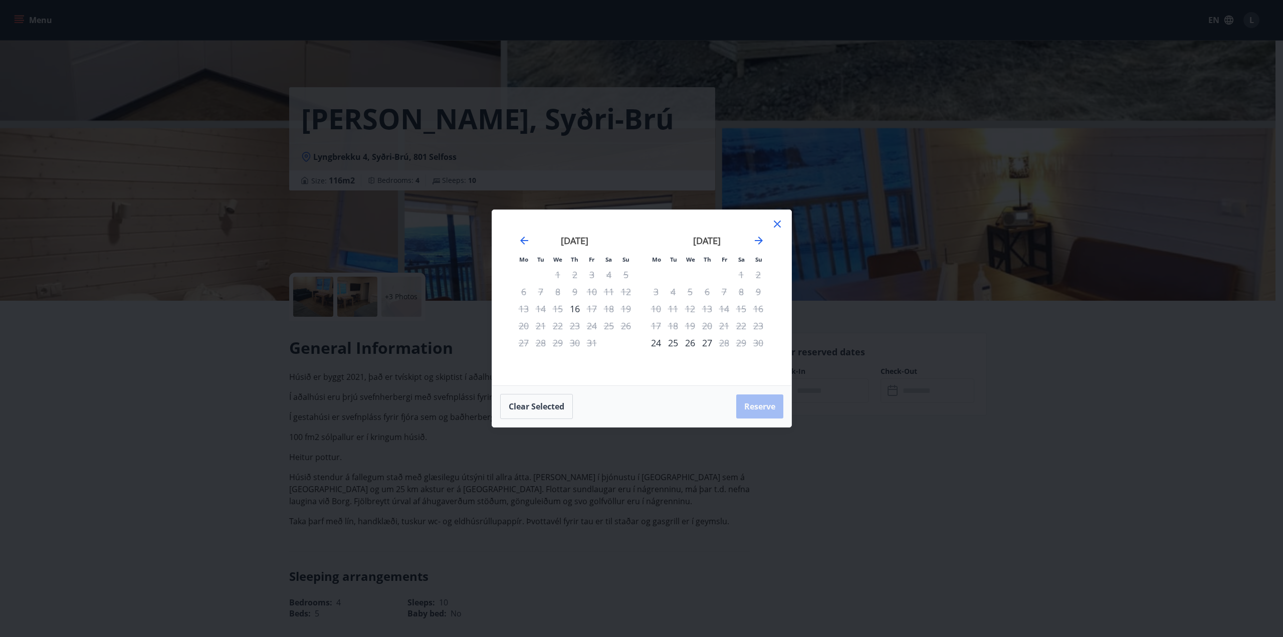
click at [780, 227] on icon at bounding box center [777, 224] width 12 height 12
